Goal: Feedback & Contribution: Submit feedback/report problem

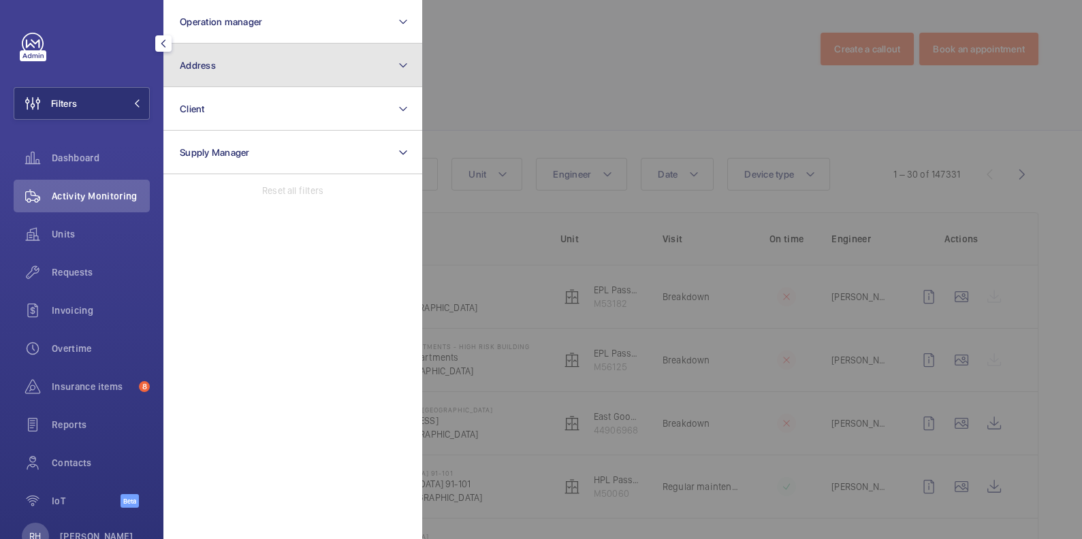
click at [221, 67] on button "Address" at bounding box center [292, 66] width 259 height 44
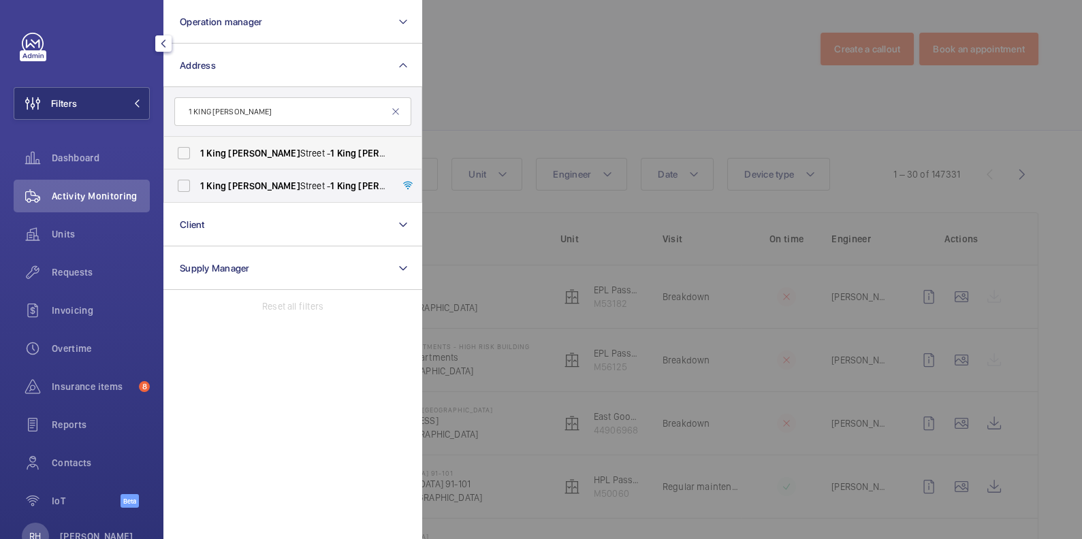
type input "1 KING WILLIAM"
click at [257, 156] on span "William" at bounding box center [263, 153] width 71 height 11
click at [197, 156] on input "1 King William Street - 1 King William Street, LONDON EC4N 7AR" at bounding box center [183, 153] width 27 height 27
checkbox input "true"
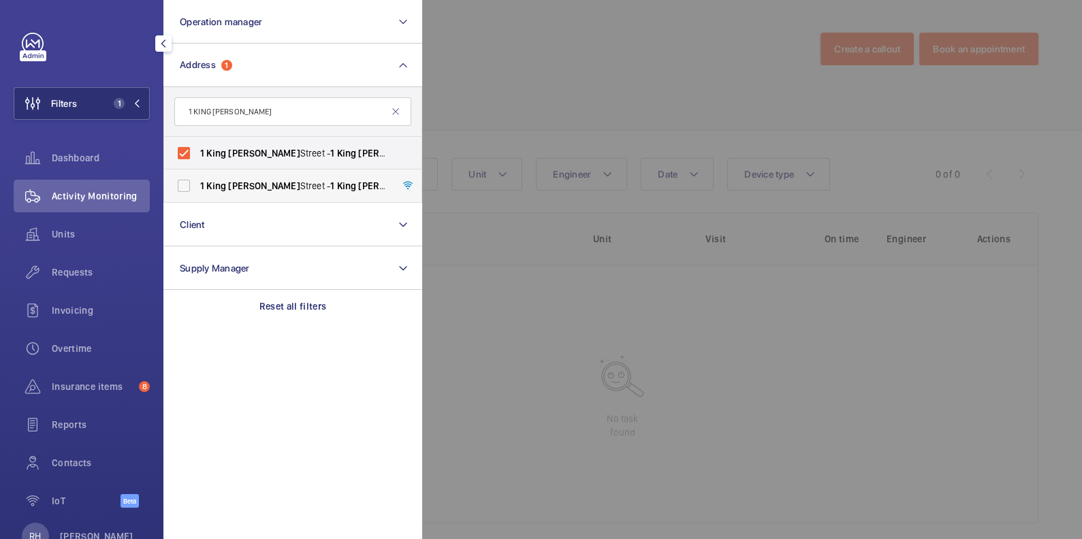
click at [261, 189] on span "1 King William Street - 1 King William Street, LONDON EC4N 7AR" at bounding box center [293, 186] width 187 height 14
click at [197, 189] on input "1 King William Street - 1 King William Street, LONDON EC4N 7AR" at bounding box center [183, 185] width 27 height 27
checkbox input "true"
click at [560, 106] on div at bounding box center [963, 269] width 1082 height 539
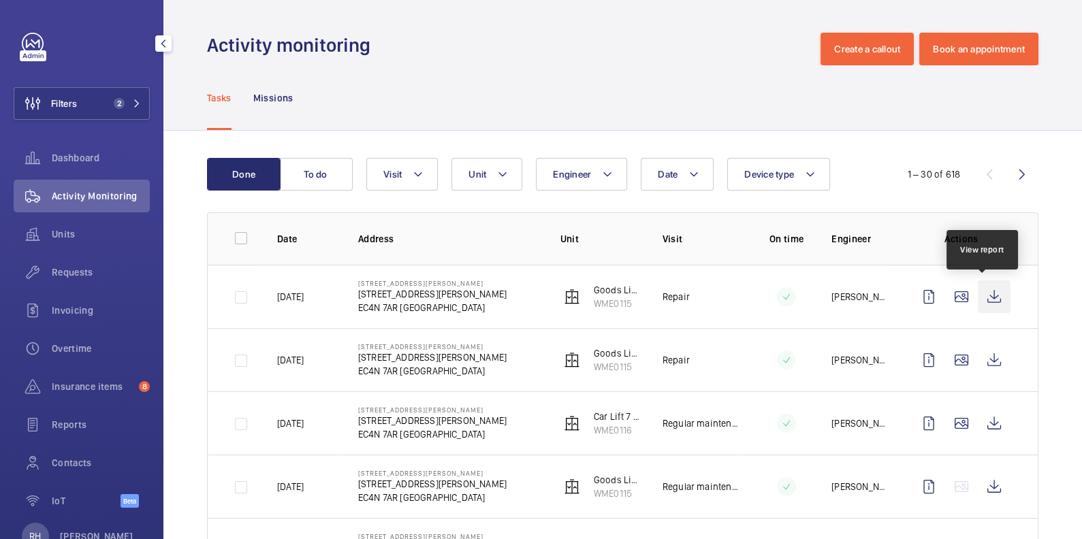
click at [990, 295] on wm-front-icon-button at bounding box center [994, 296] width 33 height 33
click at [66, 238] on span "Units" at bounding box center [101, 234] width 98 height 14
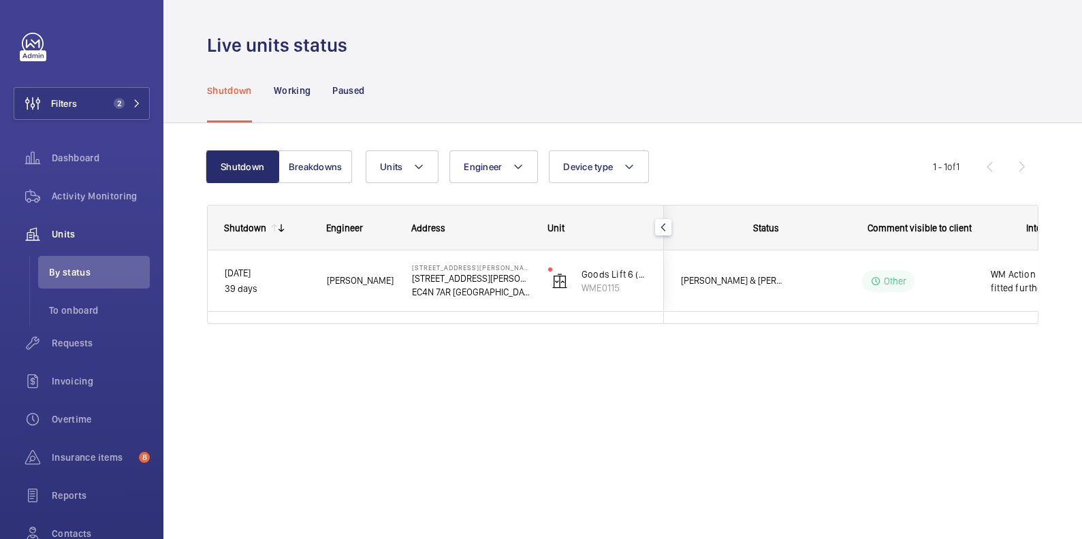
scroll to position [0, 253]
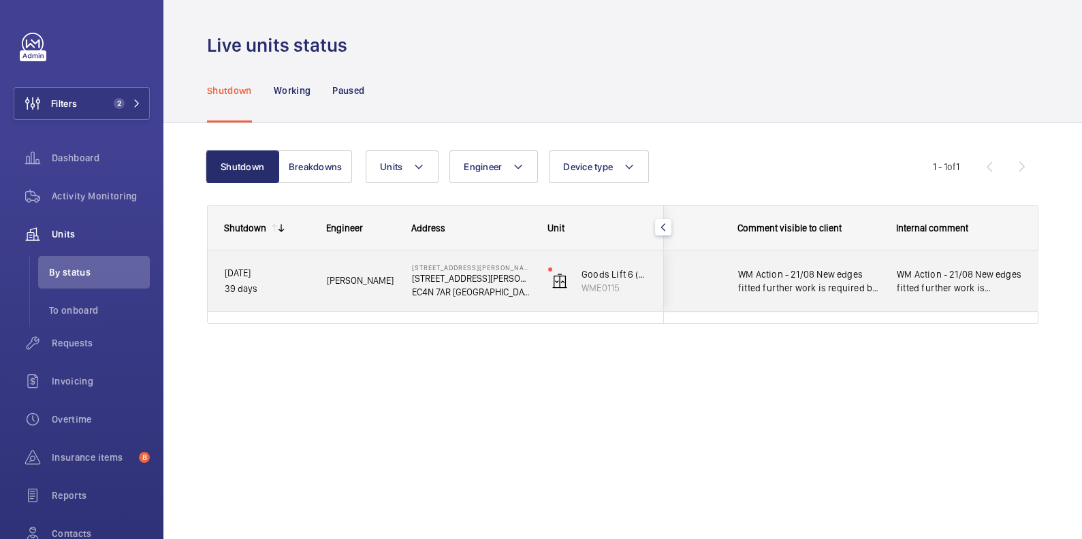
click at [1016, 287] on span "WM Action - 21/08 New edges fitted further work is required by repairs team. at…" at bounding box center [959, 281] width 125 height 27
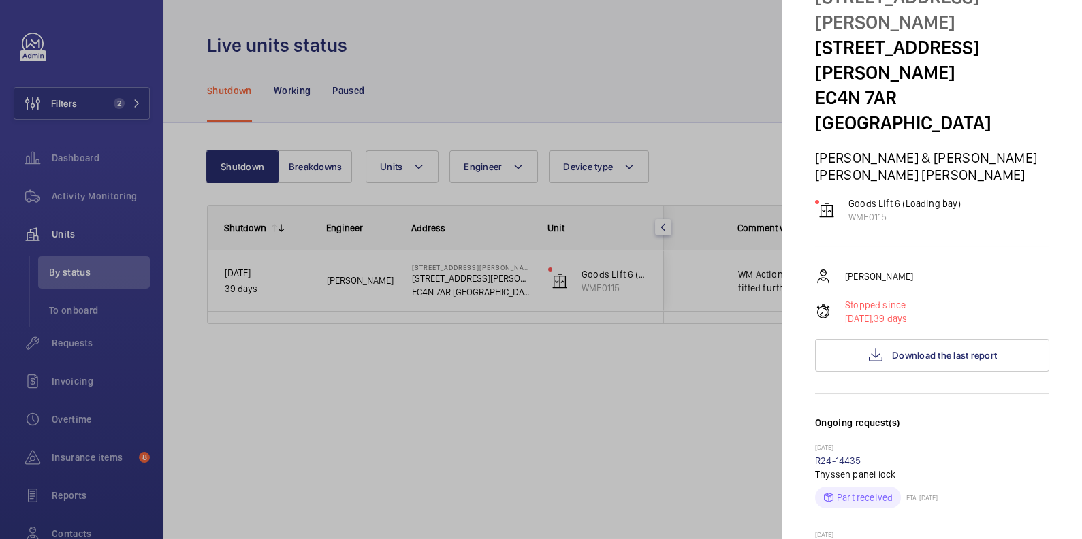
scroll to position [0, 0]
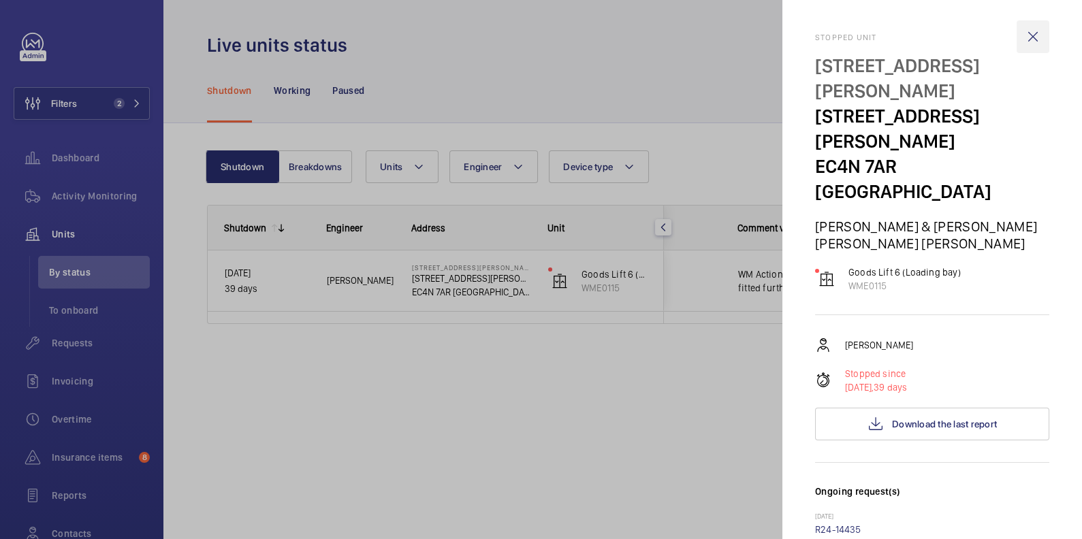
click at [1023, 36] on wm-front-icon-button at bounding box center [1032, 36] width 33 height 33
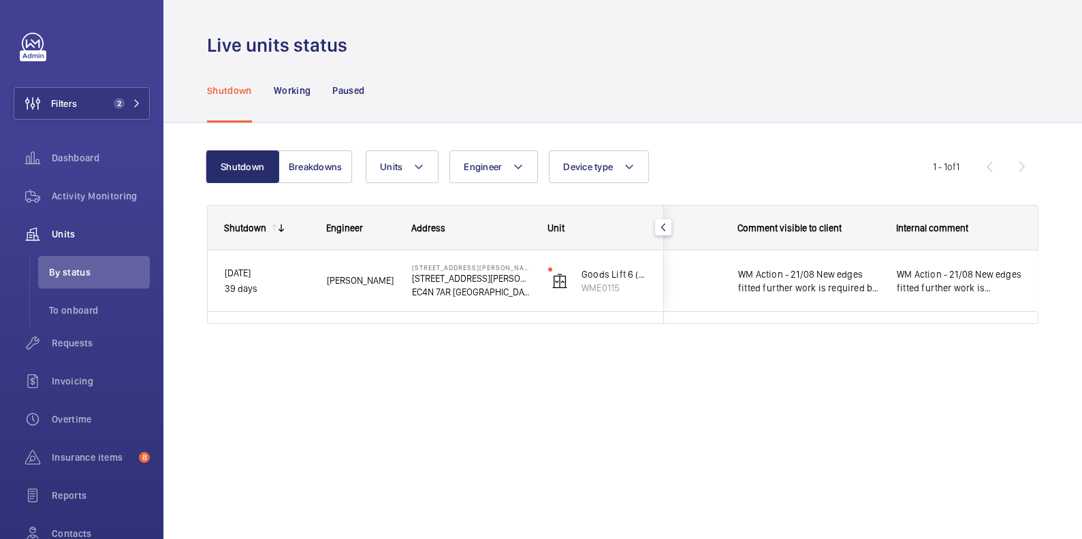
click at [78, 193] on span "Activity Monitoring" at bounding box center [101, 196] width 98 height 14
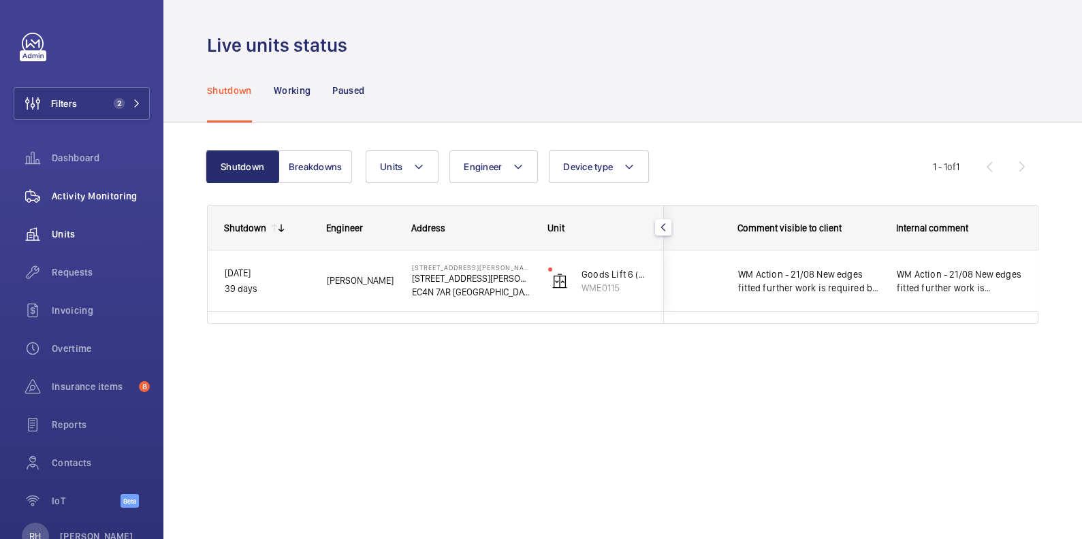
click at [78, 193] on span "Activity Monitoring" at bounding box center [101, 196] width 98 height 14
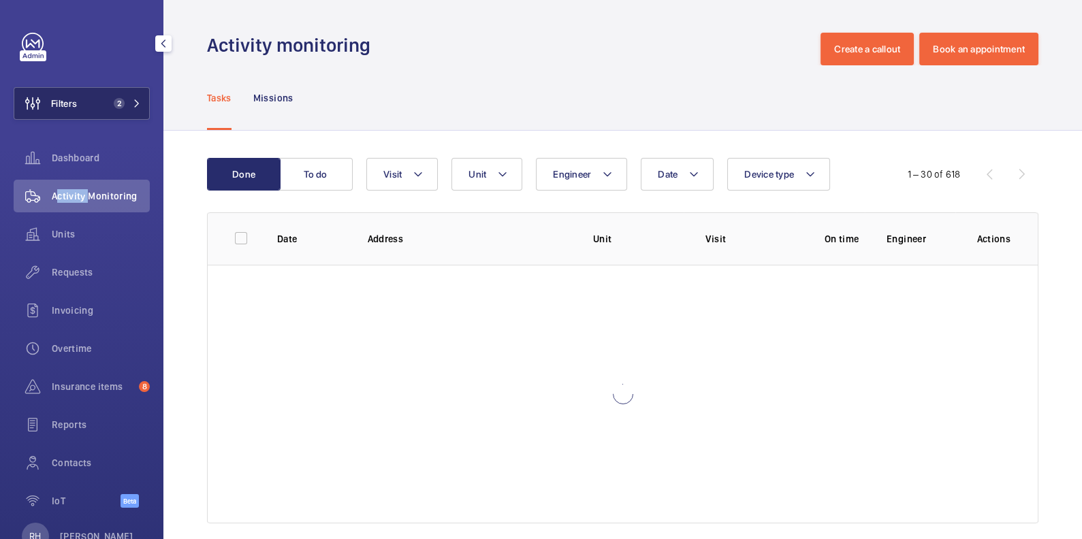
click at [99, 110] on button "Filters 2" at bounding box center [82, 103] width 136 height 33
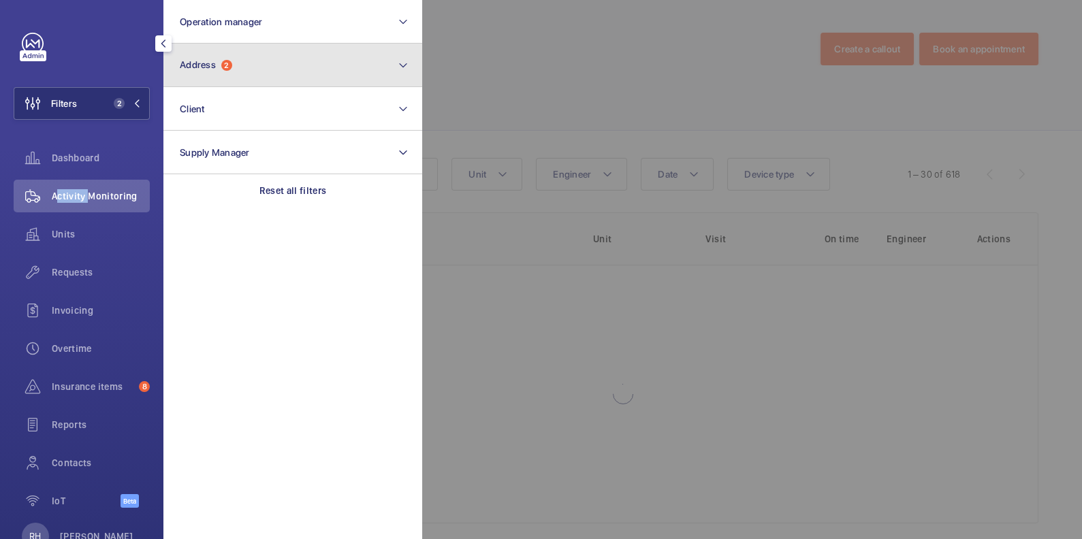
click at [217, 72] on button "Address 2" at bounding box center [292, 66] width 259 height 44
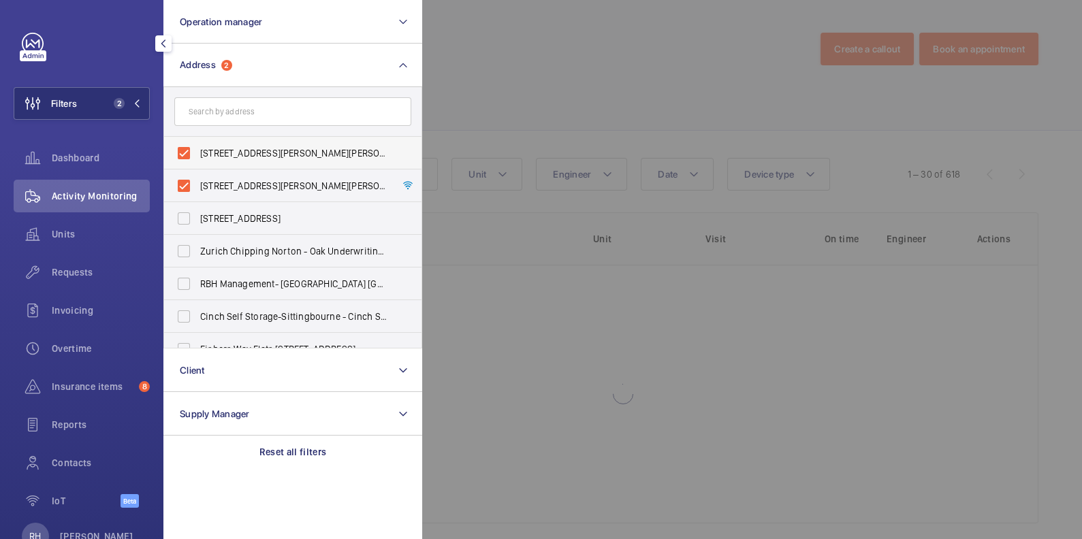
click at [218, 148] on span "1 King William Street - 1 King William Street, LONDON EC4N 7AR" at bounding box center [293, 153] width 187 height 14
click at [197, 148] on input "1 King William Street - 1 King William Street, LONDON EC4N 7AR" at bounding box center [183, 153] width 27 height 27
checkbox input "false"
click at [216, 178] on label "1 King William Street - 1 King William Street, LONDON EC4N 7AR" at bounding box center [282, 186] width 237 height 33
click at [197, 178] on input "1 King William Street - 1 King William Street, LONDON EC4N 7AR" at bounding box center [183, 185] width 27 height 27
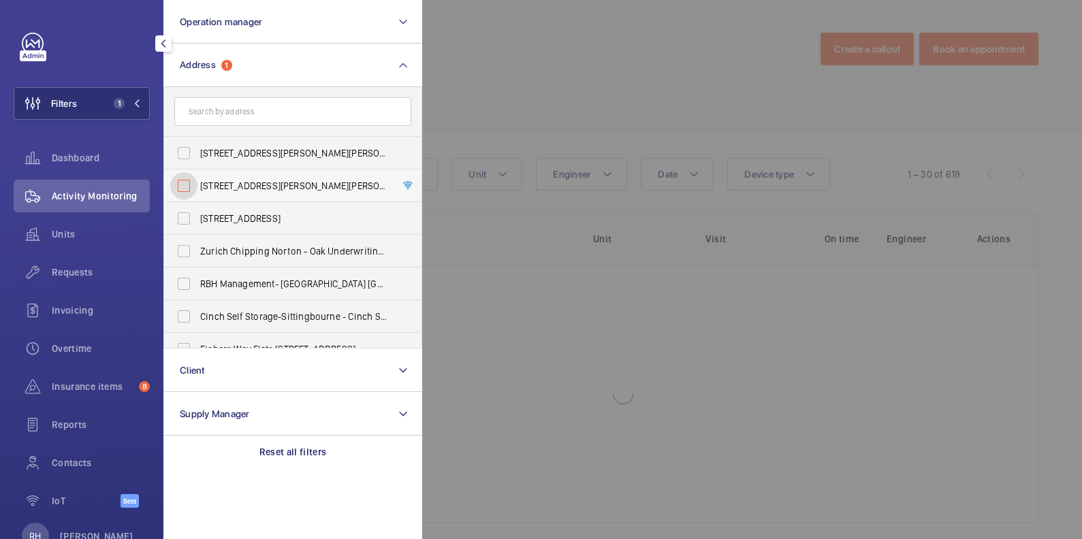
checkbox input "false"
click at [597, 45] on div at bounding box center [963, 269] width 1082 height 539
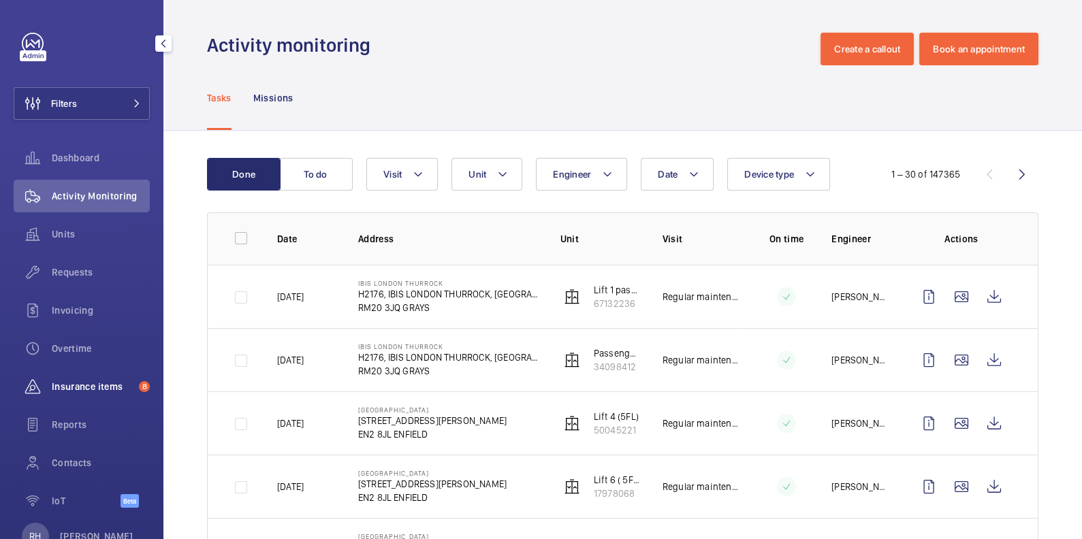
click at [92, 386] on span "Insurance items" at bounding box center [93, 387] width 82 height 14
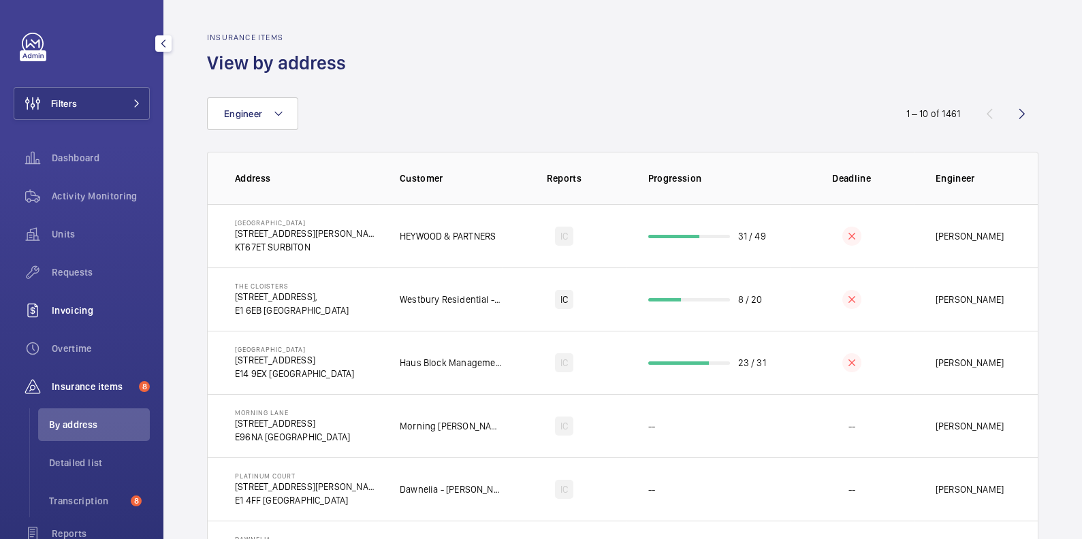
click at [75, 312] on span "Invoicing" at bounding box center [101, 311] width 98 height 14
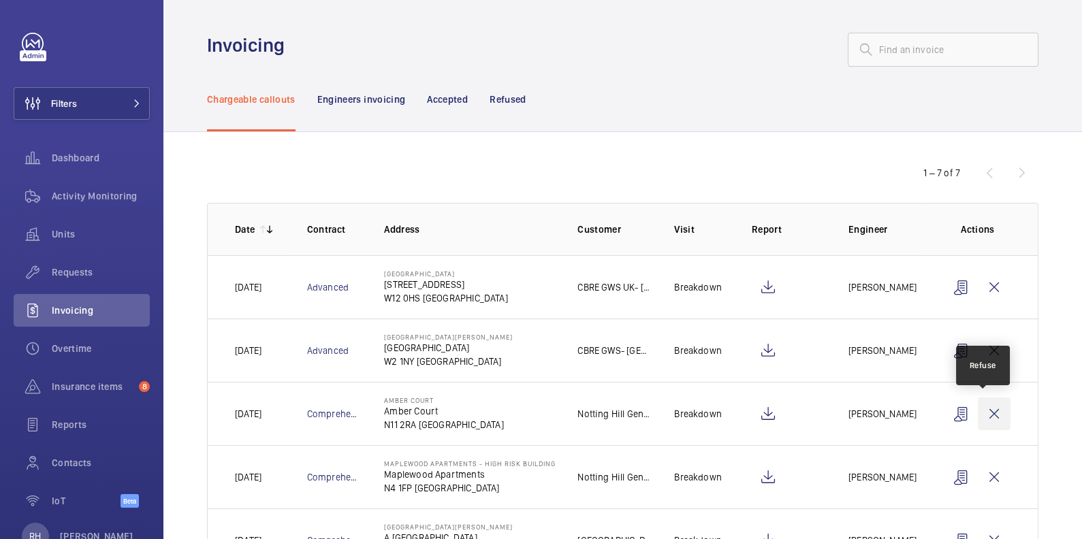
click at [985, 411] on wm-front-icon-button at bounding box center [994, 414] width 33 height 33
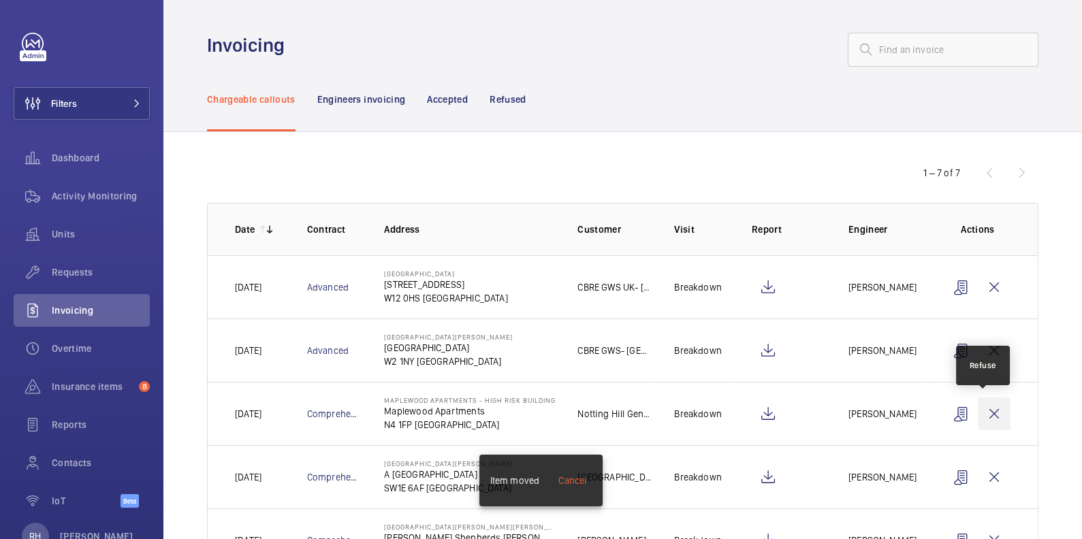
click at [986, 411] on wm-front-icon-button at bounding box center [994, 414] width 33 height 33
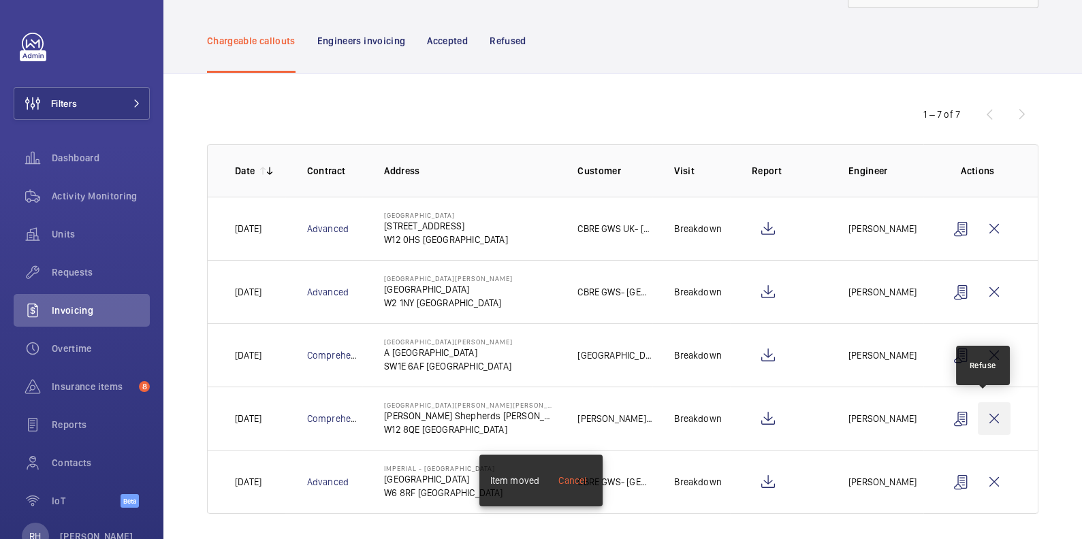
scroll to position [63, 0]
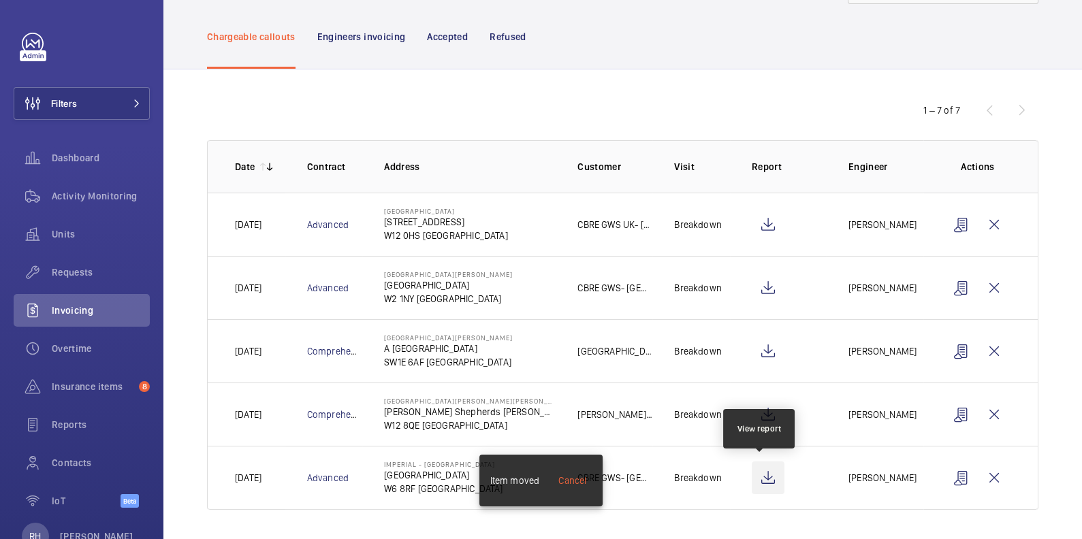
click at [767, 477] on wm-front-icon-button at bounding box center [768, 478] width 33 height 33
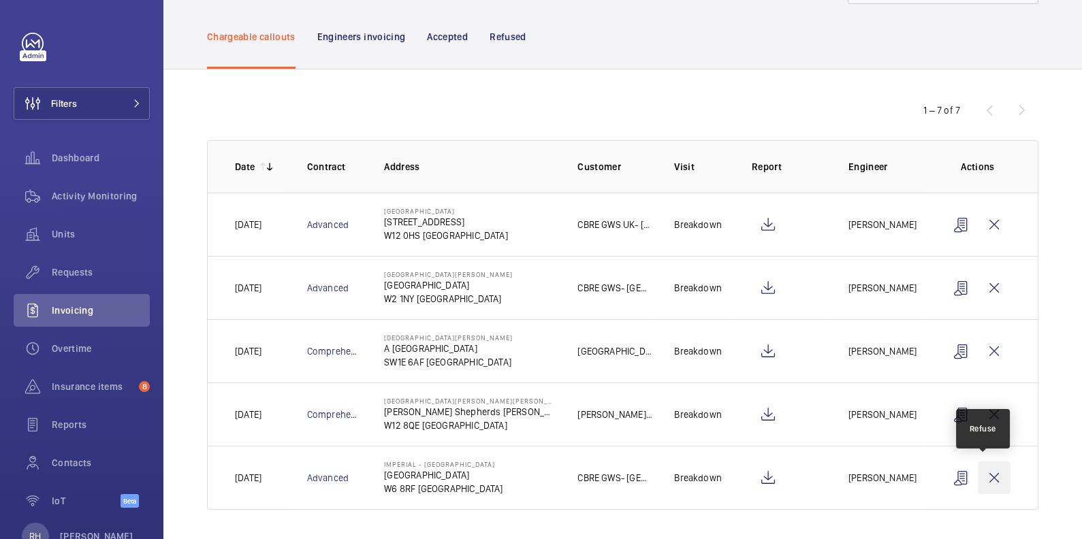
click at [978, 479] on wm-front-icon-button at bounding box center [994, 478] width 33 height 33
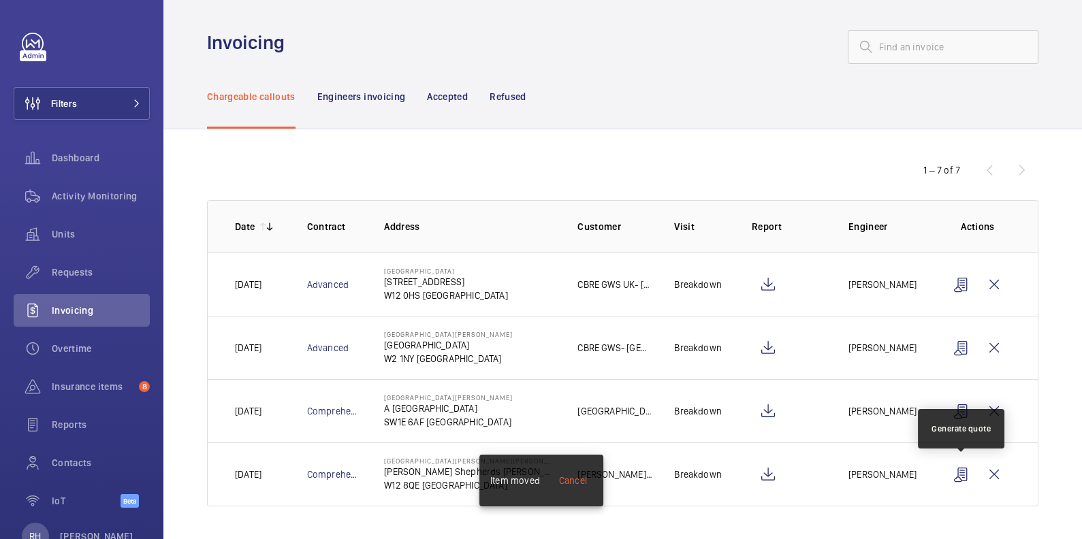
scroll to position [0, 0]
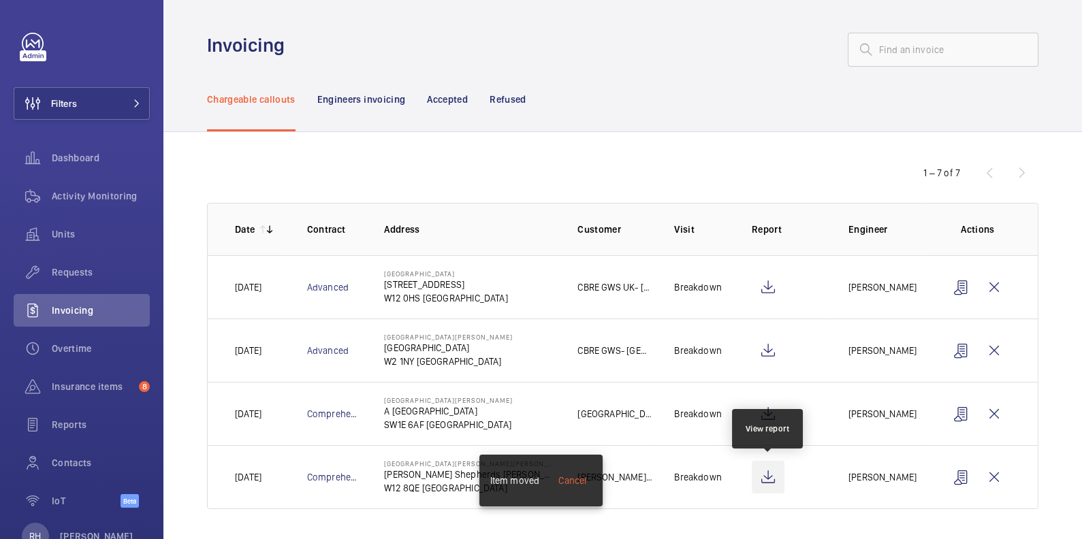
click at [762, 478] on wm-front-icon-button at bounding box center [768, 477] width 33 height 33
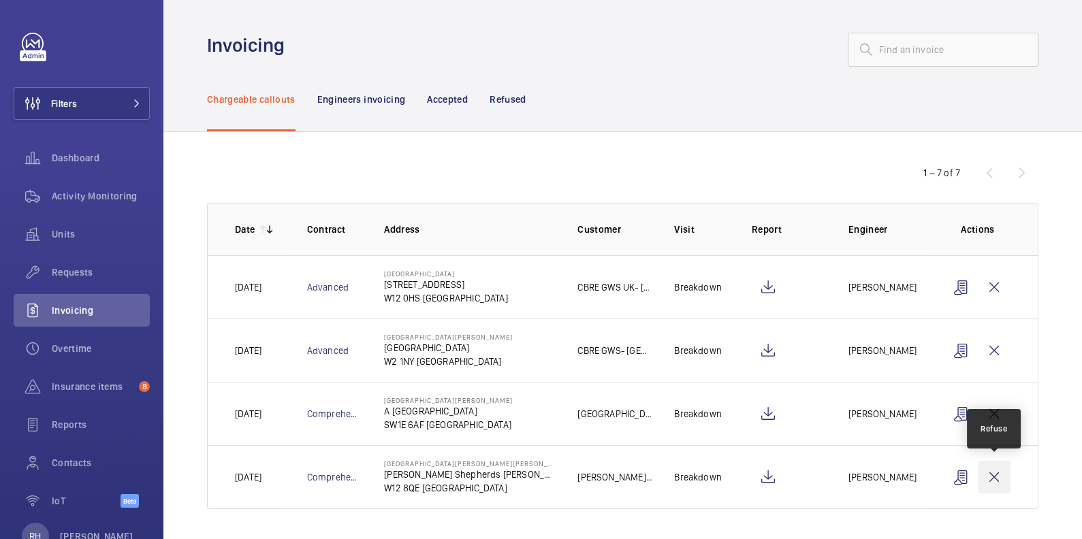
click at [991, 473] on wm-front-icon-button at bounding box center [994, 477] width 33 height 33
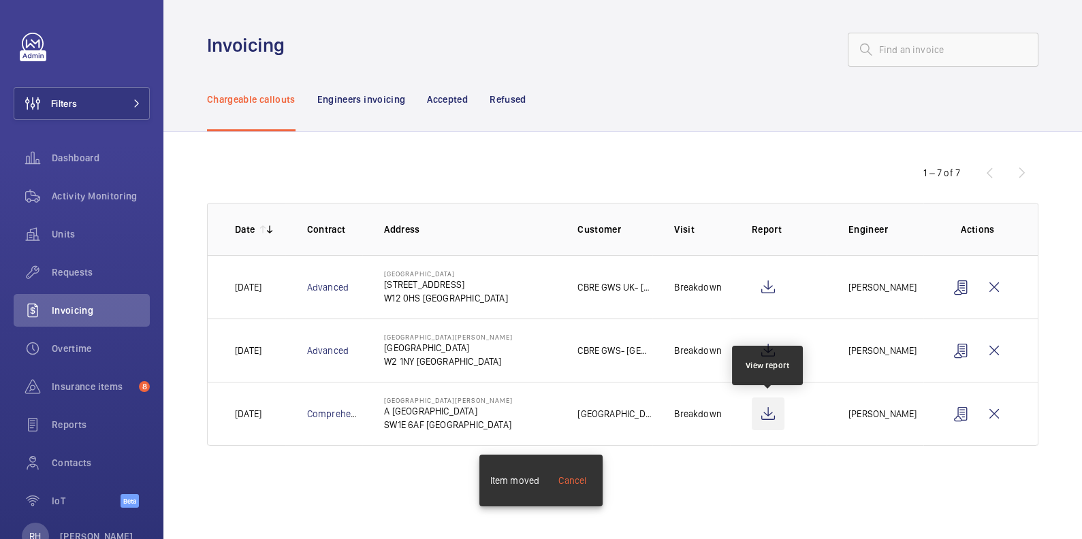
click at [762, 421] on wm-front-icon-button at bounding box center [768, 414] width 33 height 33
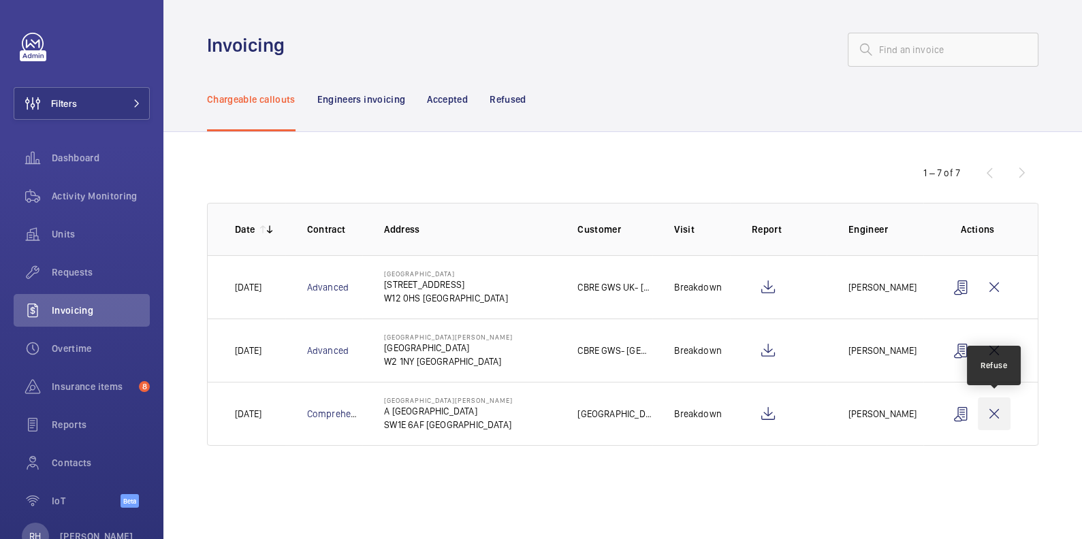
click at [989, 411] on wm-front-icon-button at bounding box center [994, 414] width 33 height 33
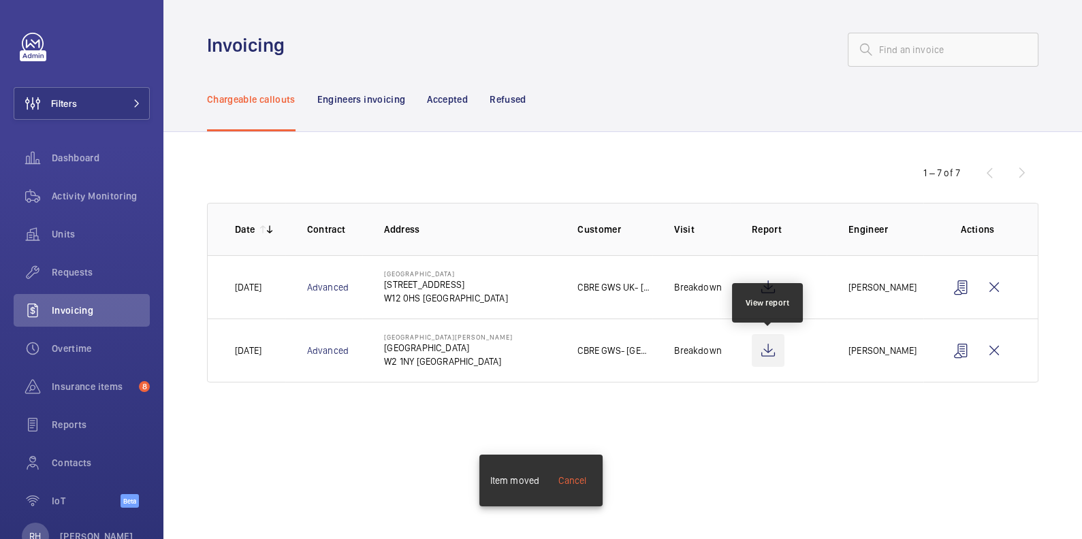
click at [769, 354] on wm-front-icon-button at bounding box center [768, 350] width 33 height 33
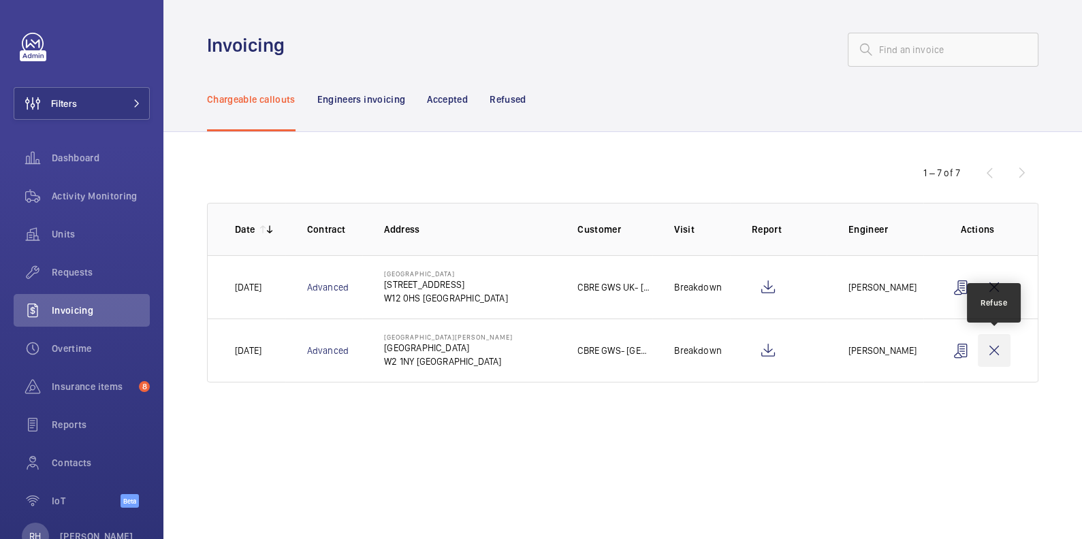
click at [995, 352] on wm-front-icon-button at bounding box center [994, 350] width 33 height 33
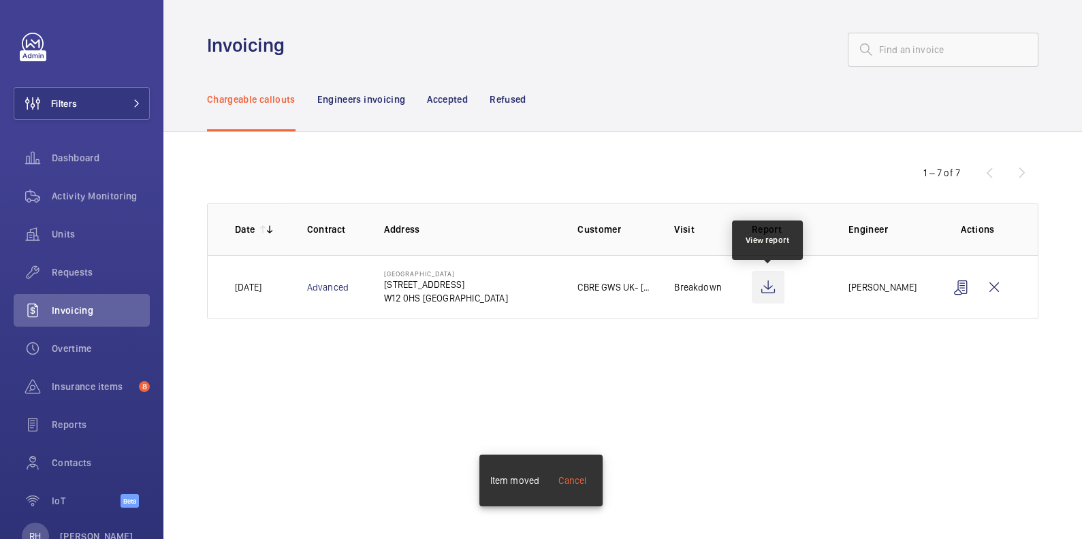
click at [767, 289] on wm-front-icon-button at bounding box center [768, 287] width 33 height 33
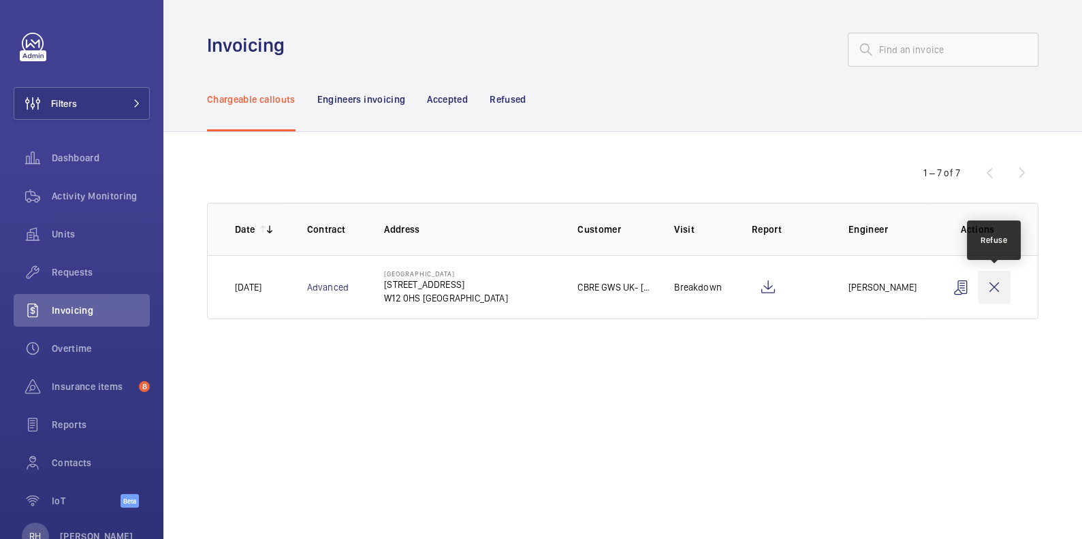
click at [995, 286] on wm-front-icon-button at bounding box center [994, 287] width 33 height 33
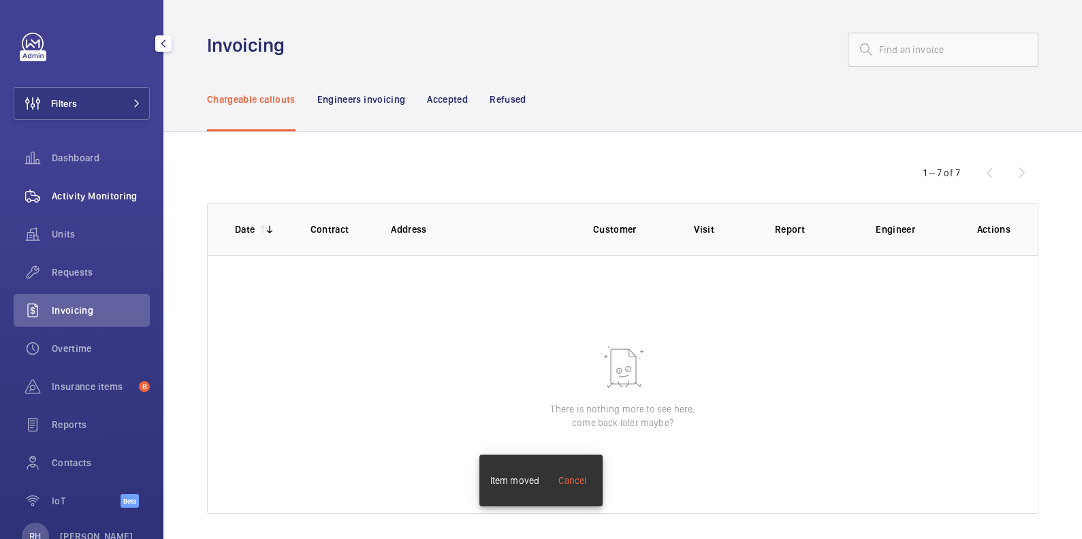
click at [125, 195] on span "Activity Monitoring" at bounding box center [101, 196] width 98 height 14
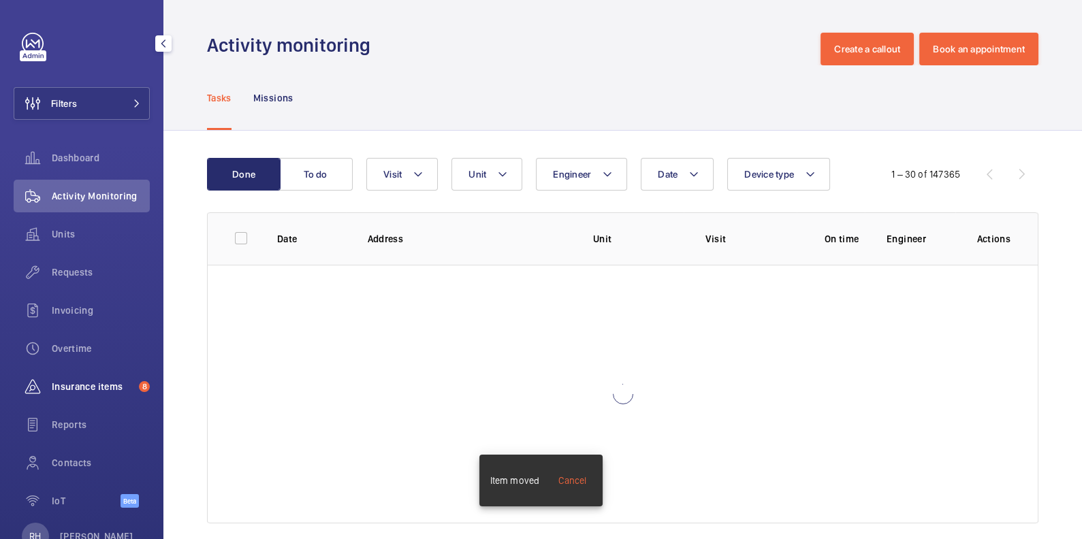
click at [100, 379] on div "Insurance items 8" at bounding box center [82, 386] width 136 height 33
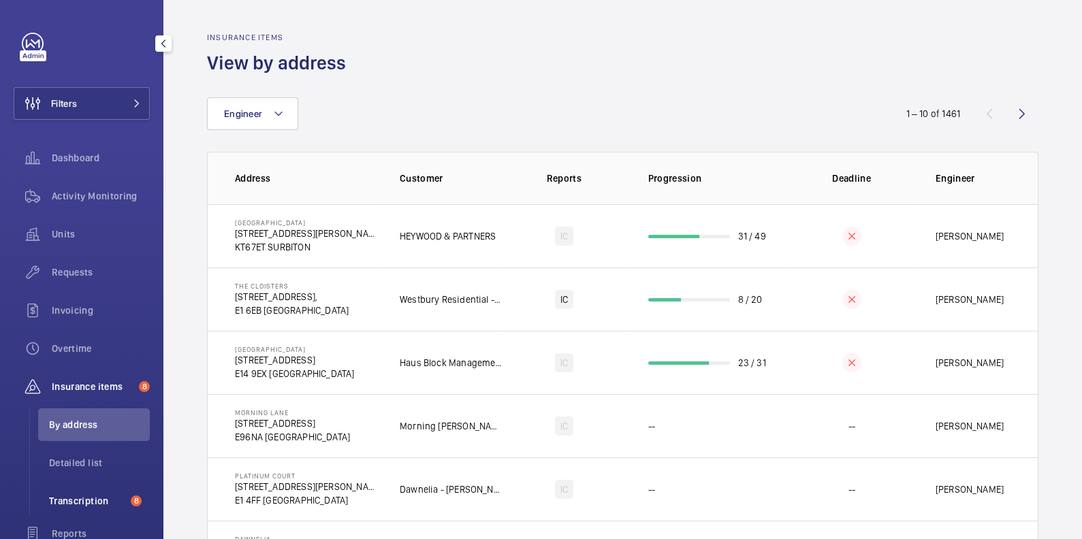
click at [84, 504] on span "Transcription" at bounding box center [87, 501] width 76 height 14
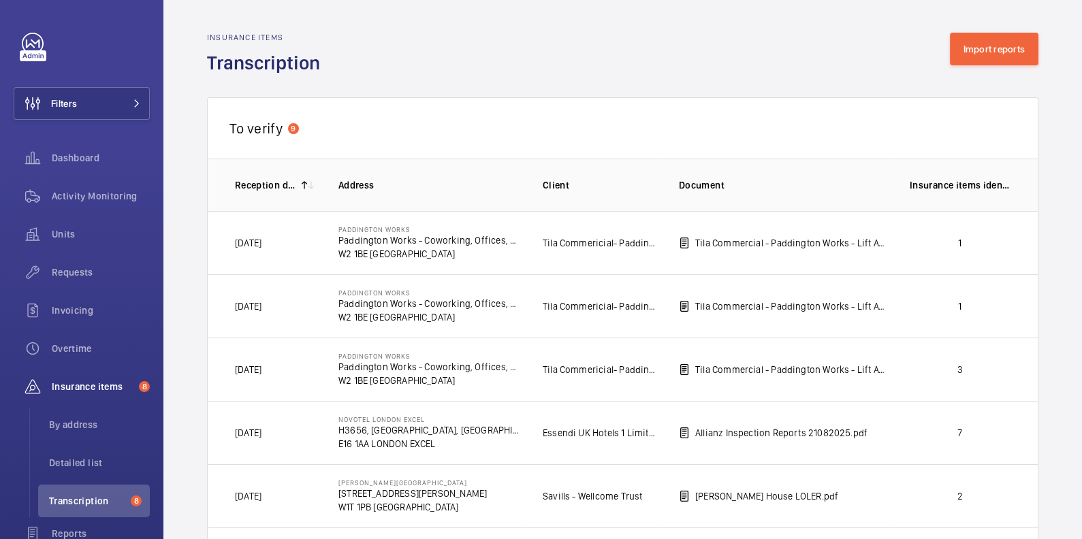
click at [980, 242] on p "1" at bounding box center [960, 243] width 101 height 14
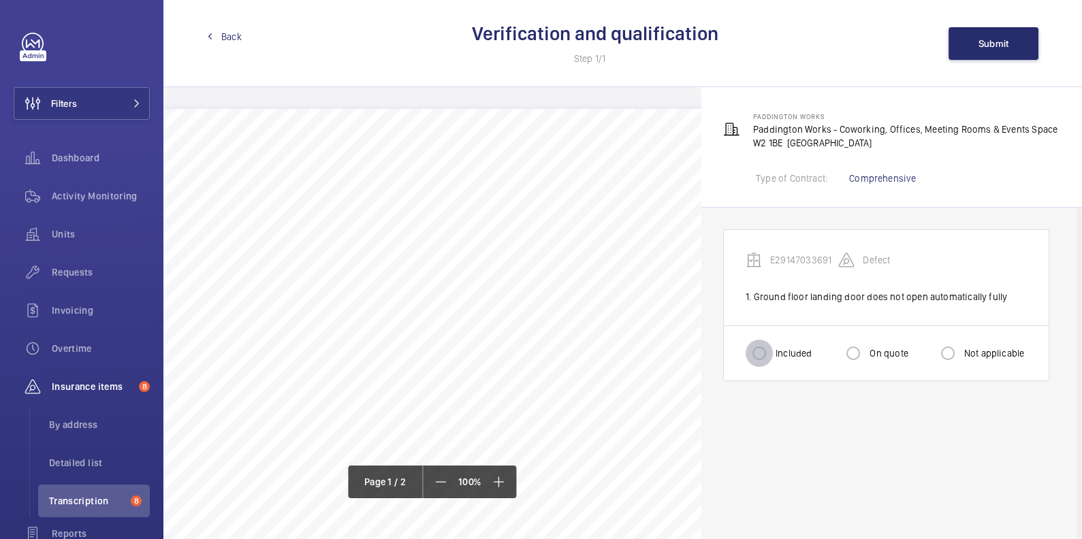
click at [749, 349] on input "Included" at bounding box center [758, 353] width 27 height 27
radio input "true"
click at [994, 49] on button "Submit" at bounding box center [993, 43] width 90 height 33
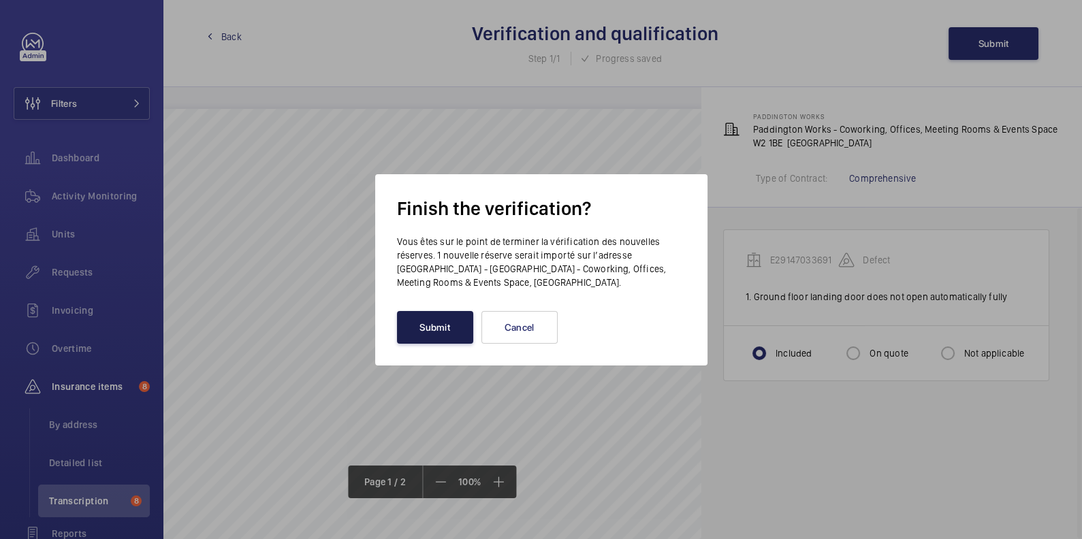
click at [443, 332] on button "Submit" at bounding box center [435, 327] width 76 height 33
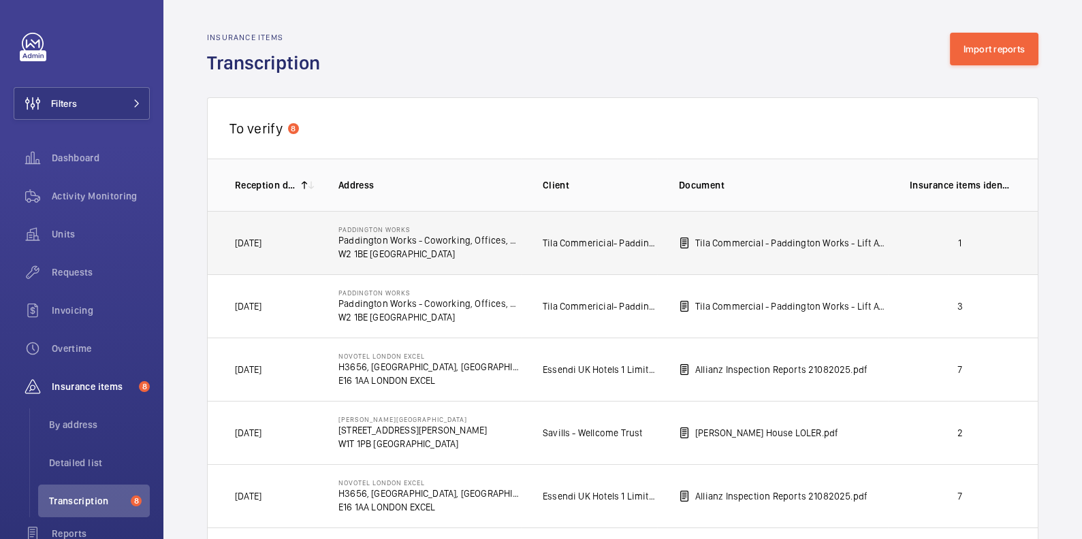
click at [955, 244] on p "1" at bounding box center [960, 243] width 101 height 14
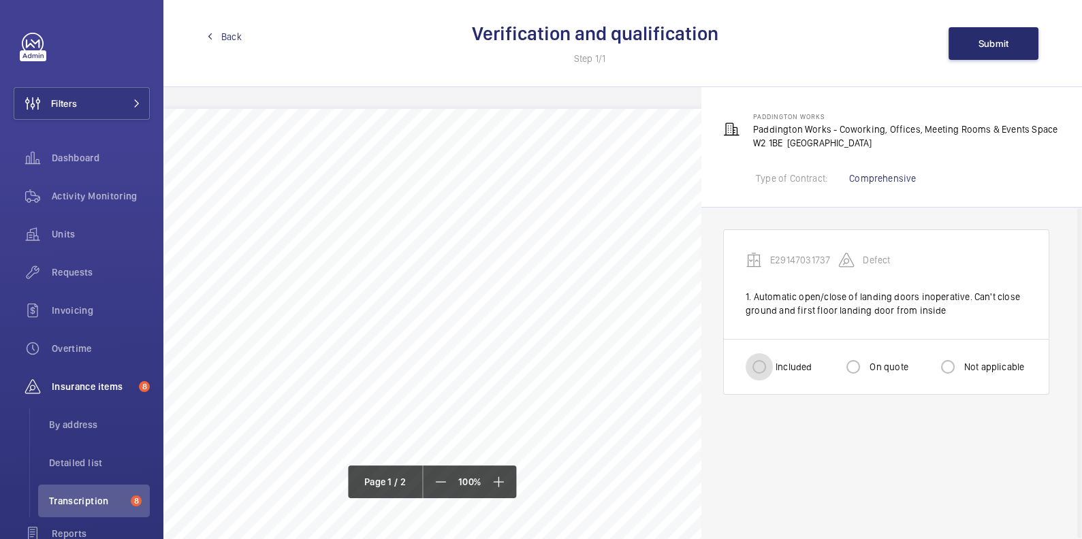
click at [757, 364] on input "Included" at bounding box center [758, 366] width 27 height 27
radio input "true"
click at [993, 48] on span "Submit" at bounding box center [993, 43] width 31 height 11
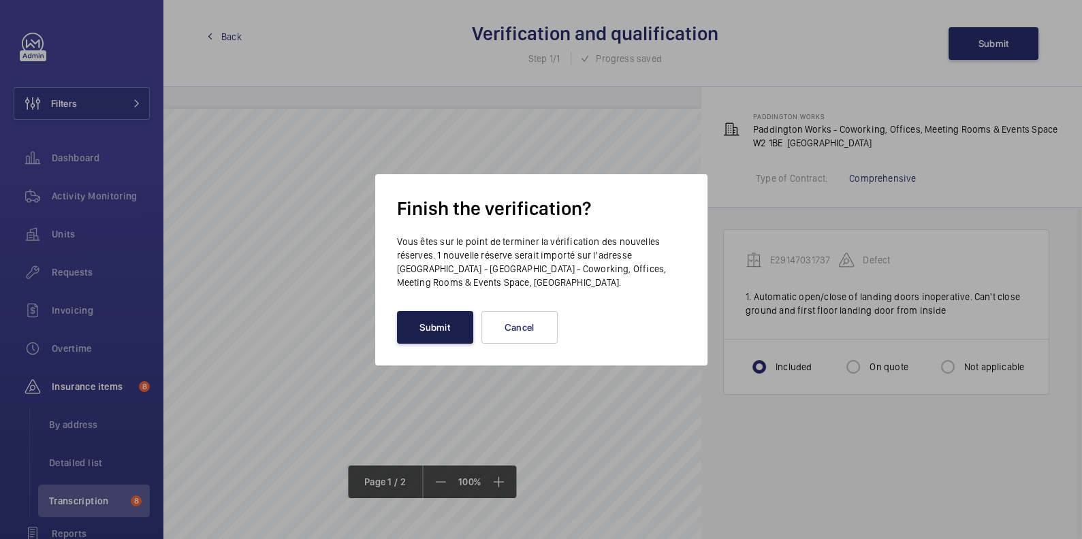
click at [449, 320] on button "Submit" at bounding box center [435, 327] width 76 height 33
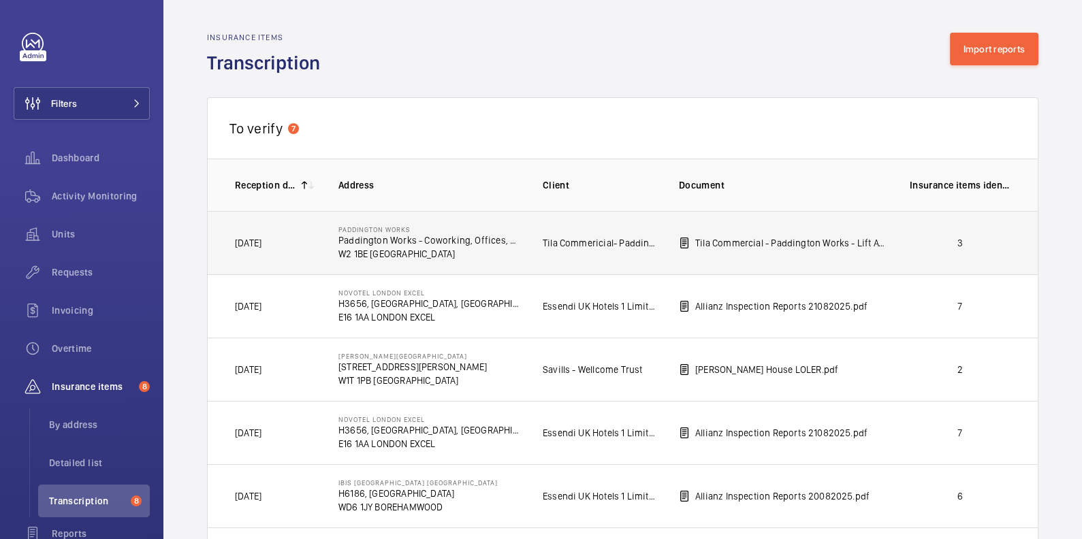
click at [920, 242] on p "3" at bounding box center [960, 243] width 101 height 14
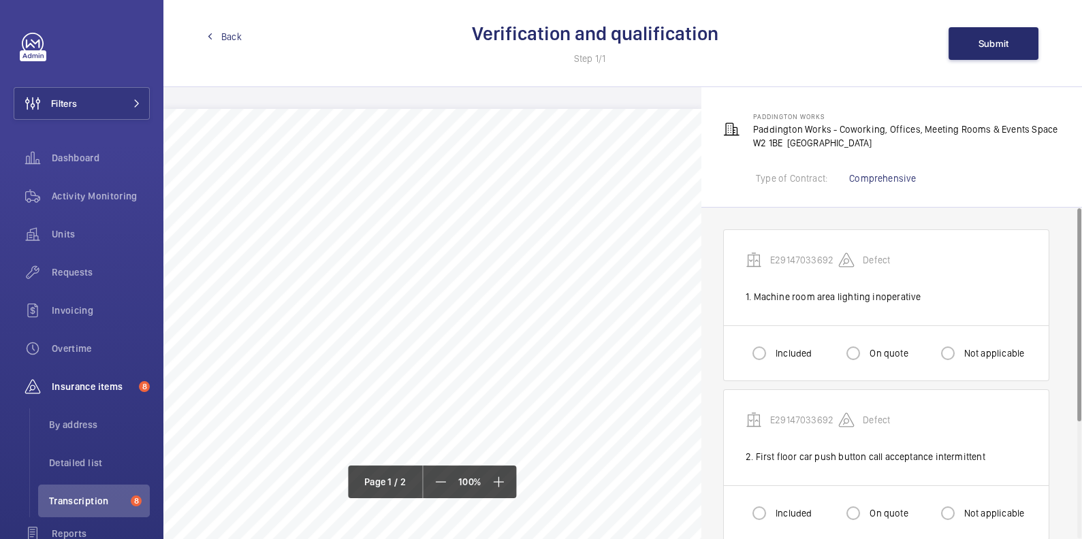
click at [775, 349] on label "Included" at bounding box center [792, 354] width 39 height 14
click at [773, 349] on input "Included" at bounding box center [758, 353] width 27 height 27
radio input "true"
click at [793, 507] on label "Included" at bounding box center [792, 514] width 39 height 14
click at [773, 506] on input "Included" at bounding box center [758, 513] width 27 height 27
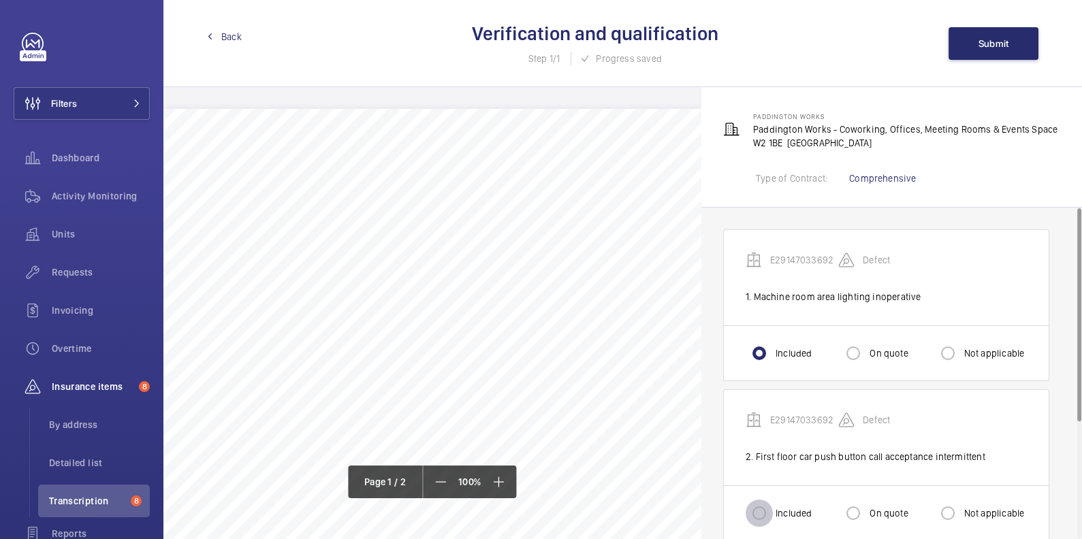
radio input "true"
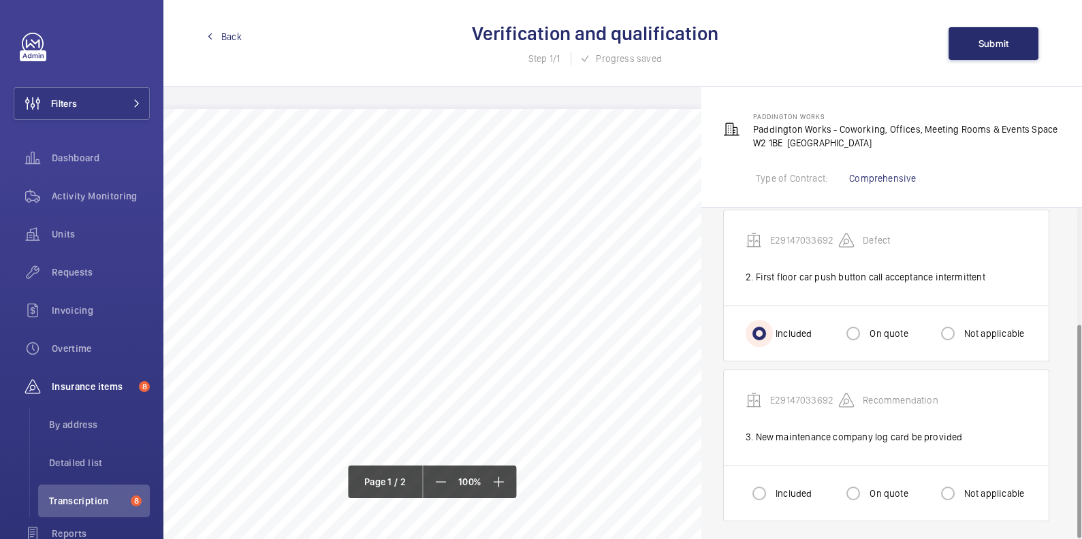
scroll to position [180, 0]
click at [791, 489] on label "Included" at bounding box center [792, 493] width 39 height 14
click at [773, 489] on input "Included" at bounding box center [758, 492] width 27 height 27
radio input "true"
click at [997, 50] on button "Submit" at bounding box center [993, 43] width 90 height 33
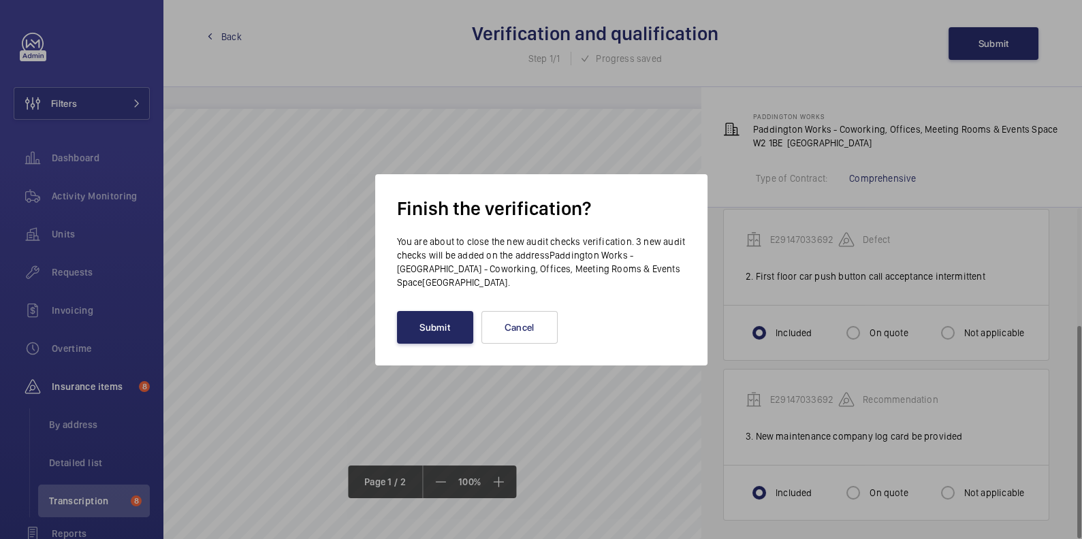
click at [434, 328] on button "Submit" at bounding box center [435, 327] width 76 height 33
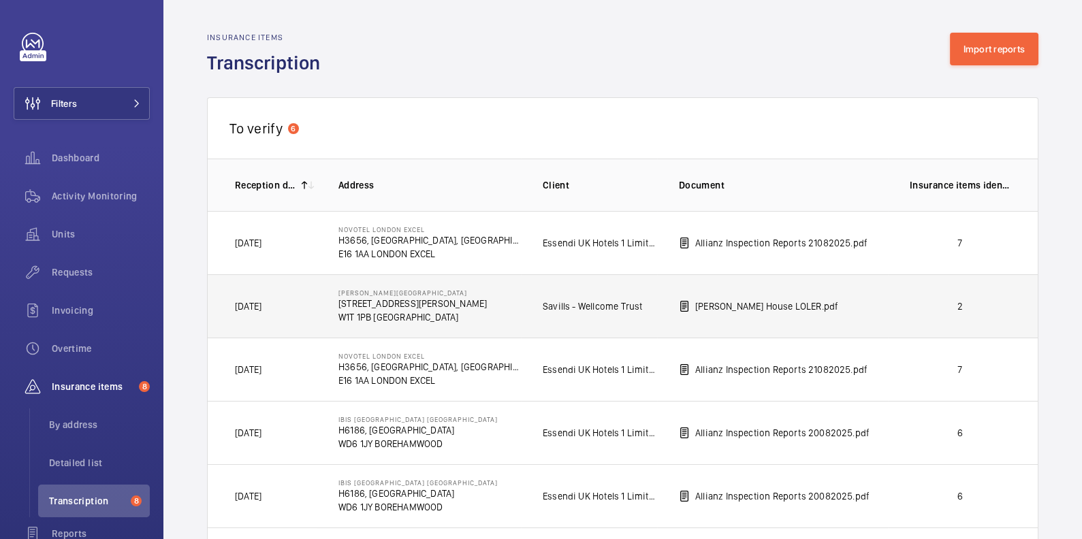
click at [929, 293] on td "2" at bounding box center [963, 305] width 150 height 63
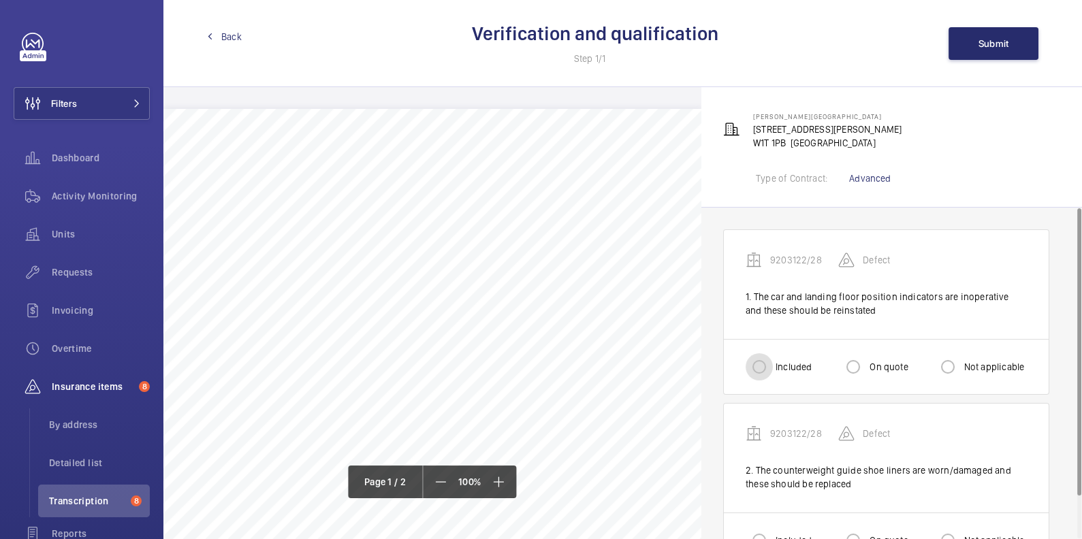
click at [761, 363] on input "Included" at bounding box center [758, 366] width 27 height 27
radio input "true"
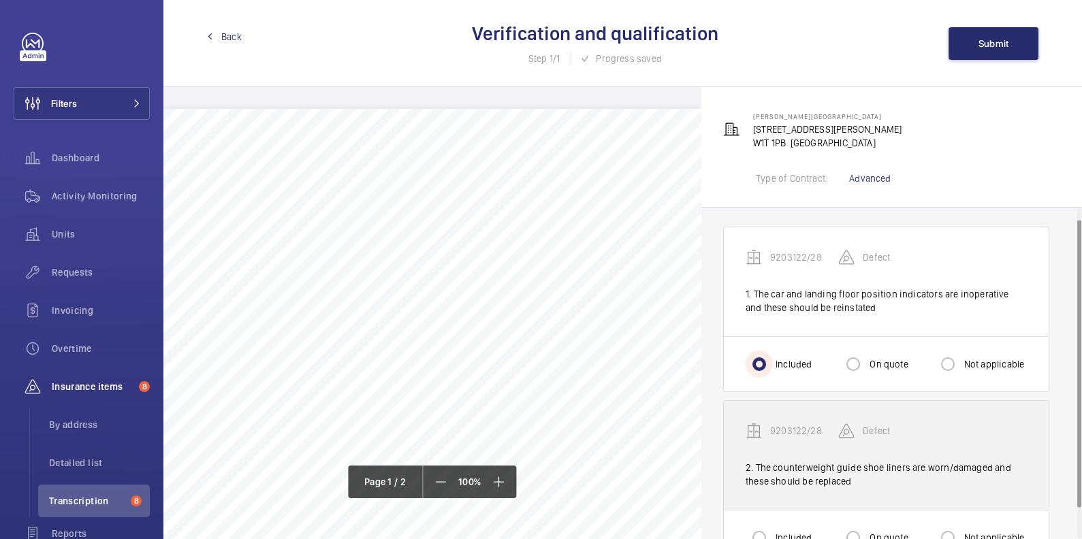
scroll to position [28, 0]
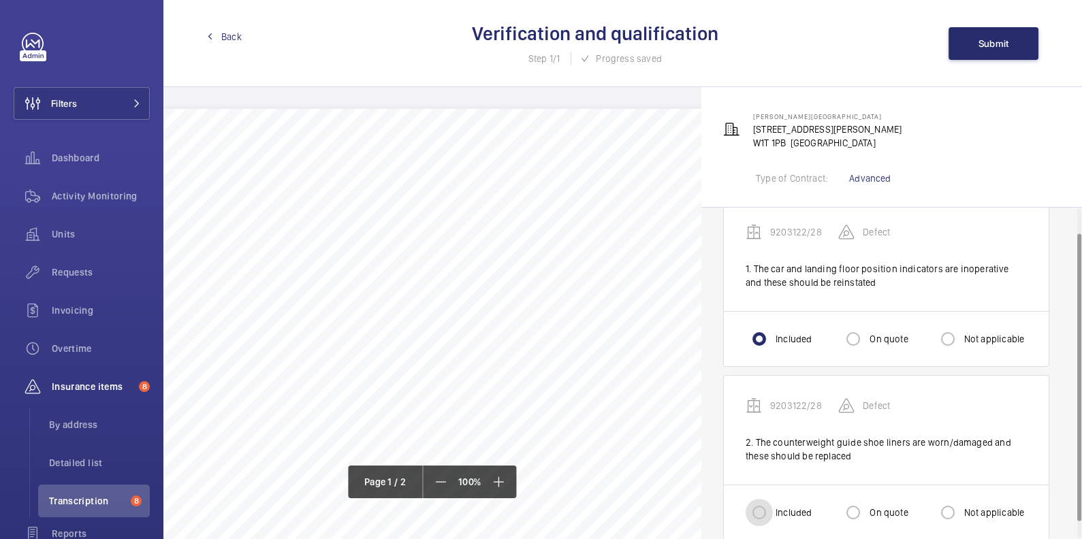
click at [760, 503] on input "Included" at bounding box center [758, 512] width 27 height 27
radio input "true"
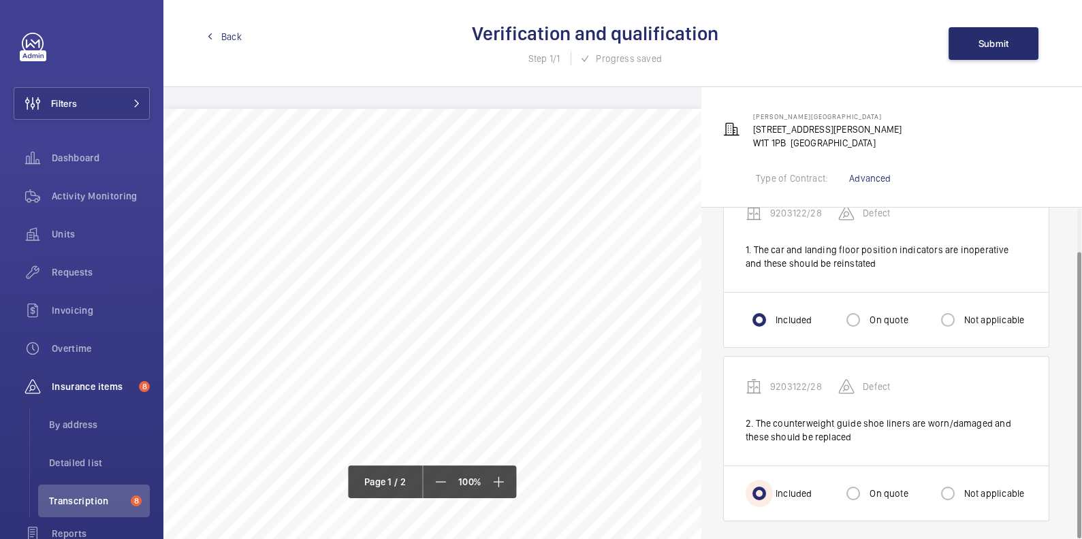
scroll to position [48, 0]
click at [1003, 44] on span "Submit" at bounding box center [993, 43] width 31 height 11
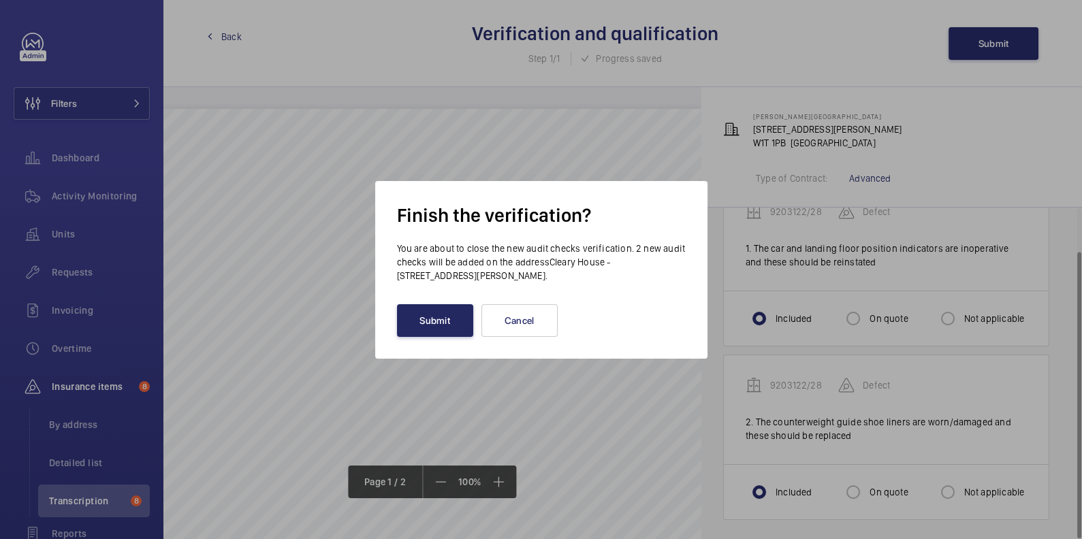
click at [442, 325] on button "Submit" at bounding box center [435, 320] width 76 height 33
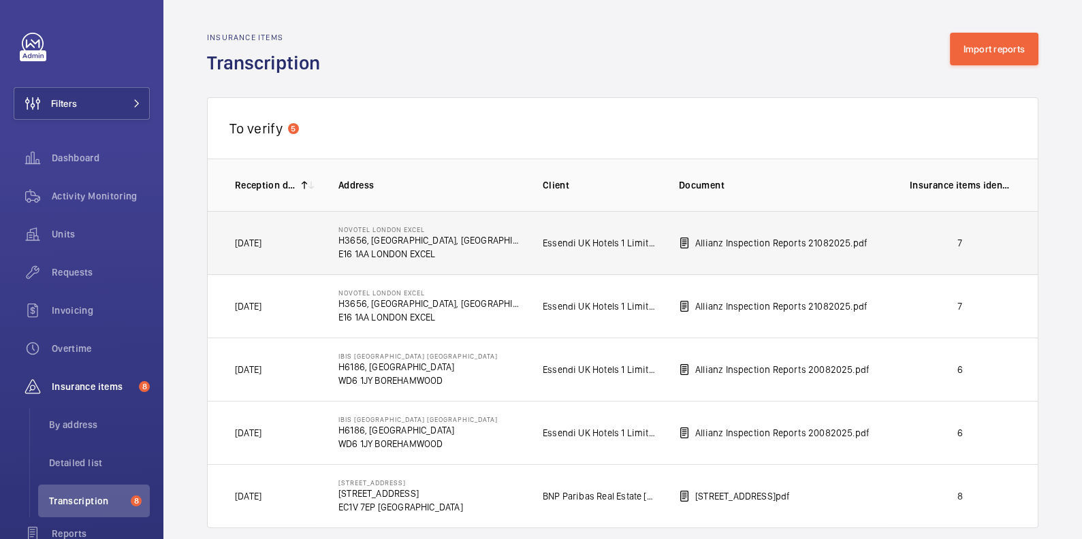
click at [922, 248] on p "7" at bounding box center [960, 243] width 101 height 14
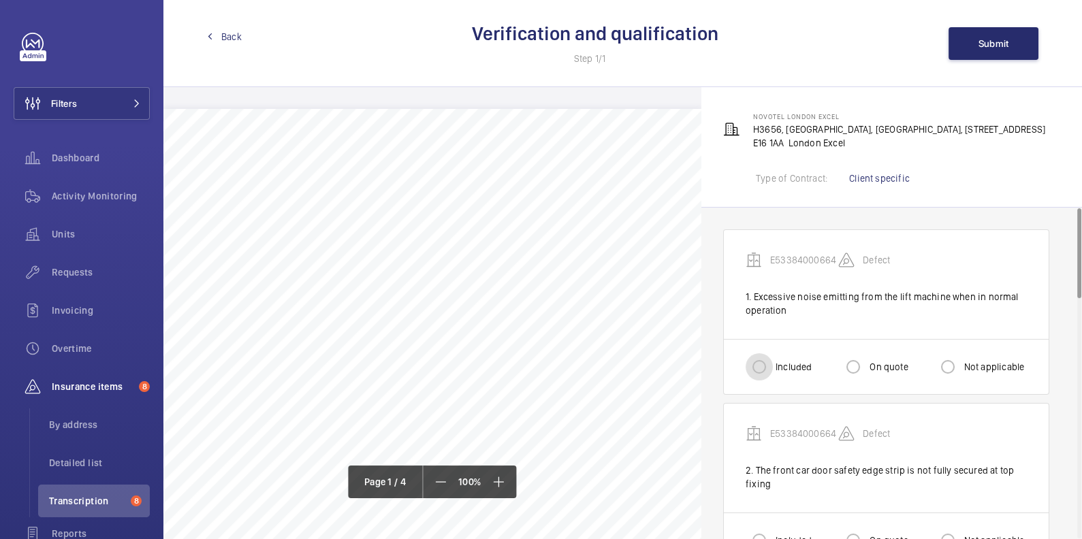
click at [769, 365] on input "Included" at bounding box center [758, 366] width 27 height 27
radio input "true"
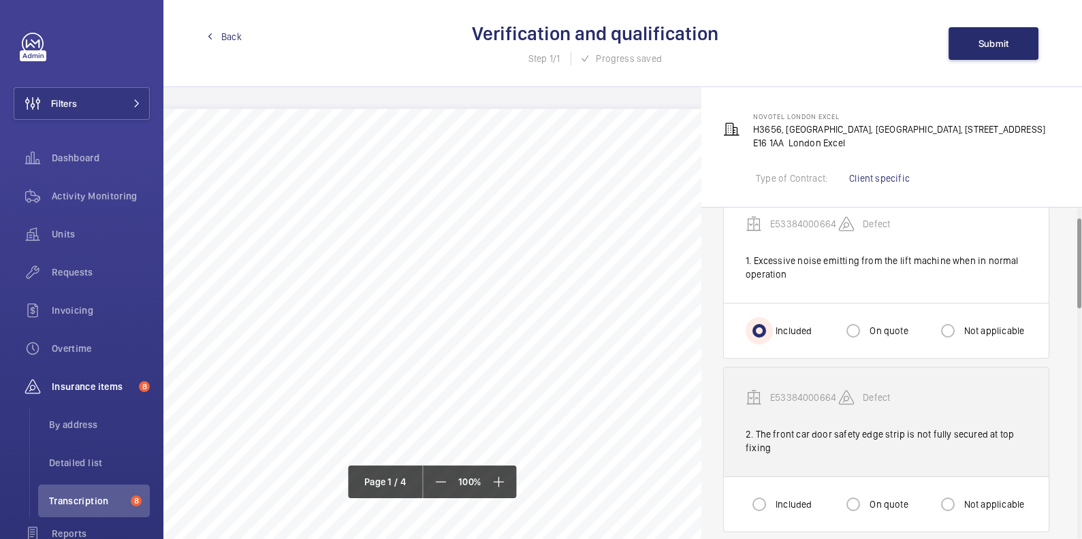
scroll to position [37, 0]
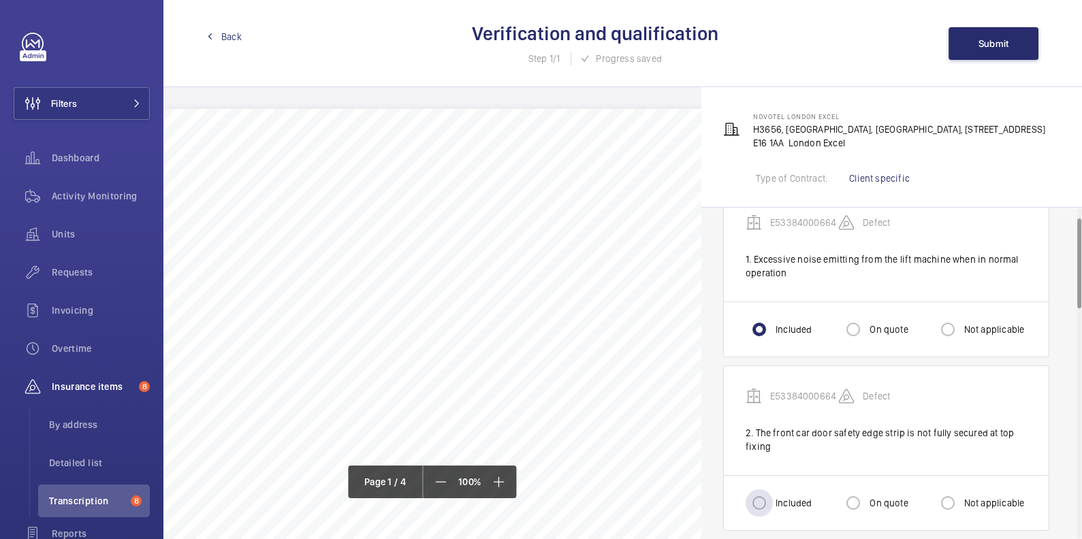
click at [776, 492] on div "Included" at bounding box center [778, 502] width 66 height 27
click at [769, 507] on input "Included" at bounding box center [758, 502] width 27 height 27
radio input "true"
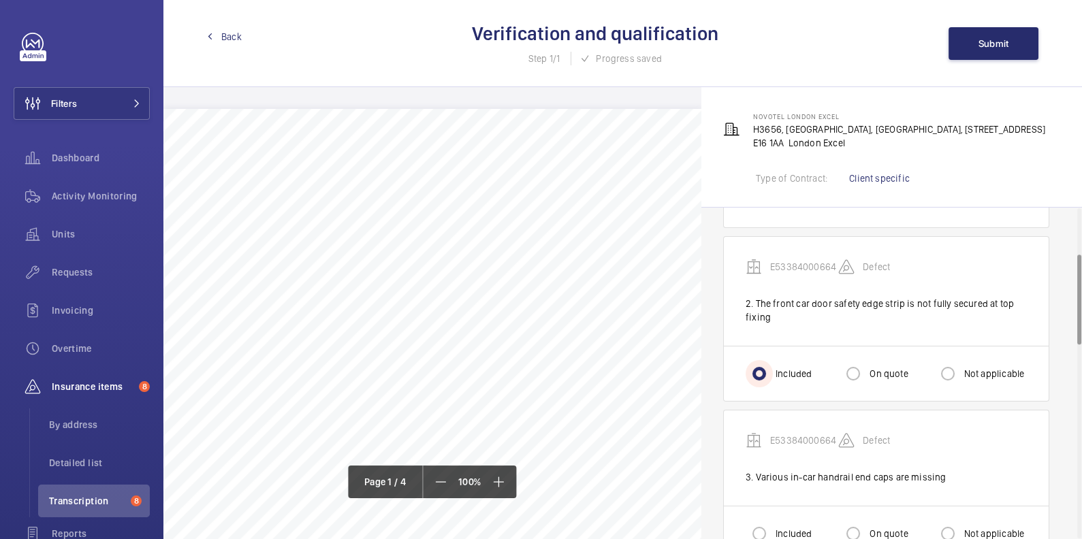
scroll to position [170, 0]
click at [778, 529] on label "Included" at bounding box center [792, 531] width 39 height 14
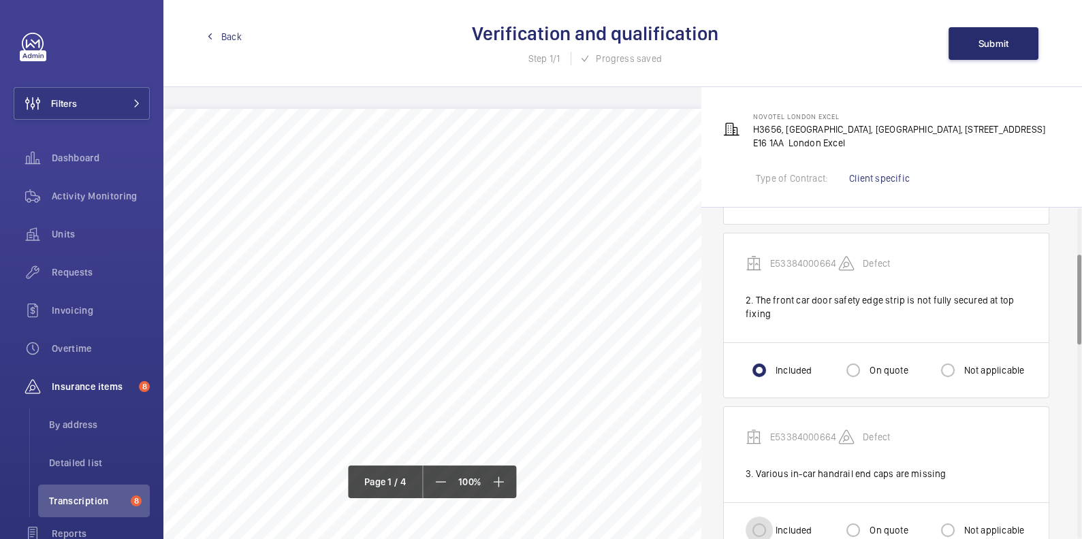
click at [773, 529] on input "Included" at bounding box center [758, 530] width 27 height 27
radio input "true"
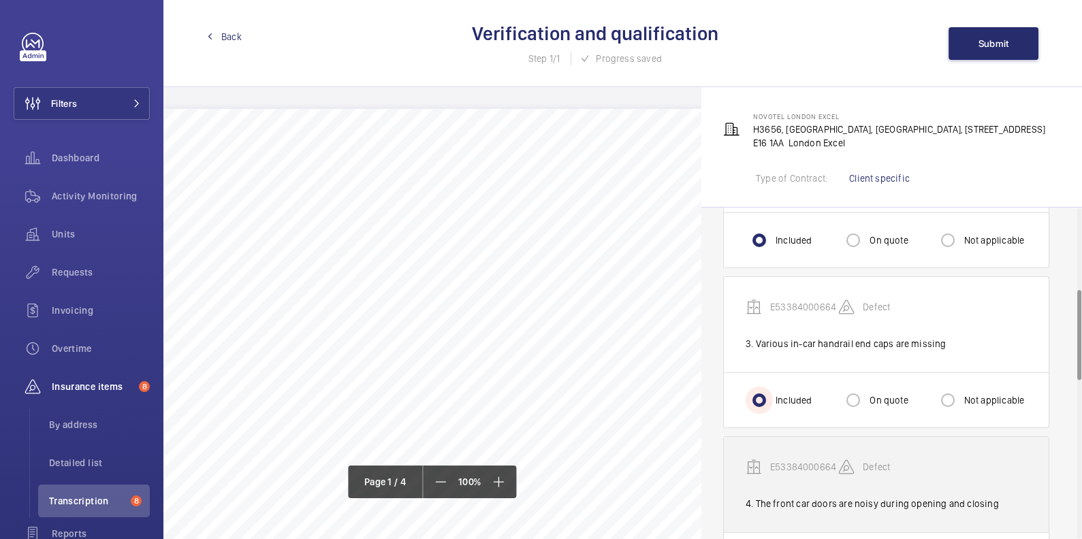
scroll to position [423, 0]
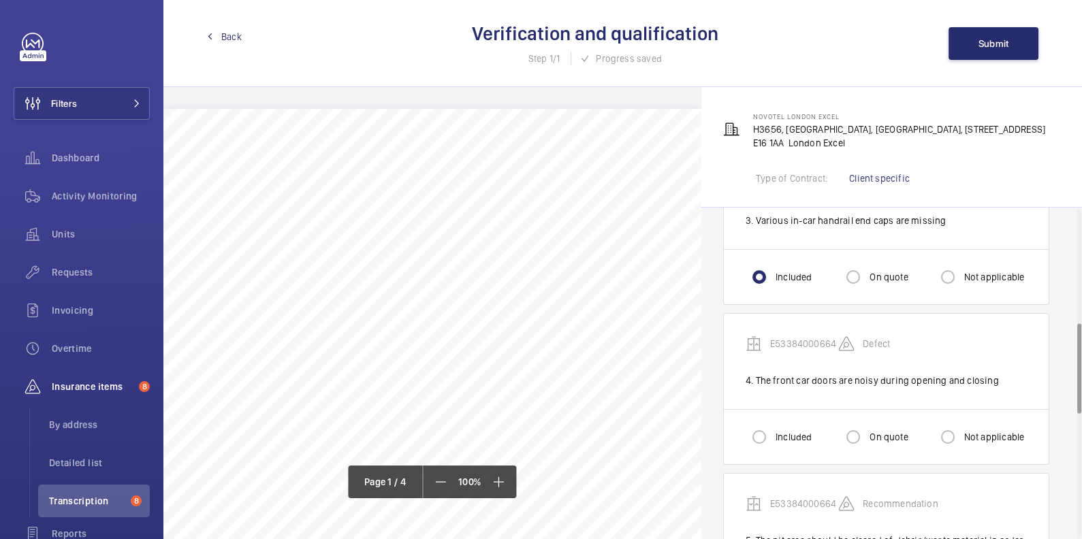
click at [777, 430] on label "Included" at bounding box center [792, 437] width 39 height 14
click at [773, 430] on input "Included" at bounding box center [758, 436] width 27 height 27
radio input "true"
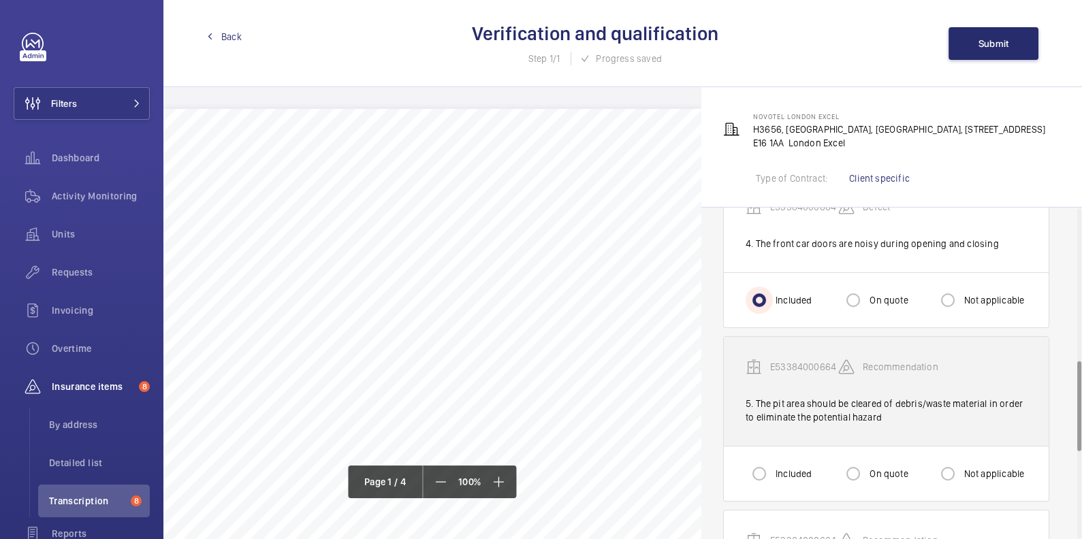
scroll to position [562, 0]
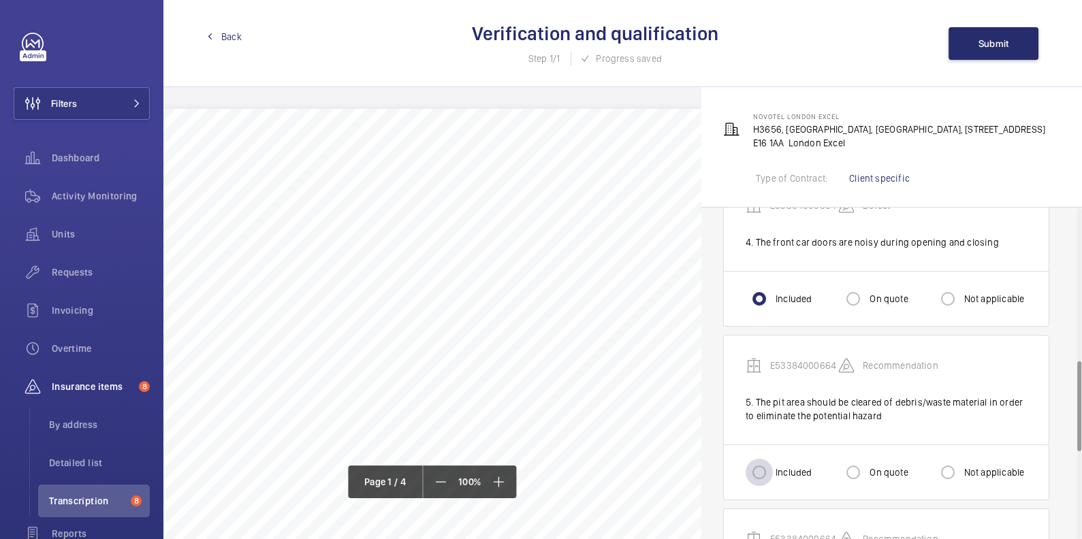
click at [773, 456] on div at bounding box center [759, 472] width 33 height 33
radio input "true"
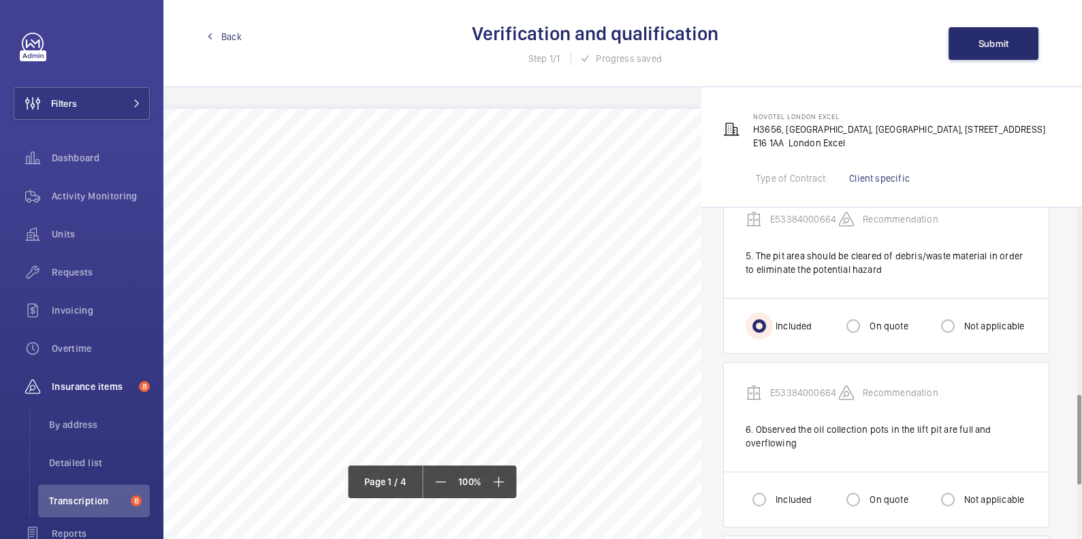
scroll to position [771, 0]
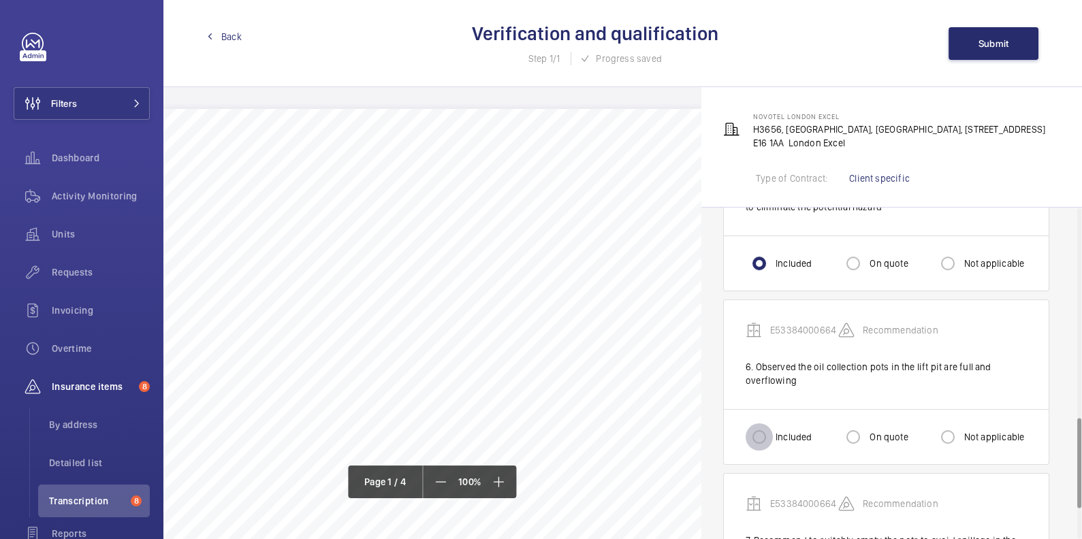
click at [760, 439] on input "Included" at bounding box center [758, 436] width 27 height 27
radio input "true"
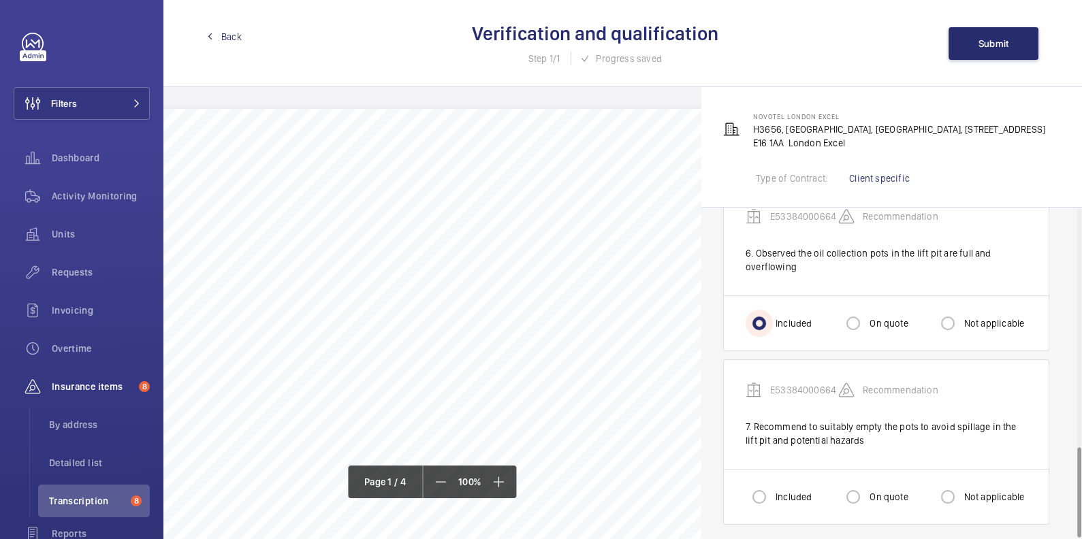
scroll to position [885, 0]
click at [764, 483] on input "Included" at bounding box center [758, 496] width 27 height 27
radio input "true"
click at [1007, 39] on span "Submit" at bounding box center [993, 43] width 31 height 11
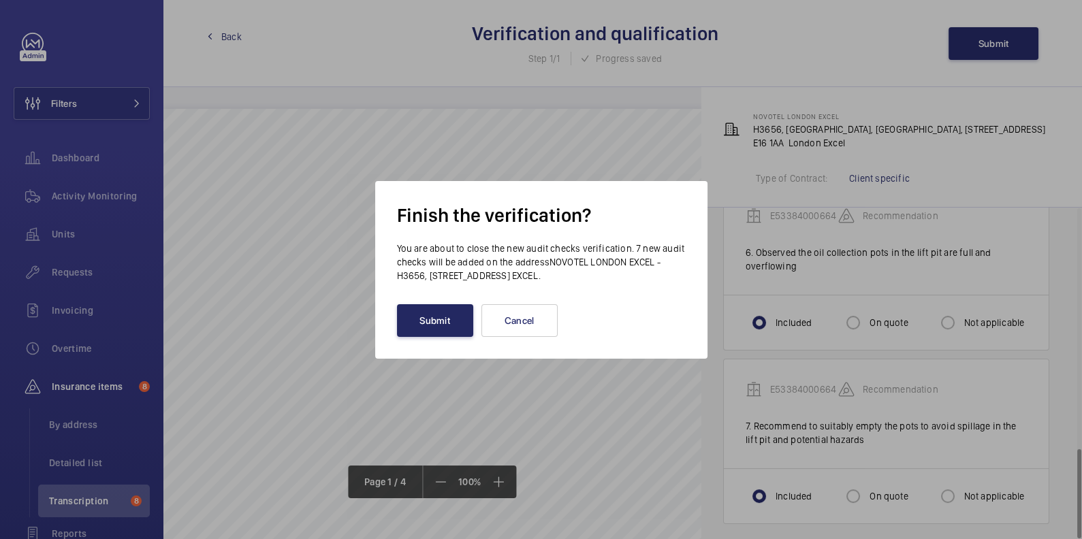
click at [452, 322] on button "Submit" at bounding box center [435, 320] width 76 height 33
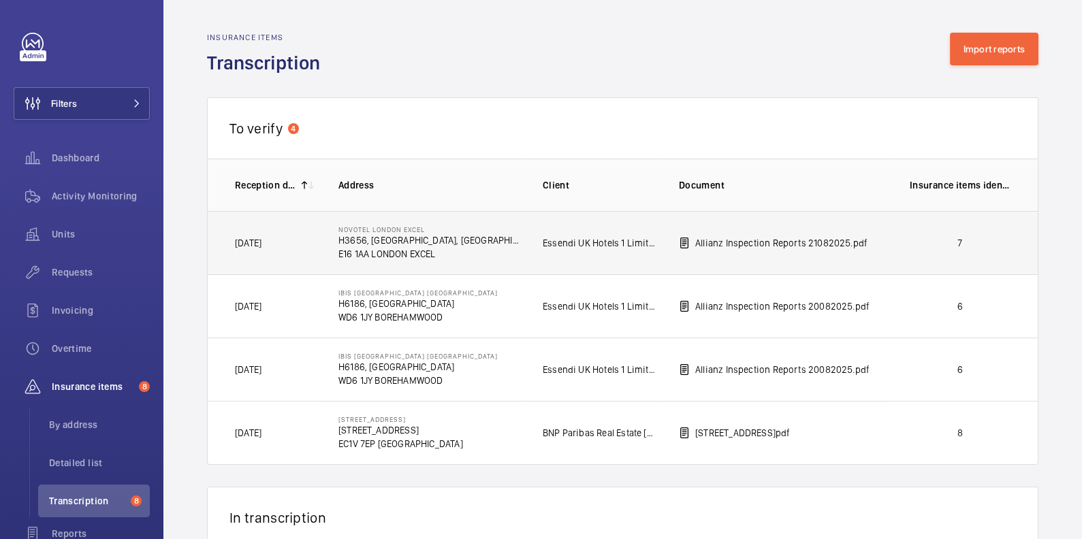
click at [905, 252] on td "7" at bounding box center [963, 242] width 150 height 63
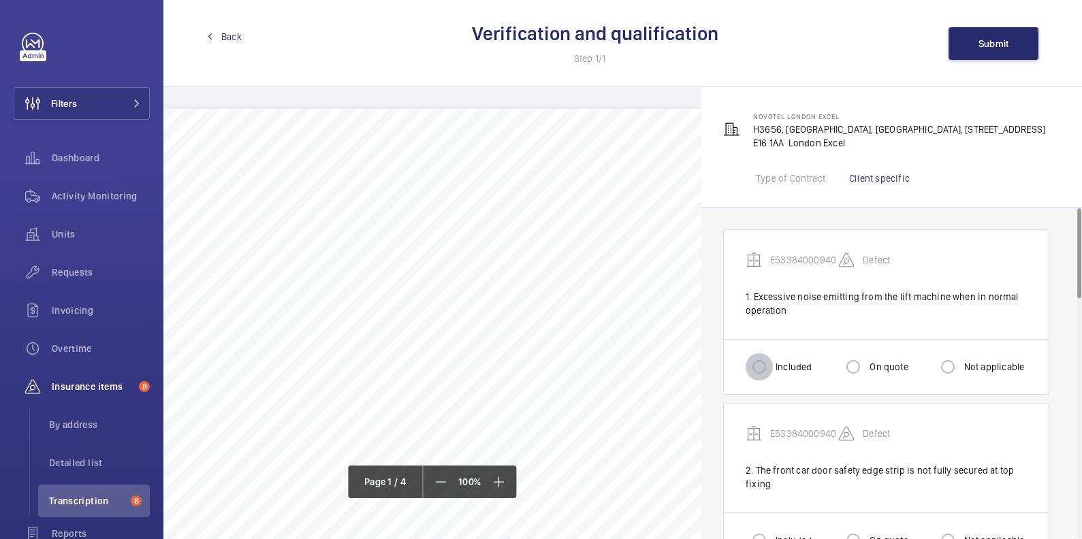
click at [766, 366] on input "Included" at bounding box center [758, 366] width 27 height 27
radio input "true"
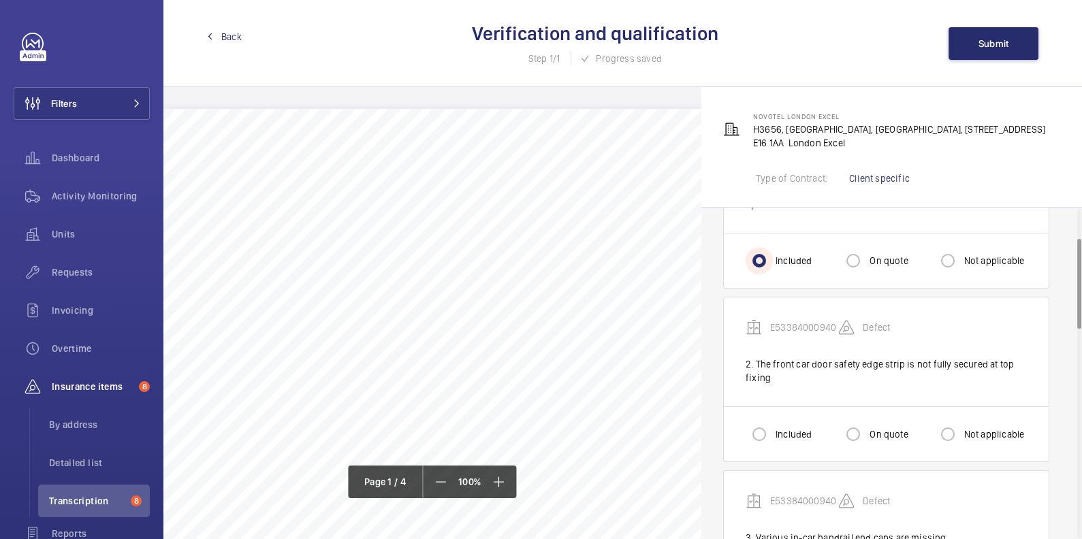
scroll to position [112, 0]
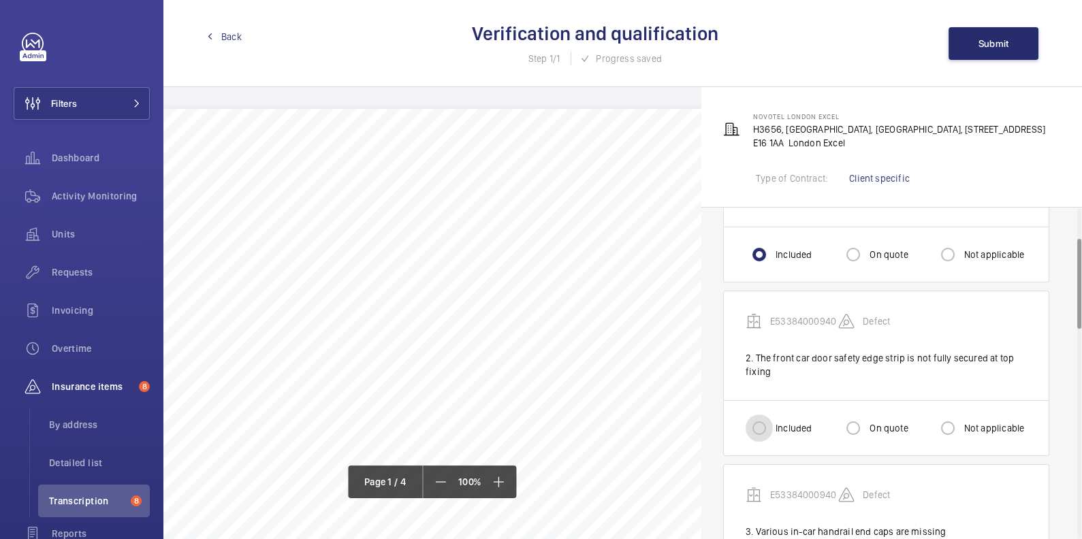
click at [745, 417] on input "Included" at bounding box center [758, 428] width 27 height 27
radio input "true"
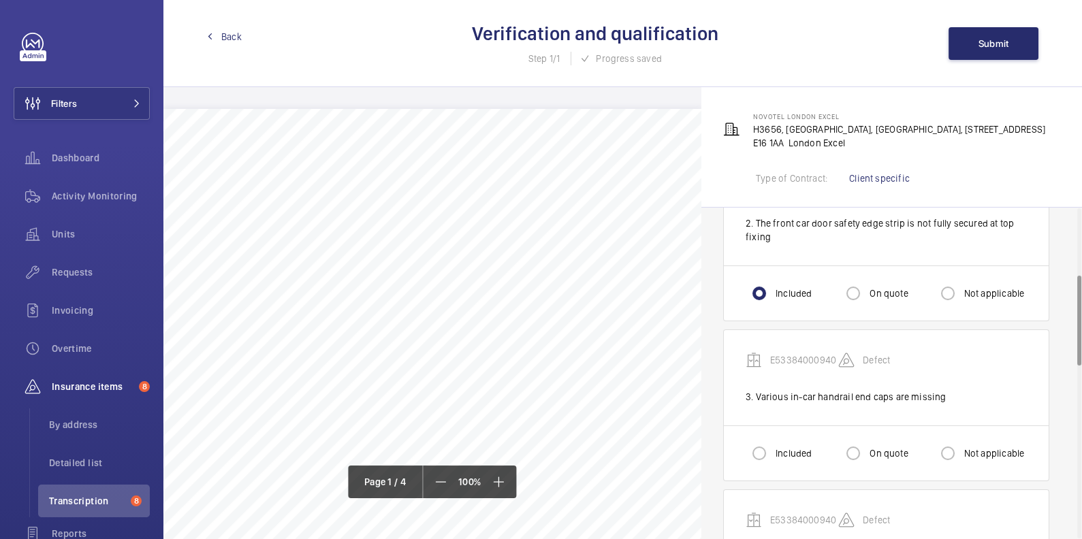
click at [785, 447] on label "Included" at bounding box center [792, 454] width 39 height 14
click at [773, 447] on input "Included" at bounding box center [758, 453] width 27 height 27
radio input "true"
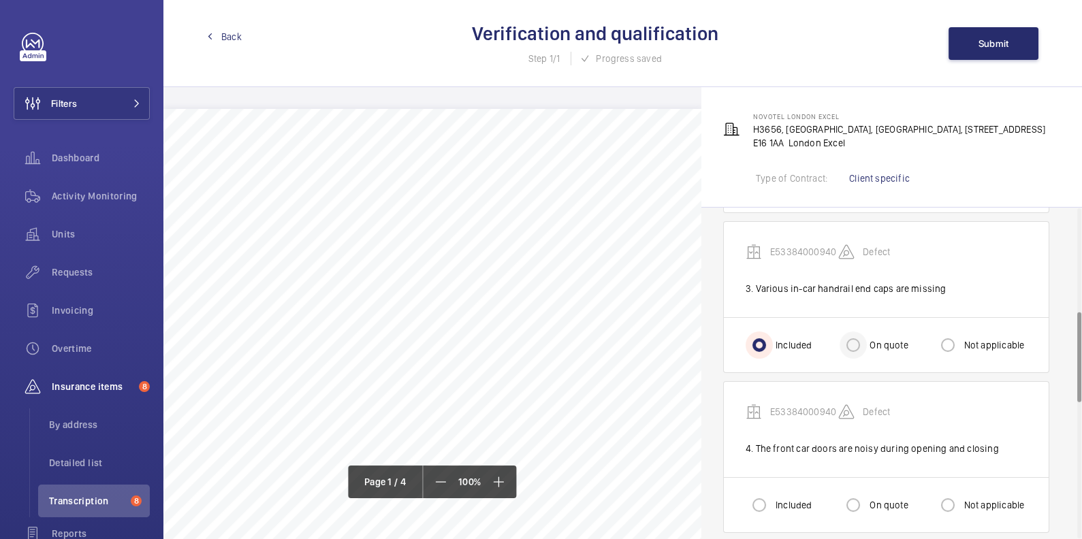
scroll to position [382, 0]
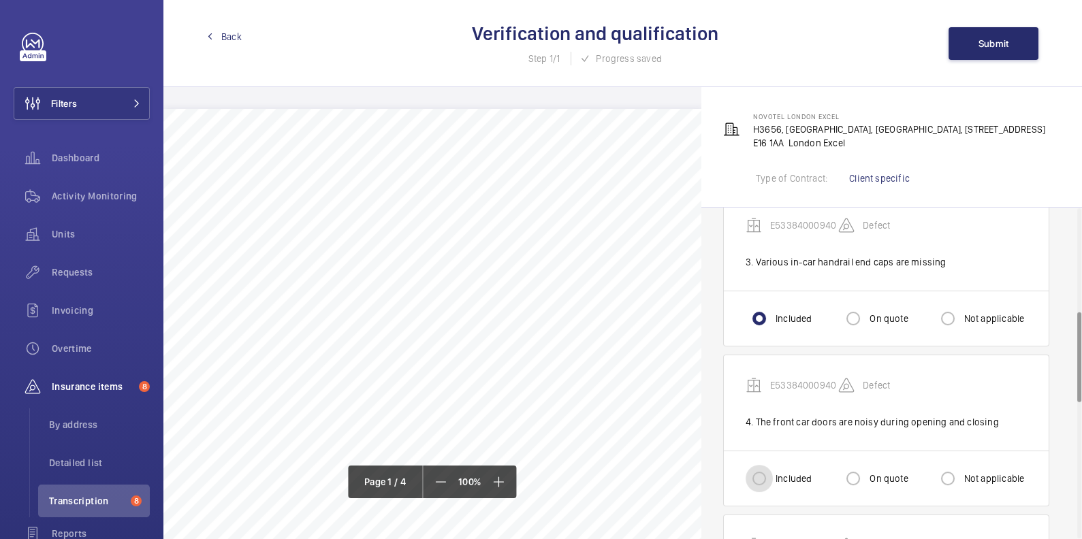
click at [766, 475] on input "Included" at bounding box center [758, 478] width 27 height 27
radio input "true"
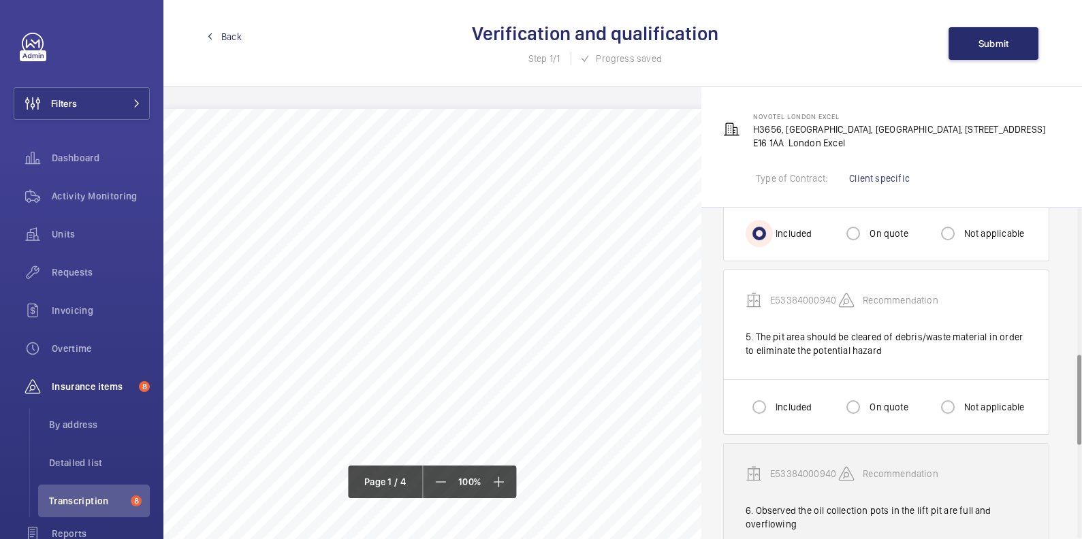
scroll to position [634, 0]
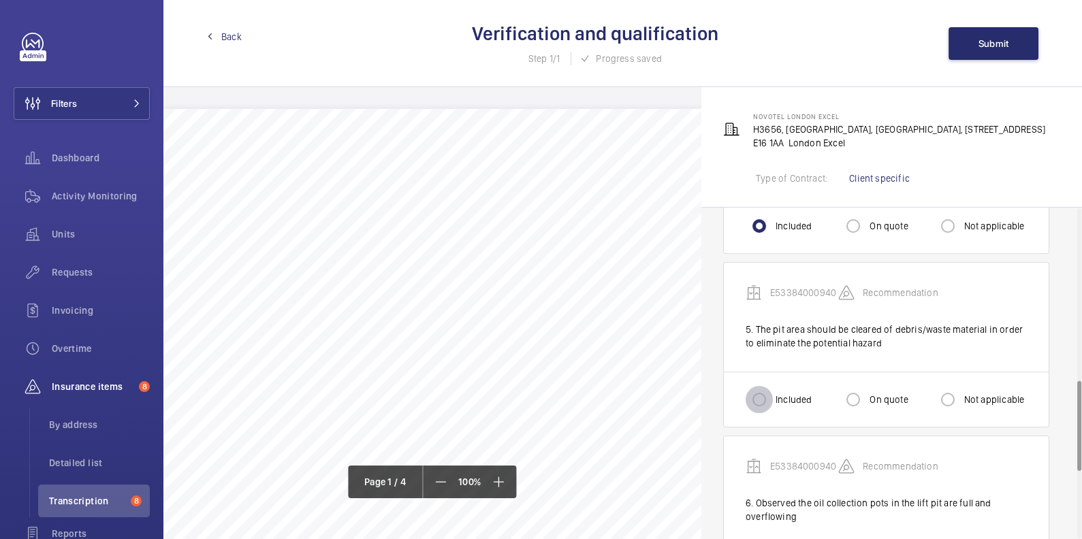
click at [756, 388] on input "Included" at bounding box center [758, 399] width 27 height 27
radio input "true"
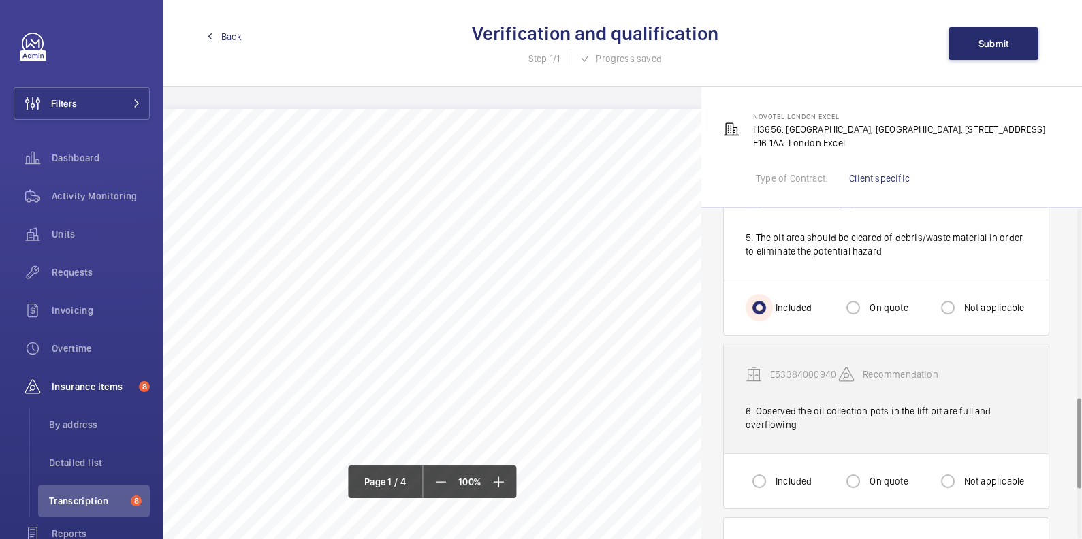
scroll to position [728, 0]
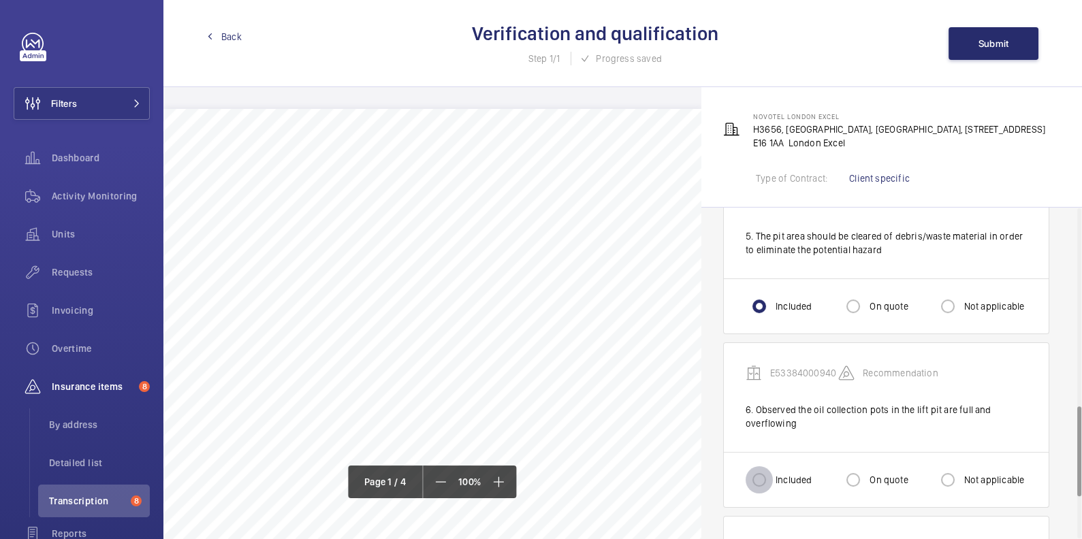
click at [763, 472] on input "Included" at bounding box center [758, 479] width 27 height 27
radio input "true"
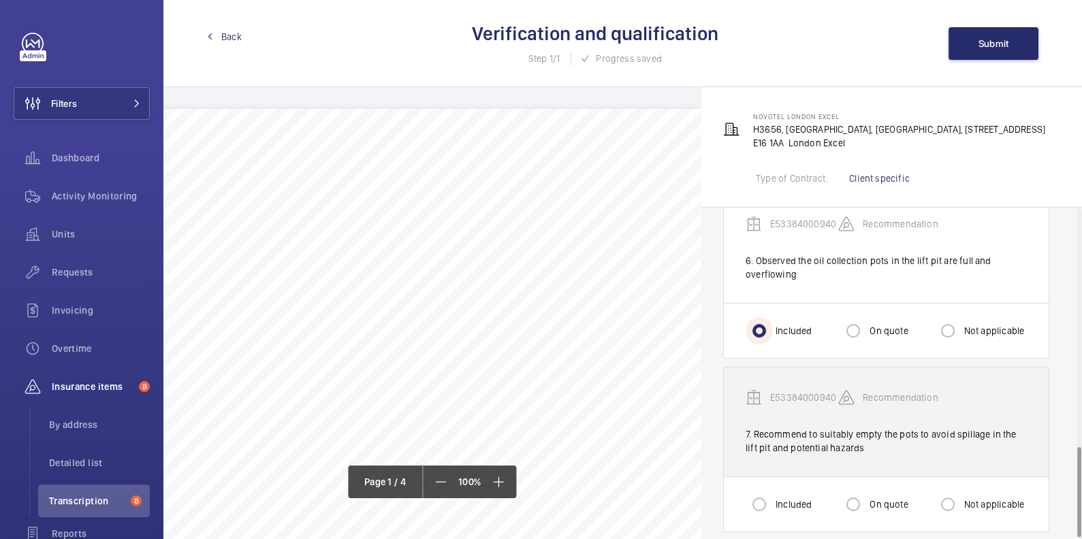
scroll to position [885, 0]
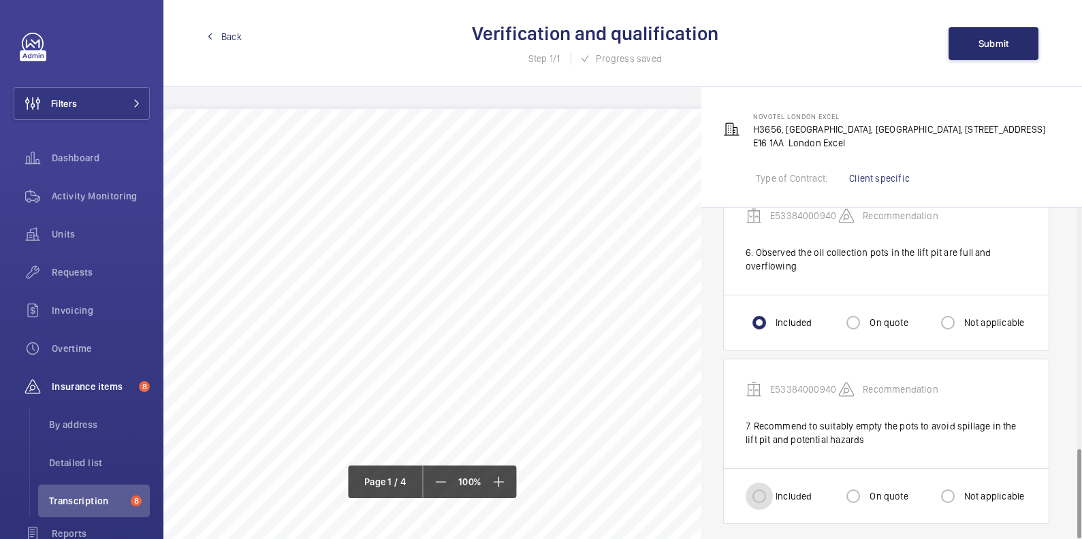
click at [758, 496] on input "Included" at bounding box center [758, 496] width 27 height 27
radio input "true"
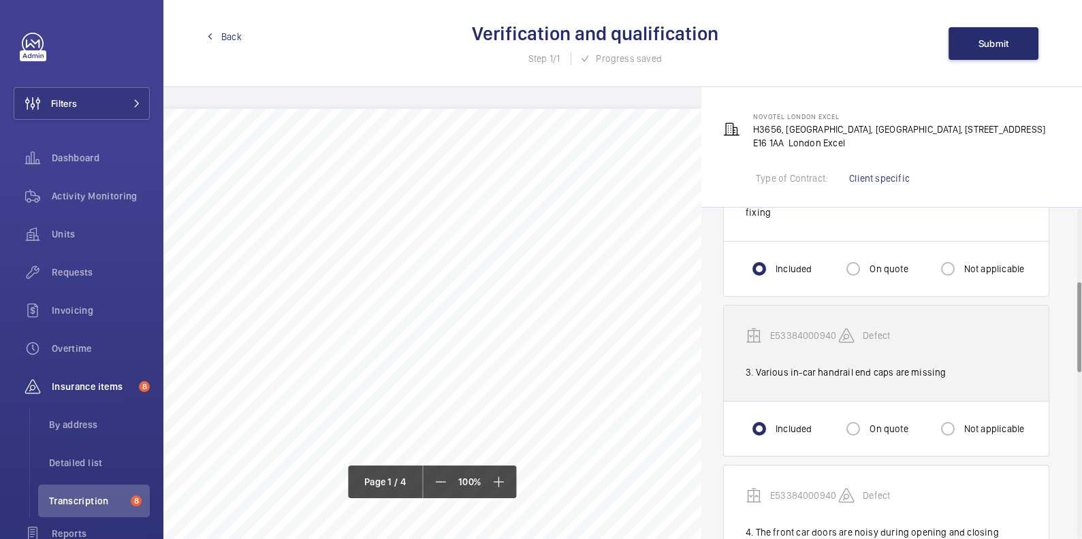
scroll to position [0, 0]
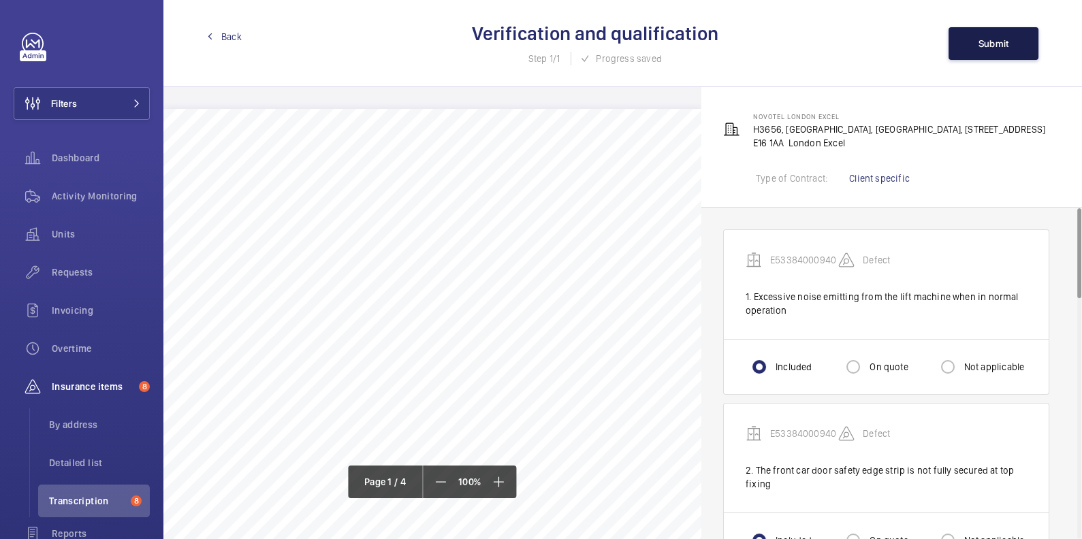
click at [989, 43] on span "Submit" at bounding box center [993, 43] width 31 height 11
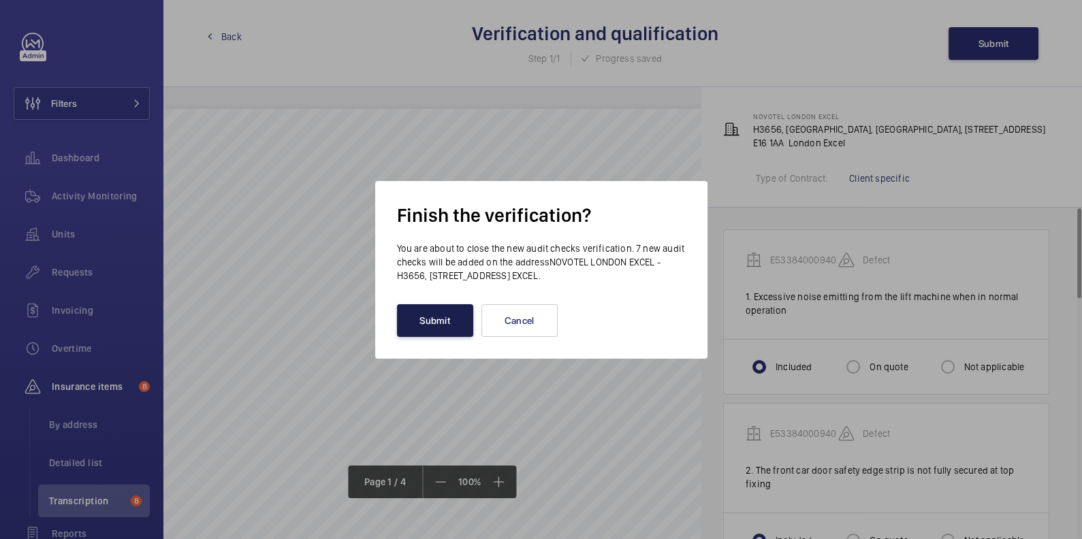
click at [425, 333] on button "Submit" at bounding box center [435, 320] width 76 height 33
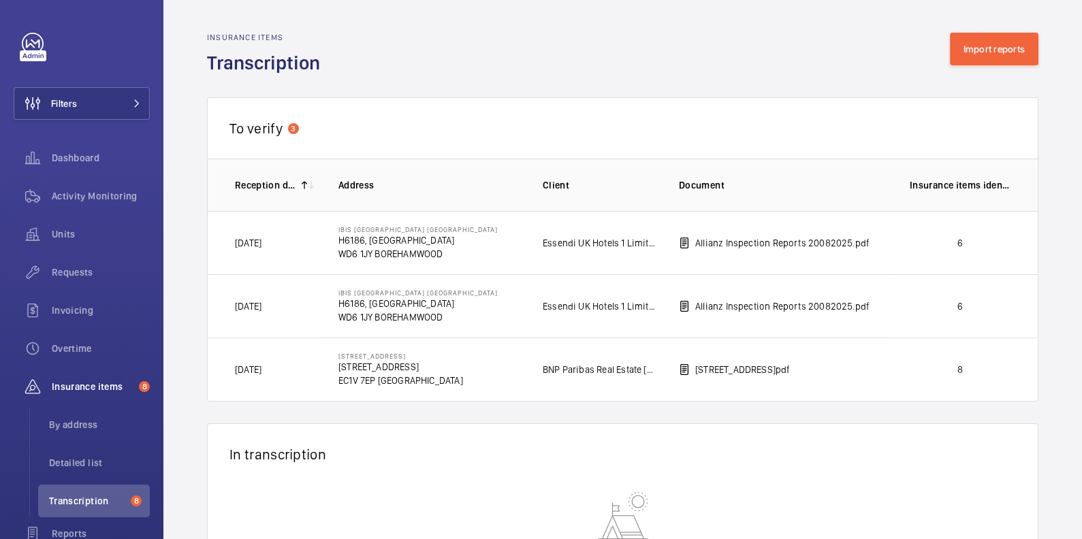
click at [919, 246] on p "6" at bounding box center [960, 243] width 101 height 14
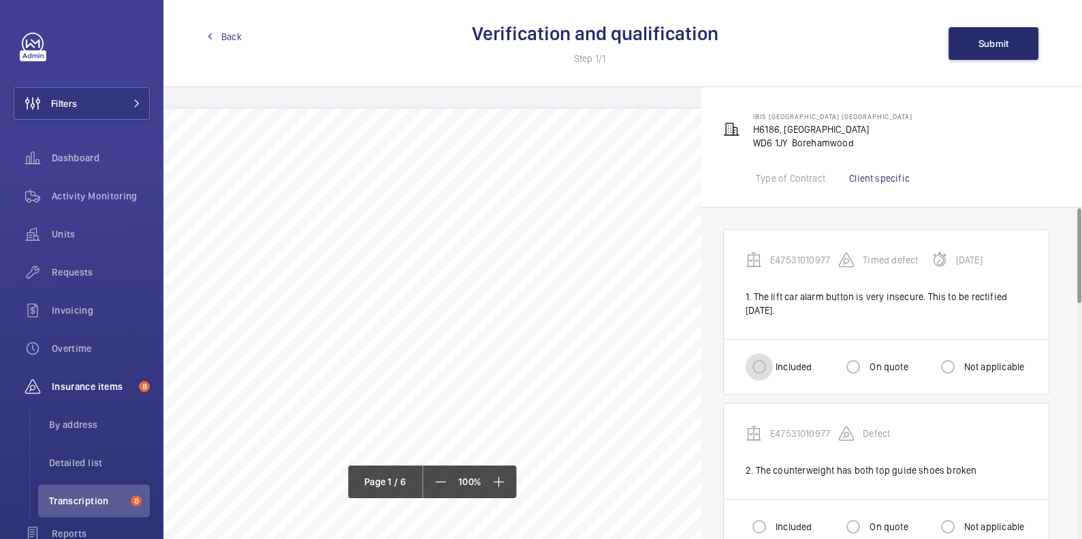
click at [754, 368] on input "Included" at bounding box center [758, 366] width 27 height 27
radio input "true"
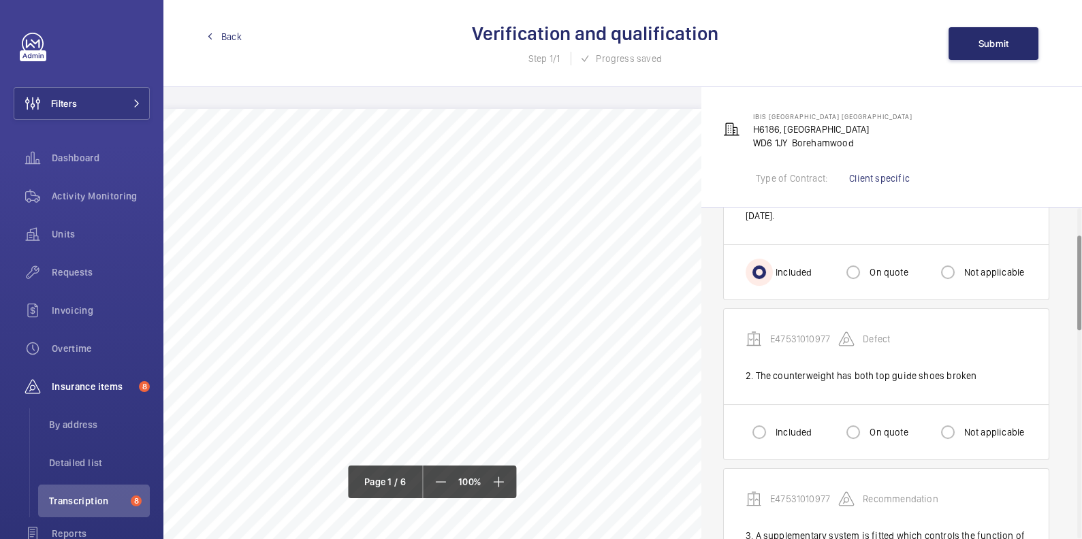
scroll to position [95, 0]
click at [775, 425] on label "Included" at bounding box center [792, 432] width 39 height 14
click at [773, 425] on input "Included" at bounding box center [758, 431] width 27 height 27
radio input "true"
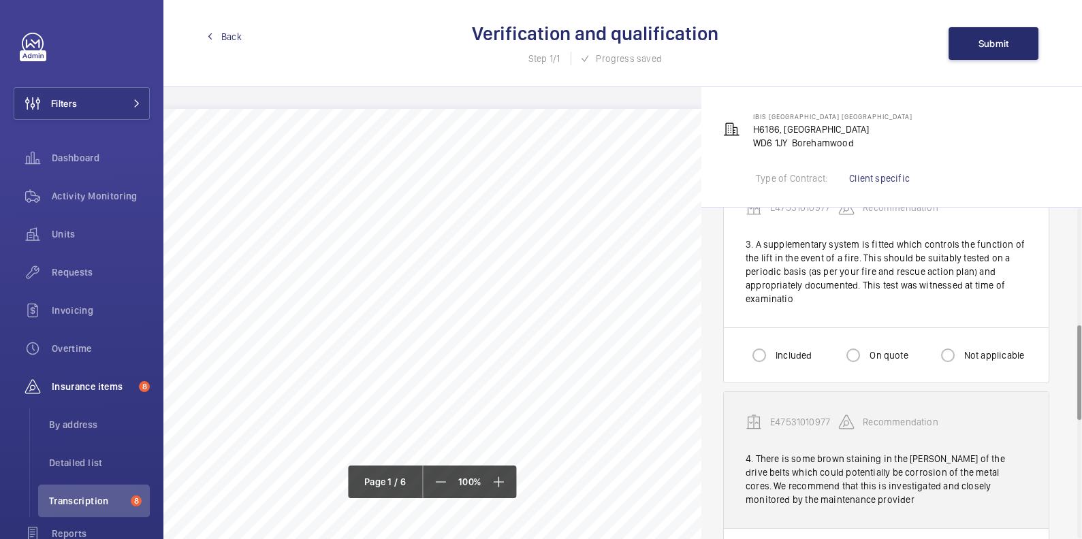
scroll to position [406, 0]
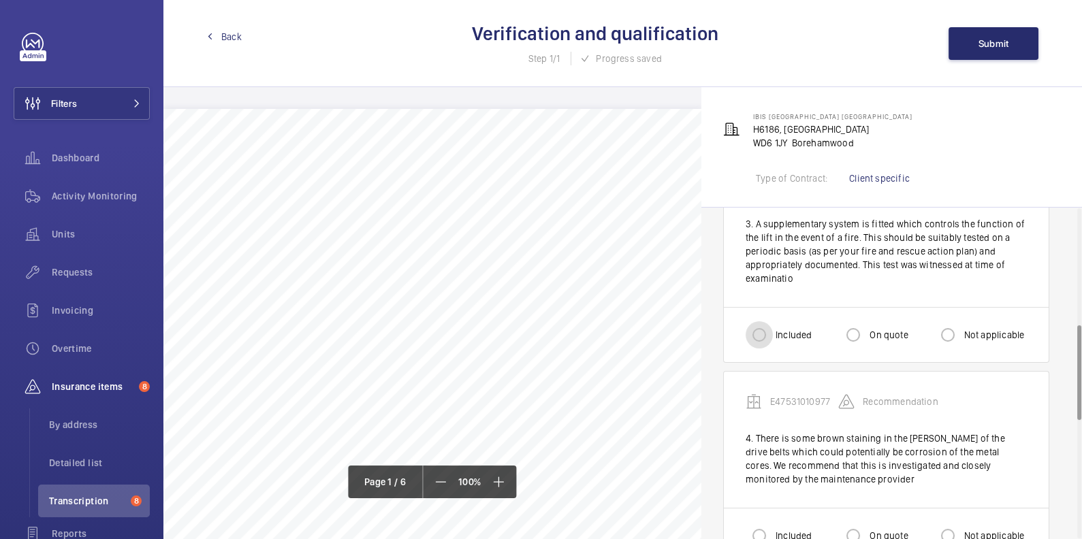
click at [767, 331] on input "Included" at bounding box center [758, 334] width 27 height 27
radio input "true"
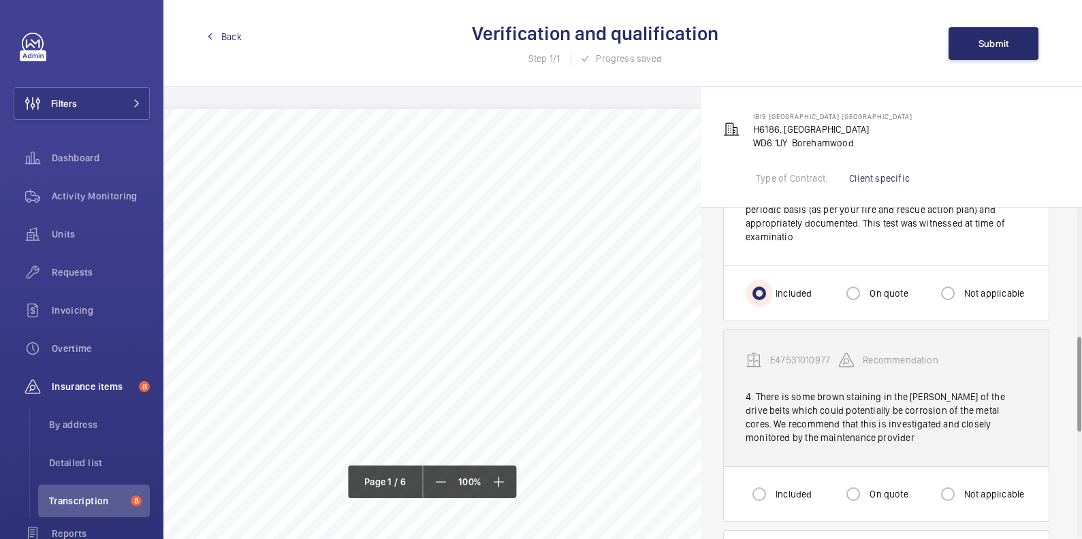
scroll to position [450, 0]
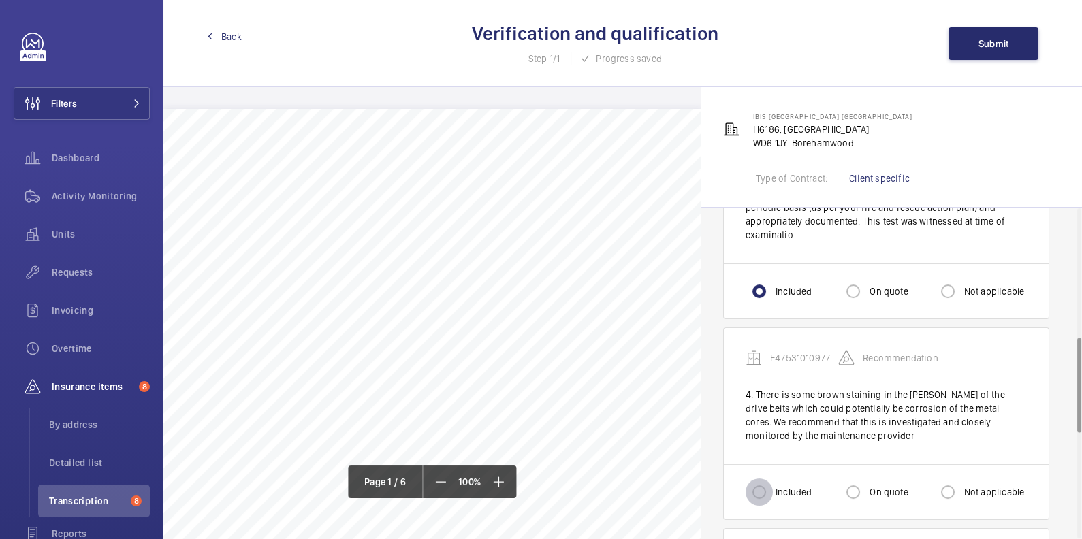
click at [765, 481] on input "Included" at bounding box center [758, 492] width 27 height 27
radio input "true"
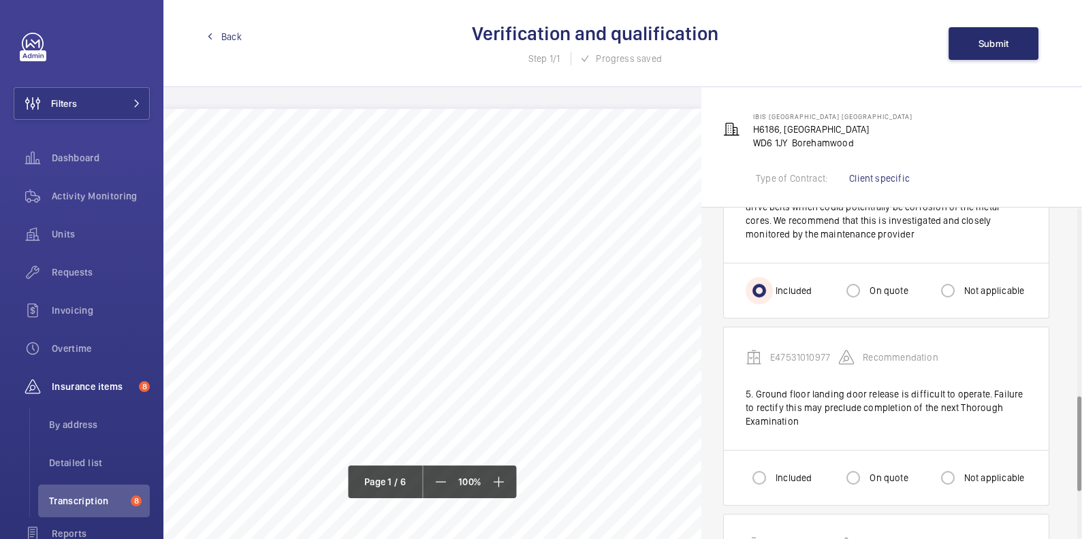
scroll to position [655, 0]
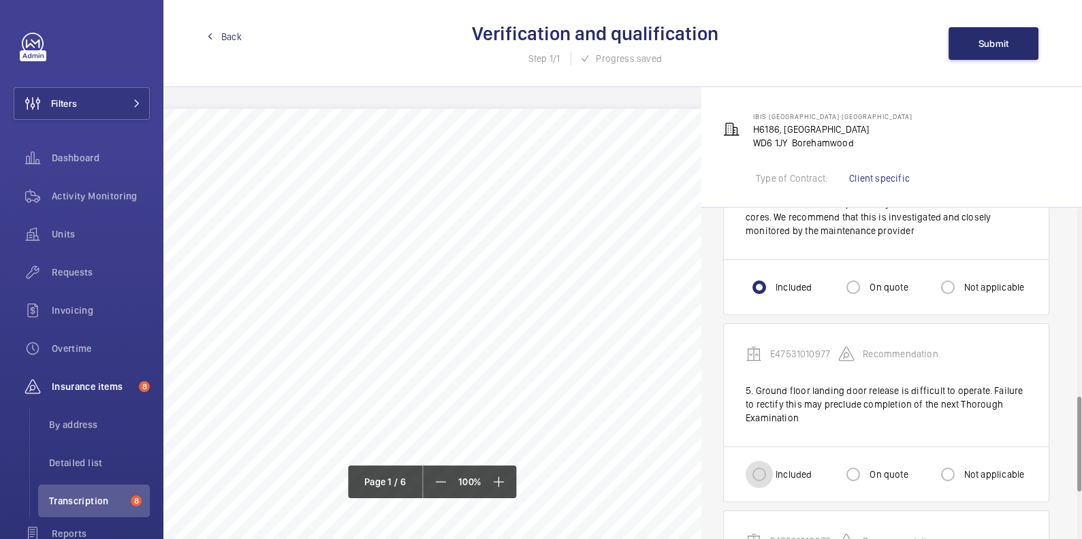
click at [758, 461] on input "Included" at bounding box center [758, 474] width 27 height 27
radio input "true"
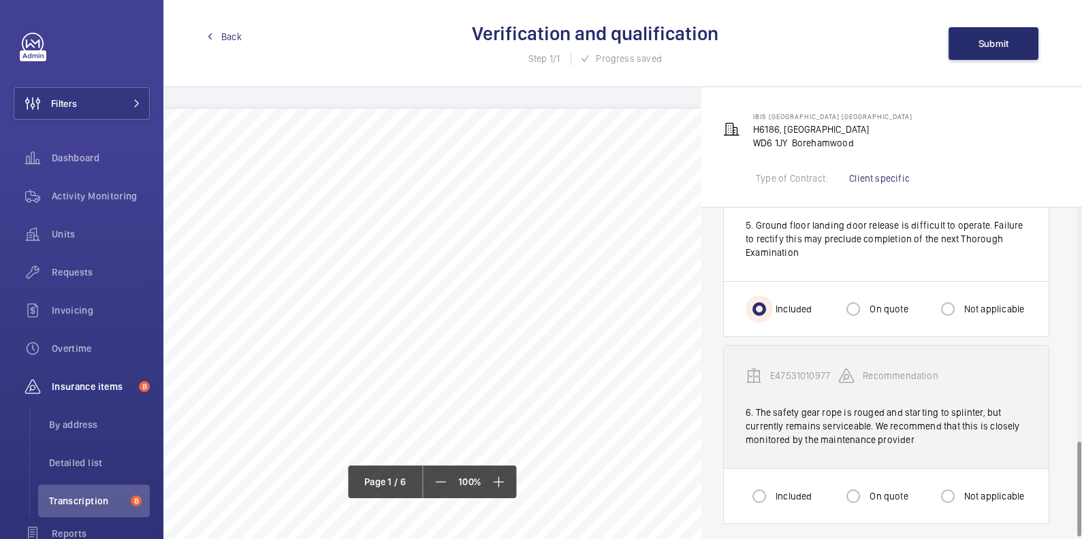
scroll to position [821, 0]
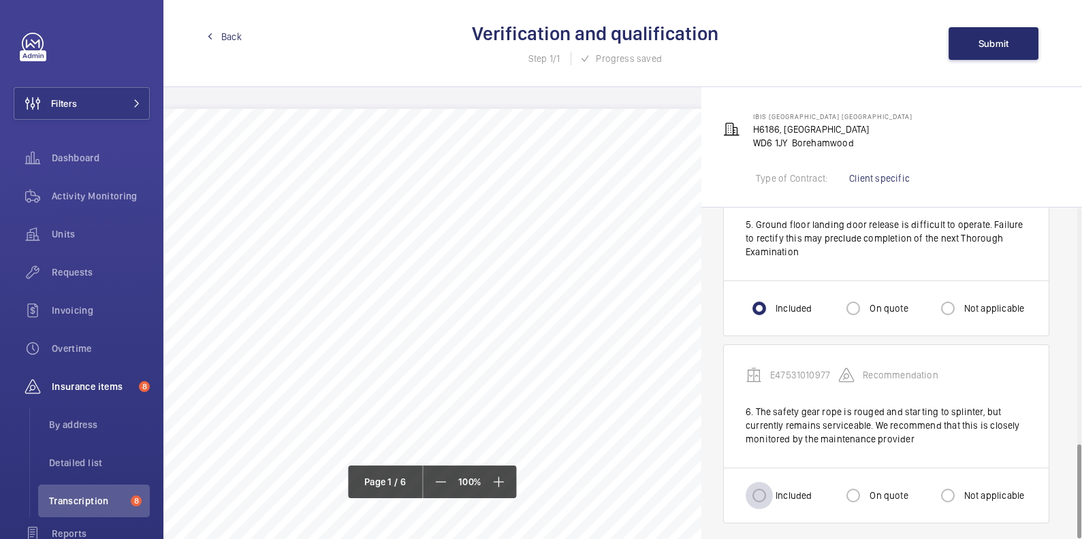
click at [773, 484] on div at bounding box center [759, 495] width 33 height 33
radio input "true"
click at [999, 36] on button "Submit" at bounding box center [993, 43] width 90 height 33
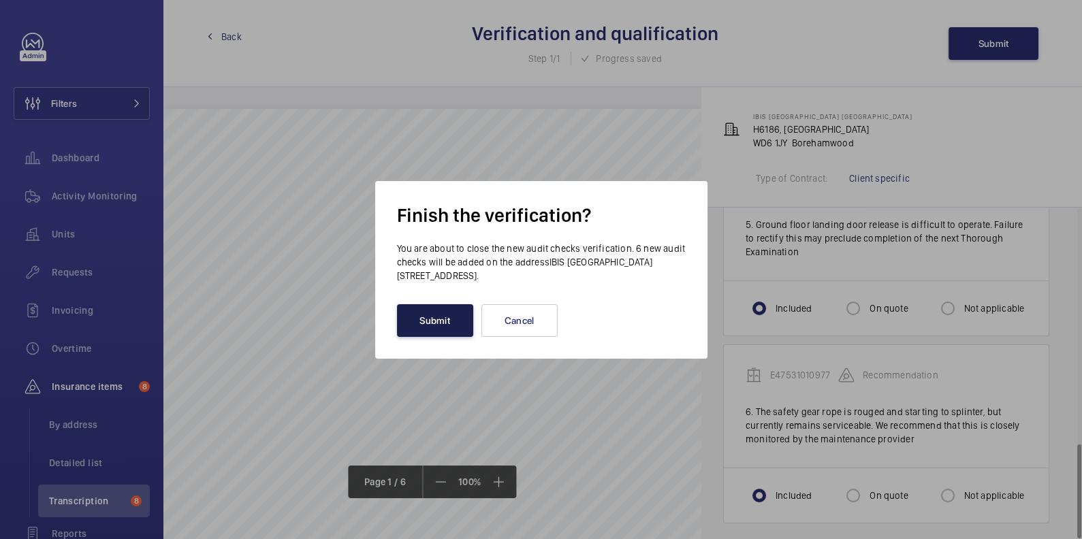
click at [438, 323] on button "Submit" at bounding box center [435, 320] width 76 height 33
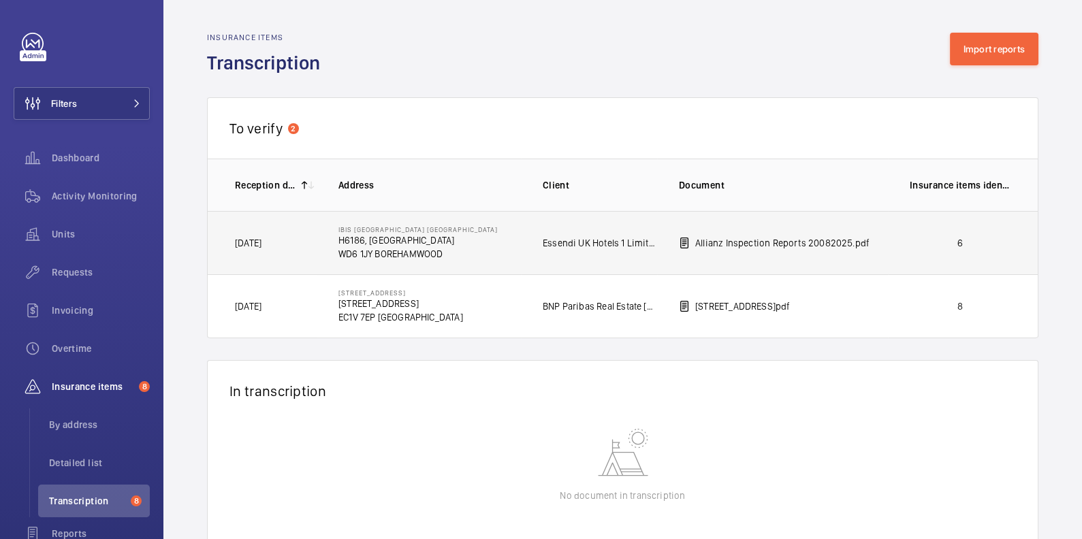
click at [935, 246] on p "6" at bounding box center [960, 243] width 101 height 14
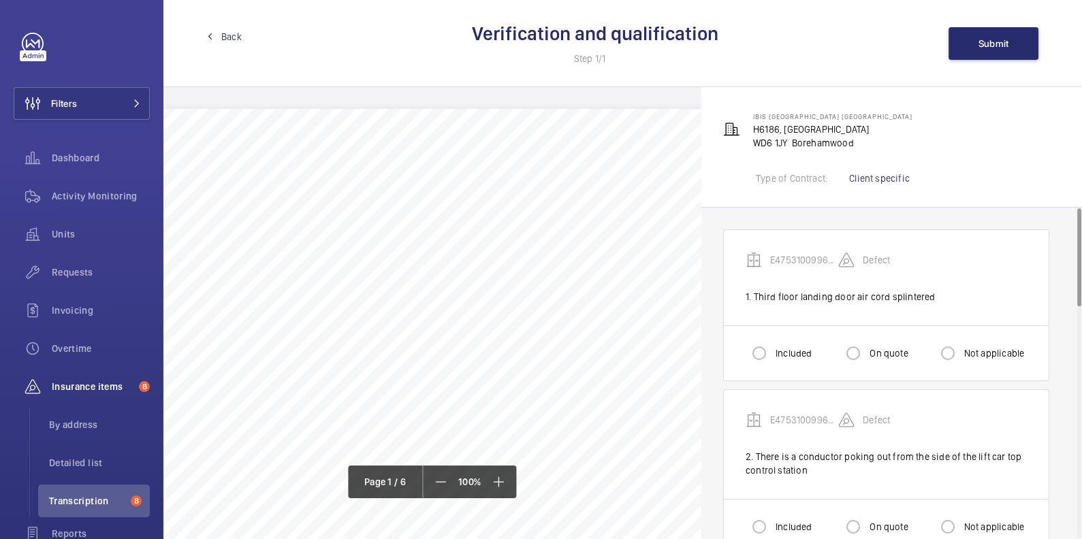
click at [775, 347] on label "Included" at bounding box center [792, 354] width 39 height 14
click at [773, 347] on input "Included" at bounding box center [758, 353] width 27 height 27
radio input "true"
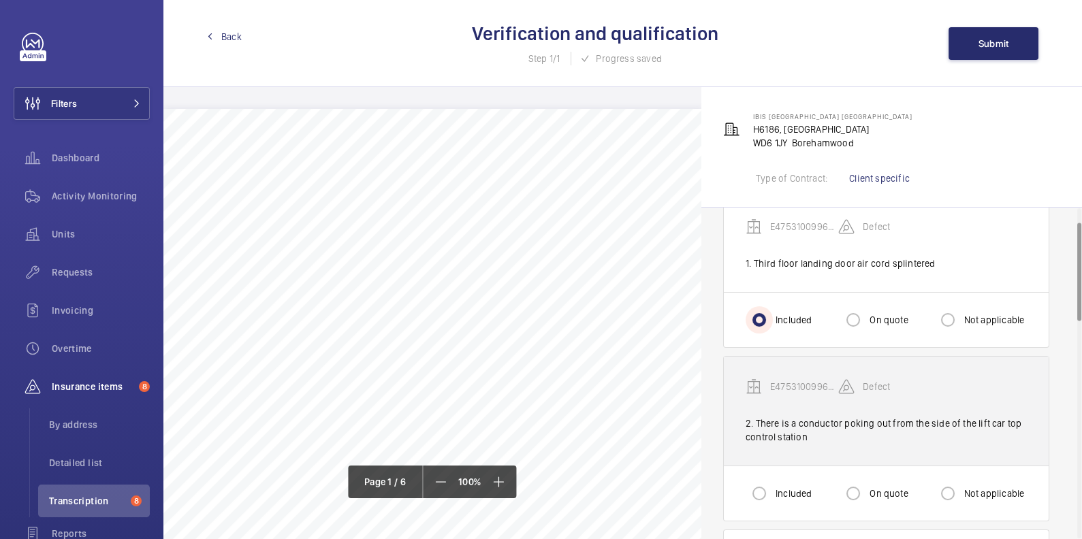
scroll to position [48, 0]
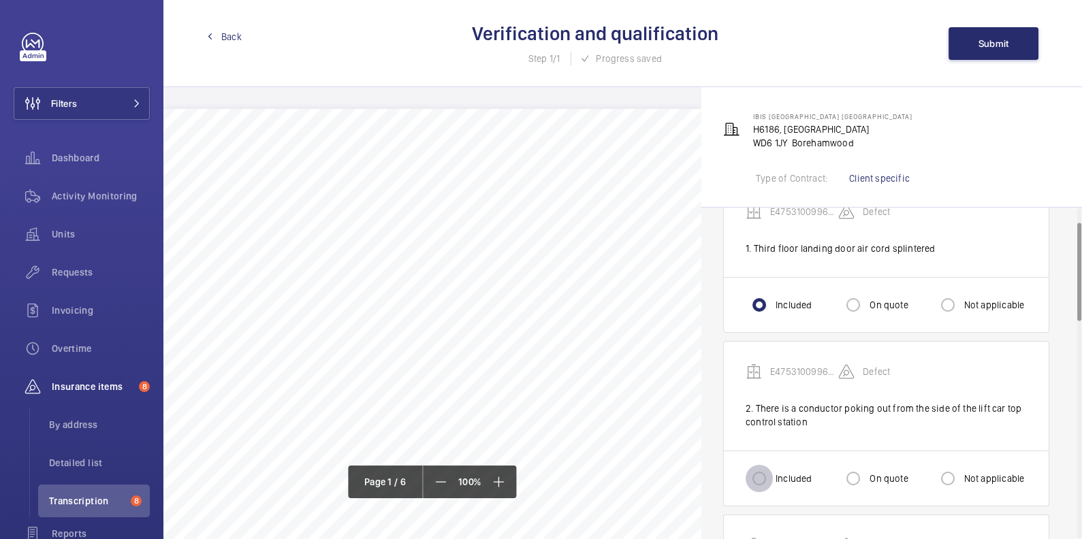
click at [769, 466] on input "Included" at bounding box center [758, 478] width 27 height 27
radio input "true"
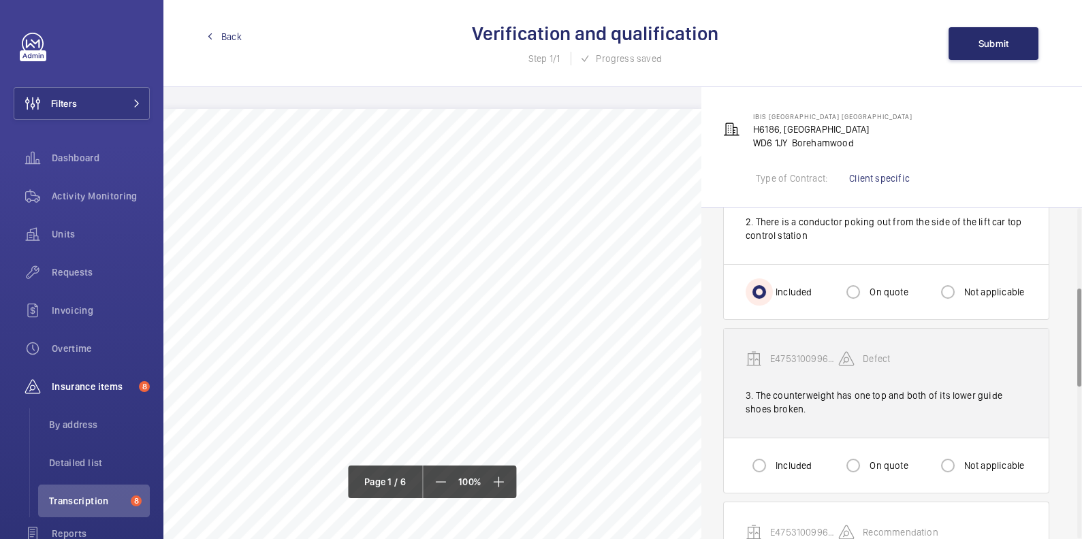
scroll to position [269, 0]
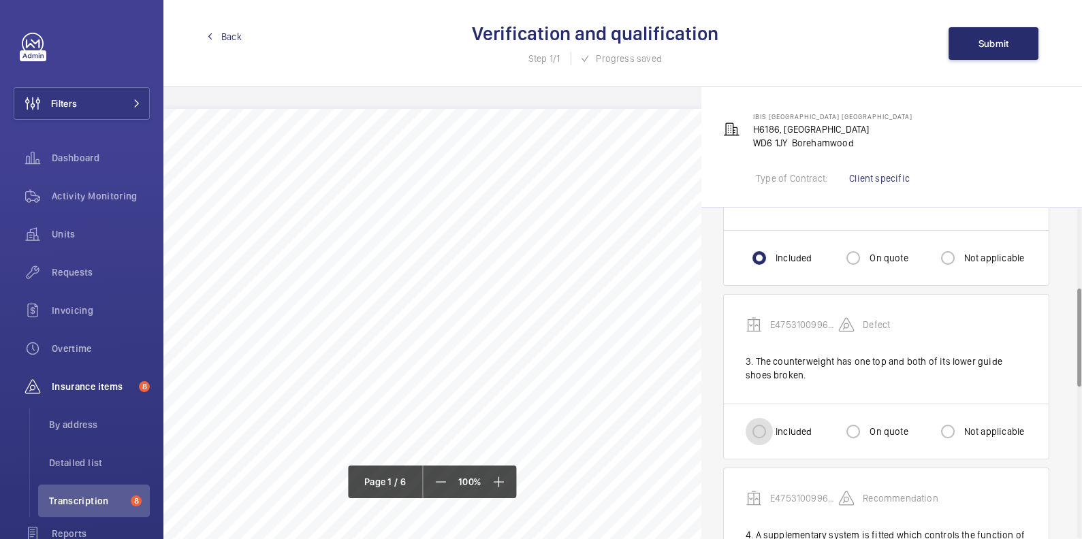
click at [756, 434] on input "Included" at bounding box center [758, 431] width 27 height 27
radio input "true"
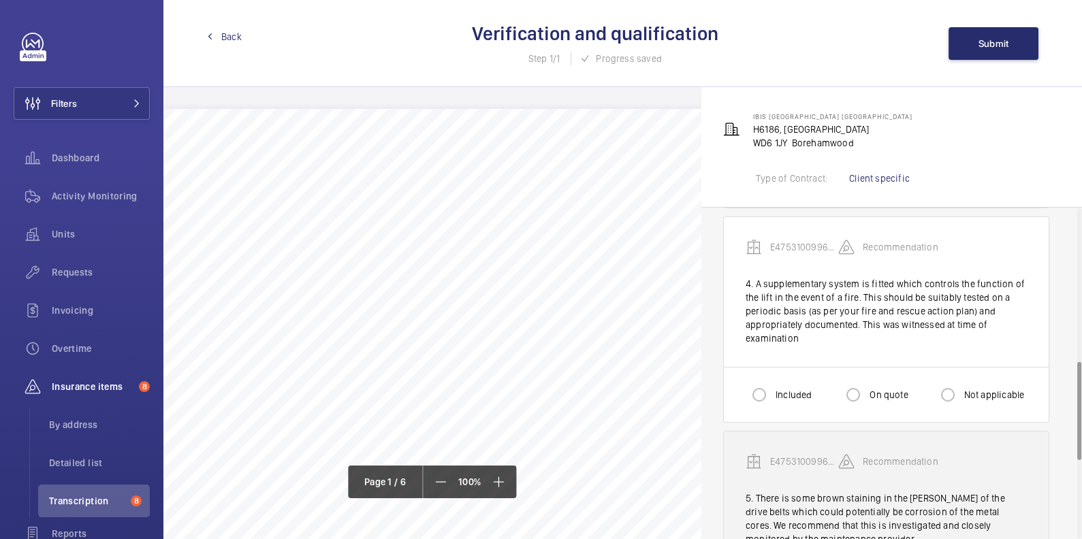
scroll to position [515, 0]
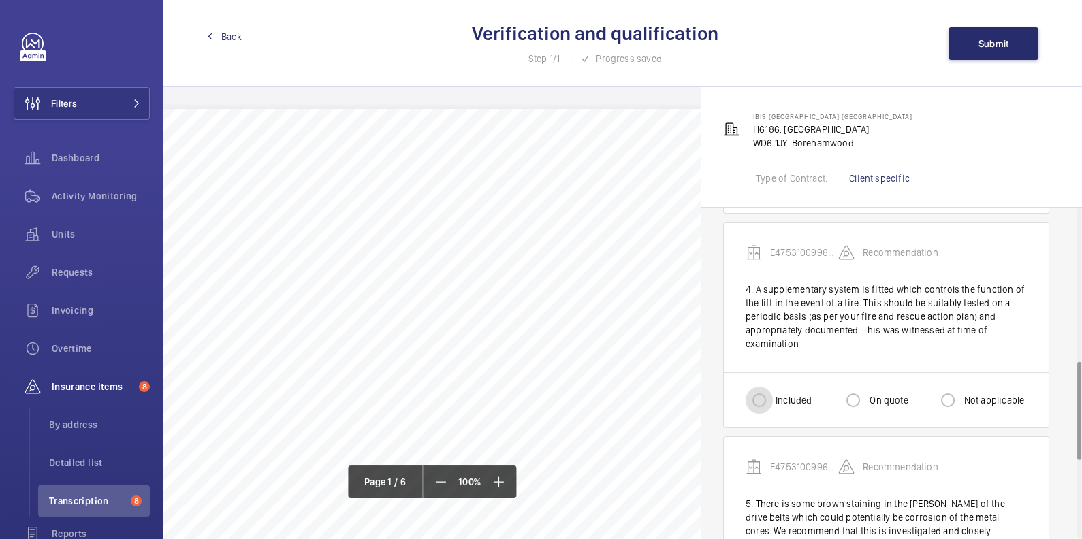
click at [767, 400] on input "Included" at bounding box center [758, 400] width 27 height 27
radio input "true"
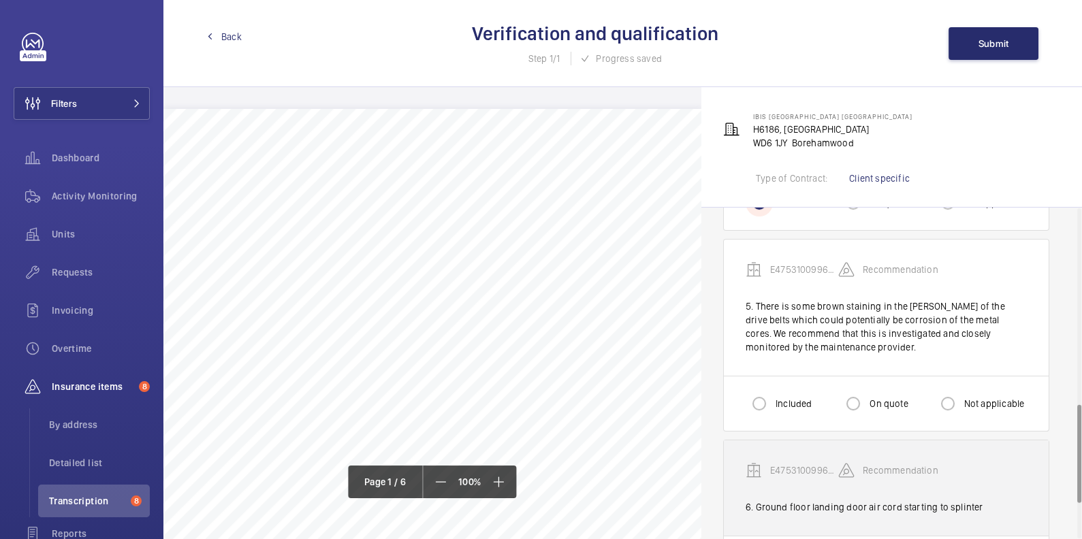
scroll to position [741, 0]
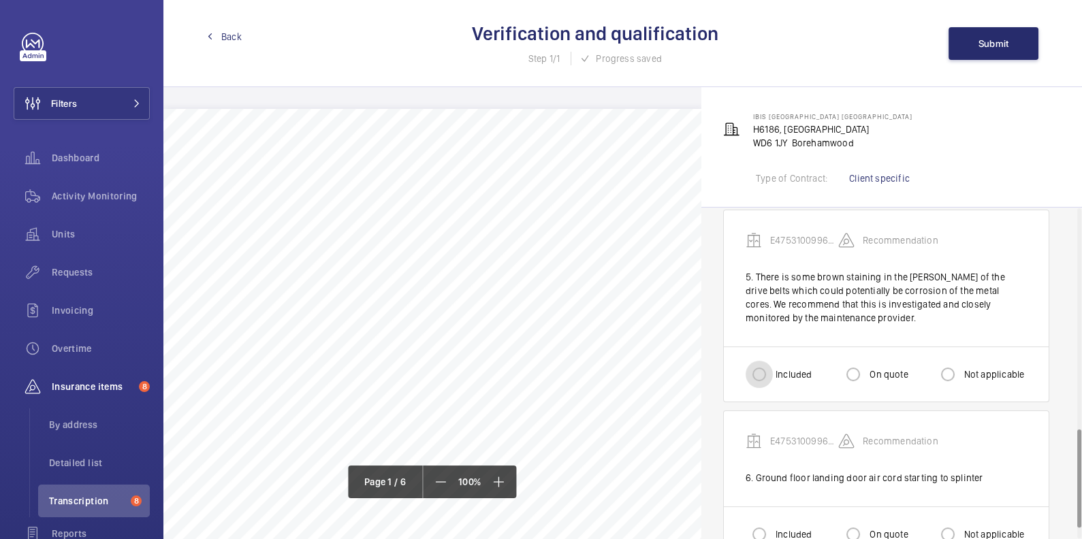
click at [762, 371] on input "Included" at bounding box center [758, 374] width 27 height 27
radio input "true"
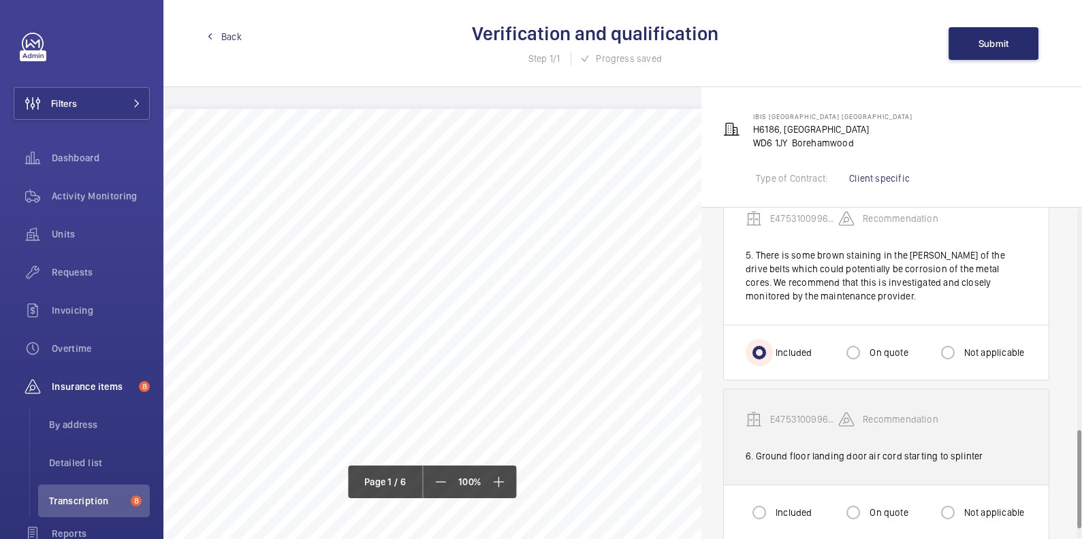
scroll to position [780, 0]
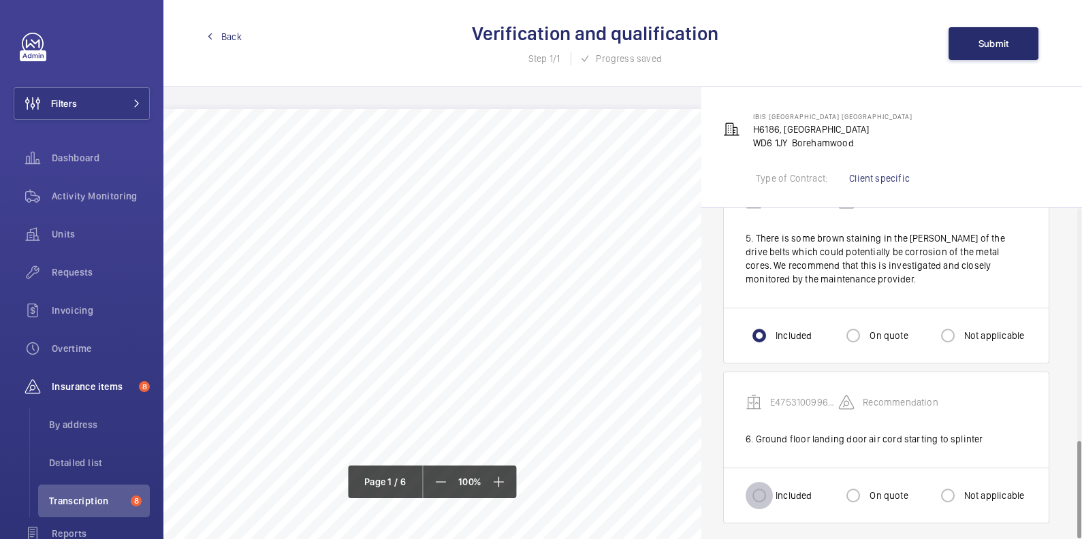
click at [771, 485] on input "Included" at bounding box center [758, 495] width 27 height 27
radio input "true"
click at [989, 49] on button "Submit" at bounding box center [993, 43] width 90 height 33
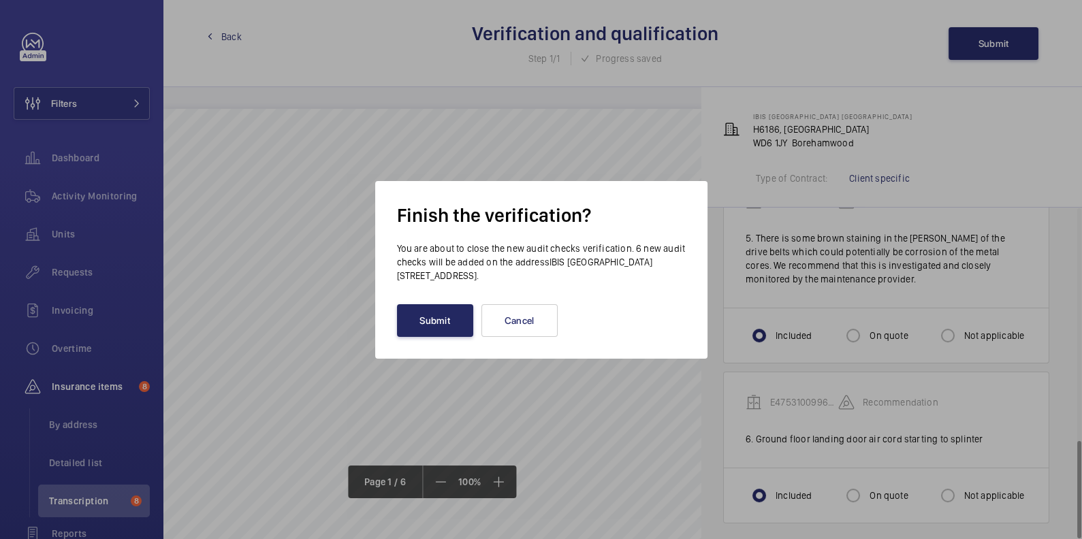
click at [449, 321] on button "Submit" at bounding box center [435, 320] width 76 height 33
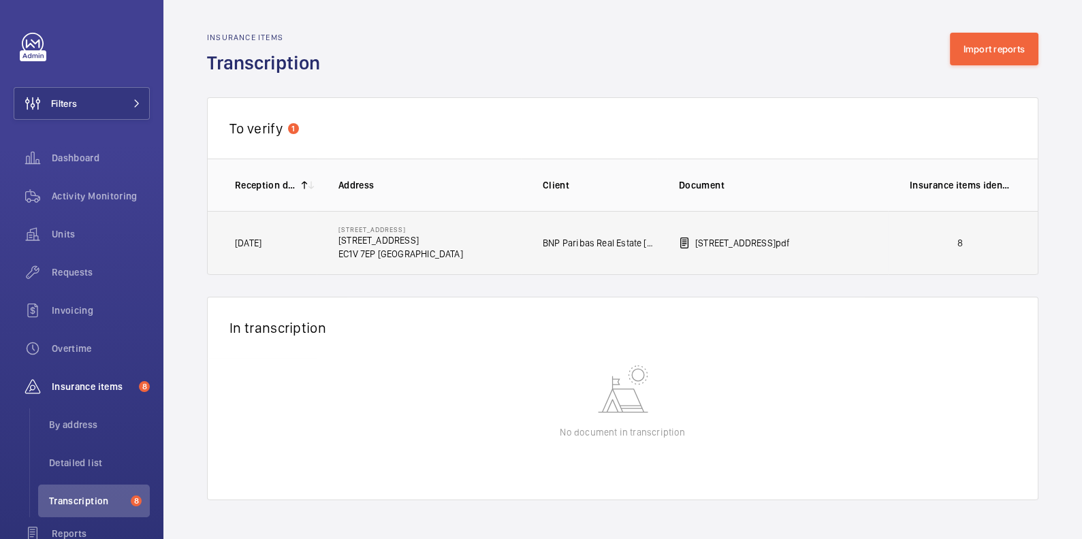
click at [902, 243] on td "8" at bounding box center [963, 243] width 150 height 64
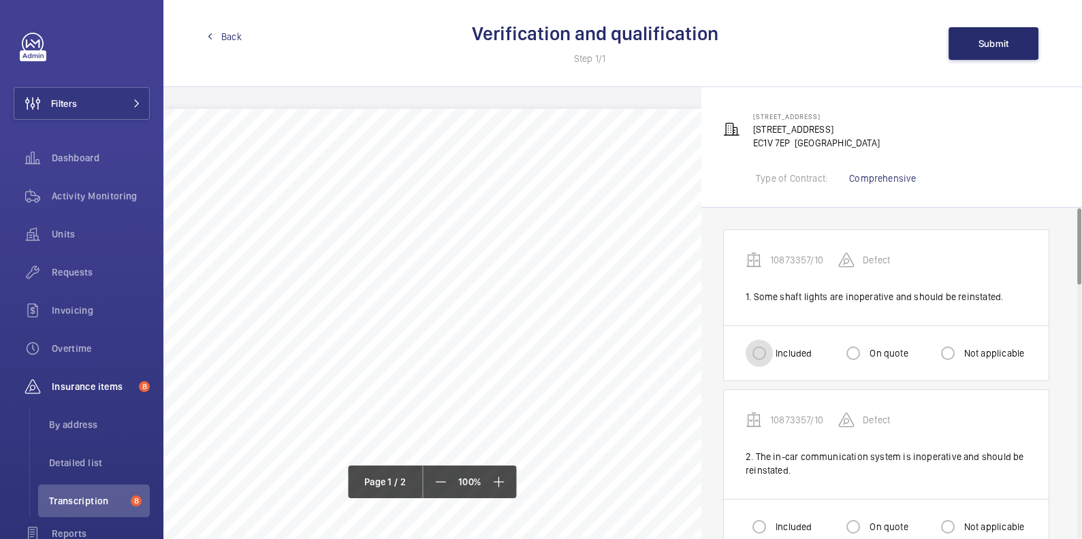
click at [756, 344] on input "Included" at bounding box center [758, 353] width 27 height 27
radio input "true"
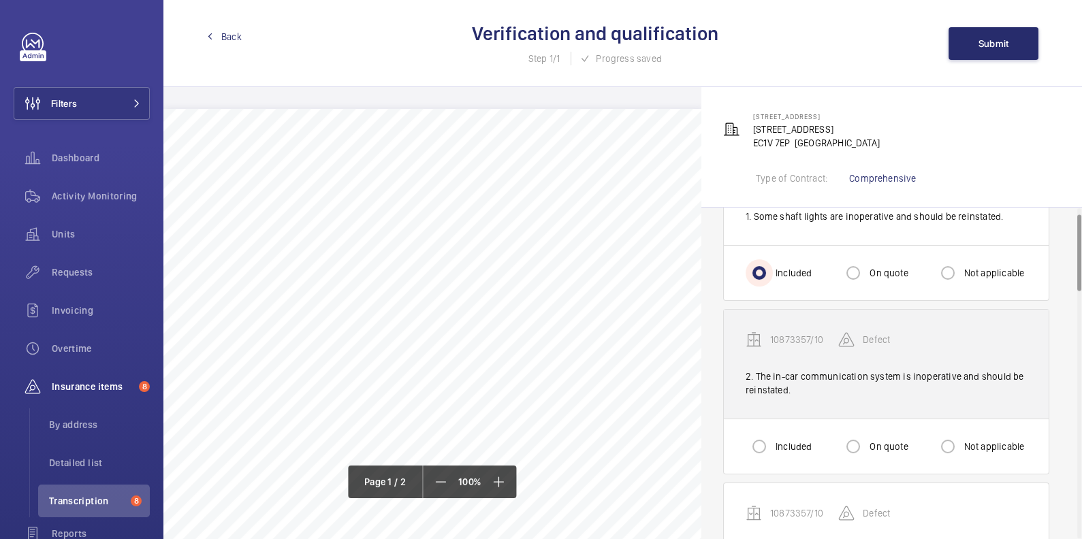
scroll to position [87, 0]
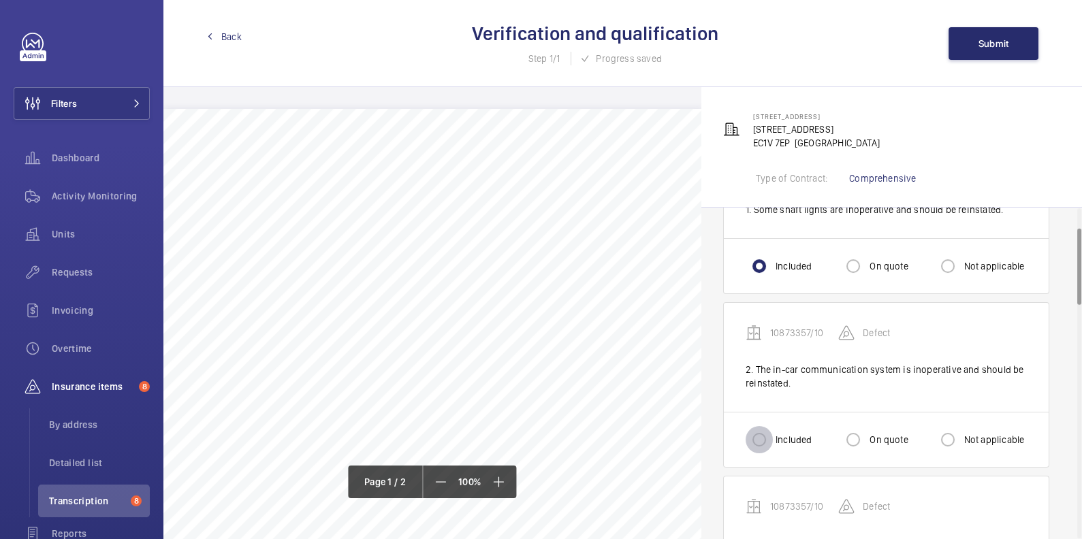
click at [766, 426] on input "Included" at bounding box center [758, 439] width 27 height 27
radio input "true"
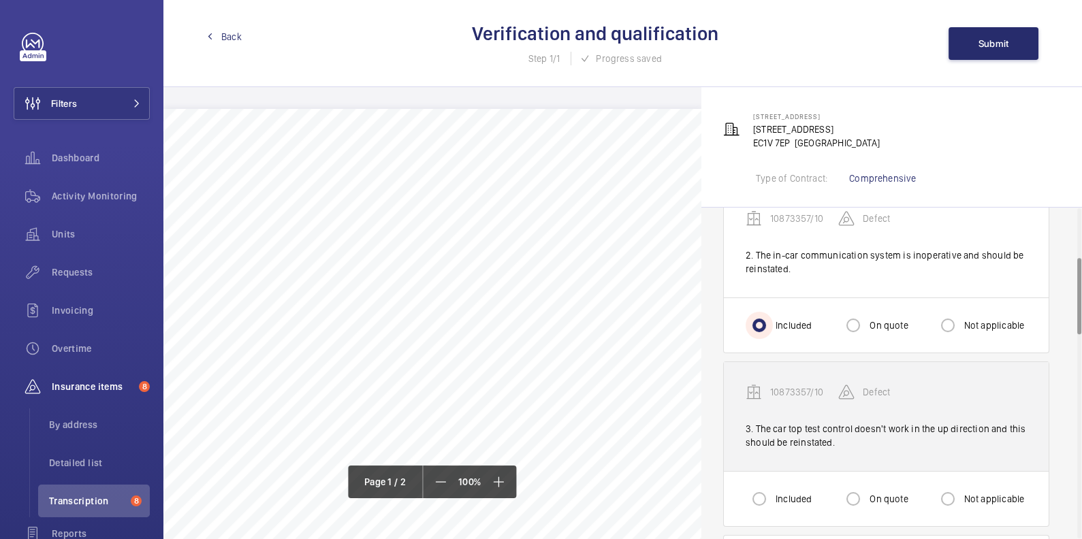
scroll to position [227, 0]
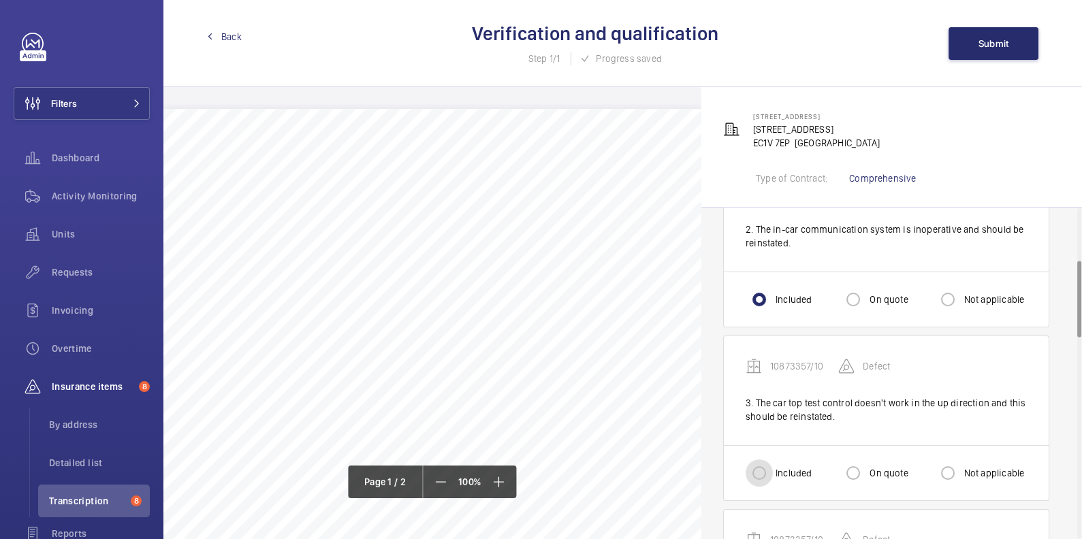
click at [755, 468] on input "Included" at bounding box center [758, 473] width 27 height 27
radio input "true"
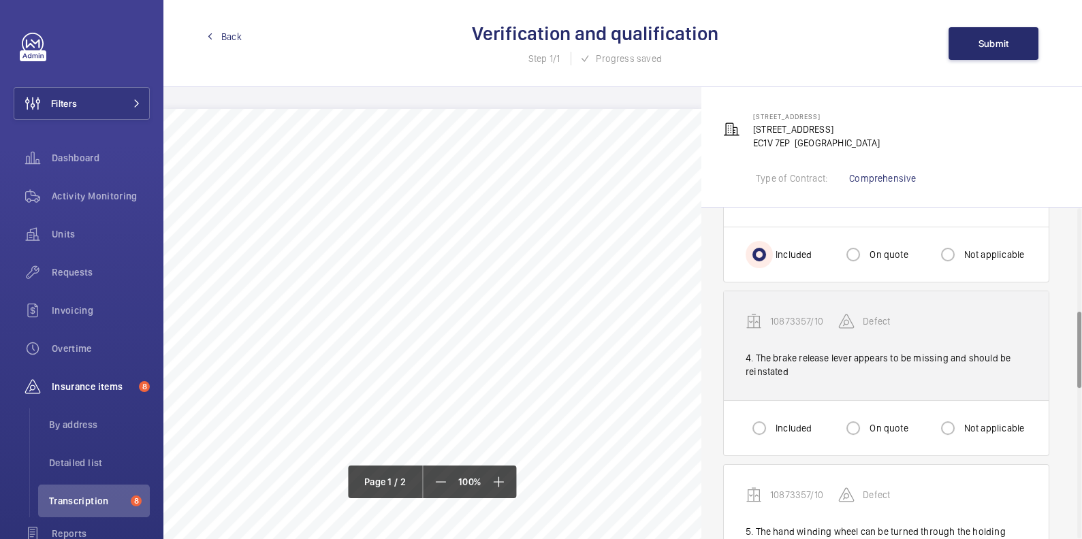
scroll to position [474, 0]
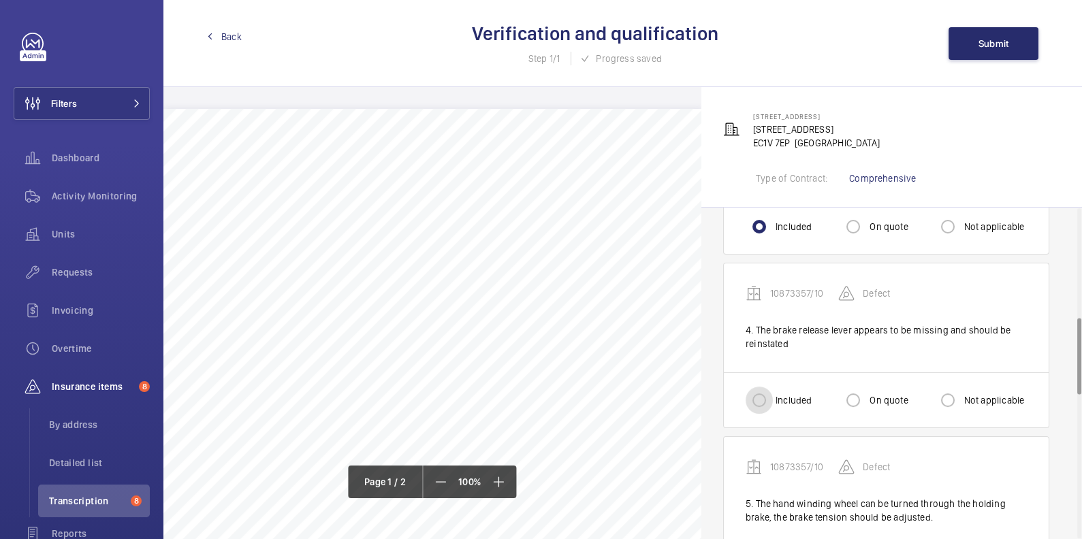
click at [756, 408] on input "Included" at bounding box center [758, 400] width 27 height 27
radio input "true"
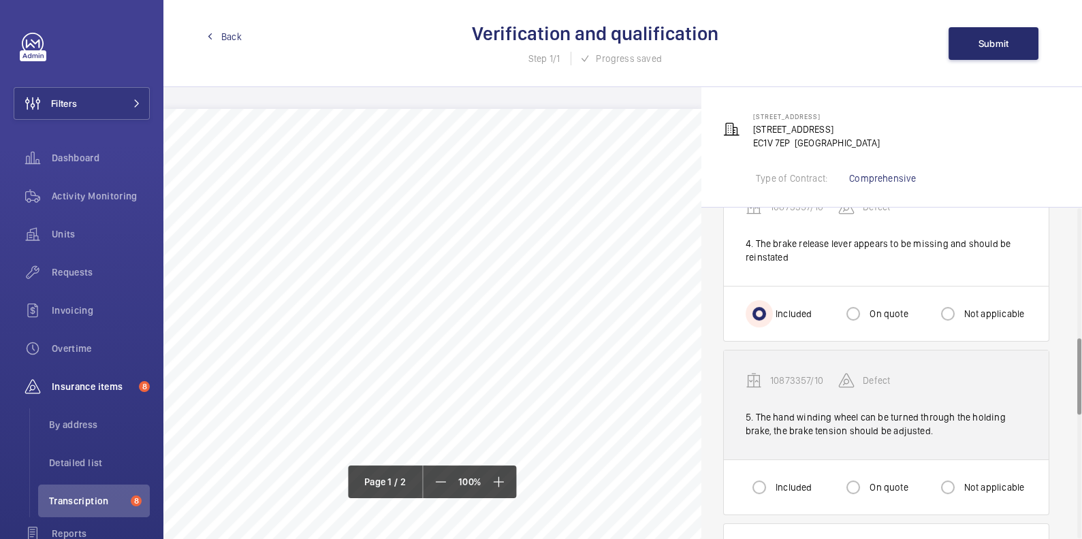
scroll to position [563, 0]
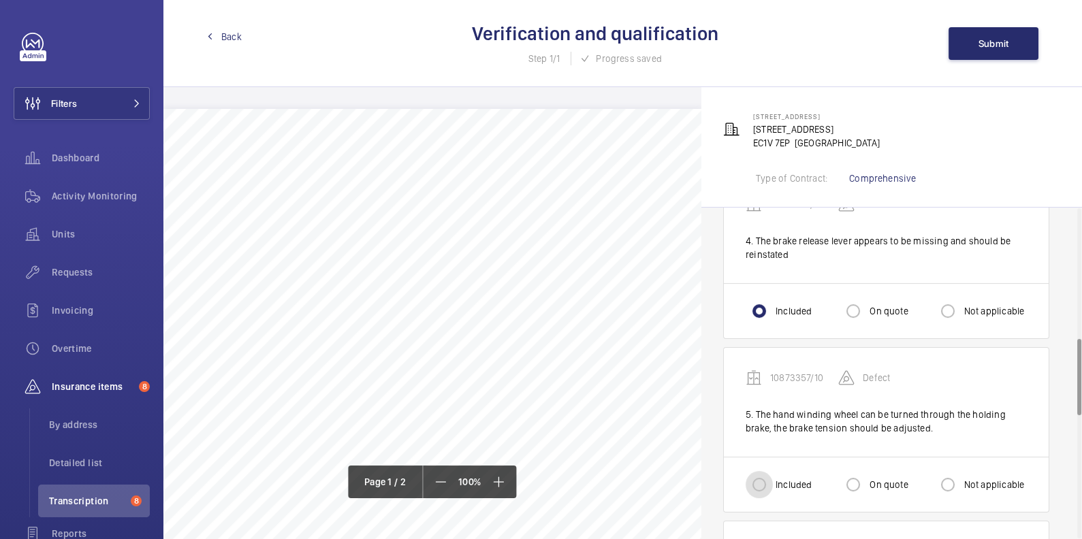
click at [765, 477] on input "Included" at bounding box center [758, 484] width 27 height 27
radio input "true"
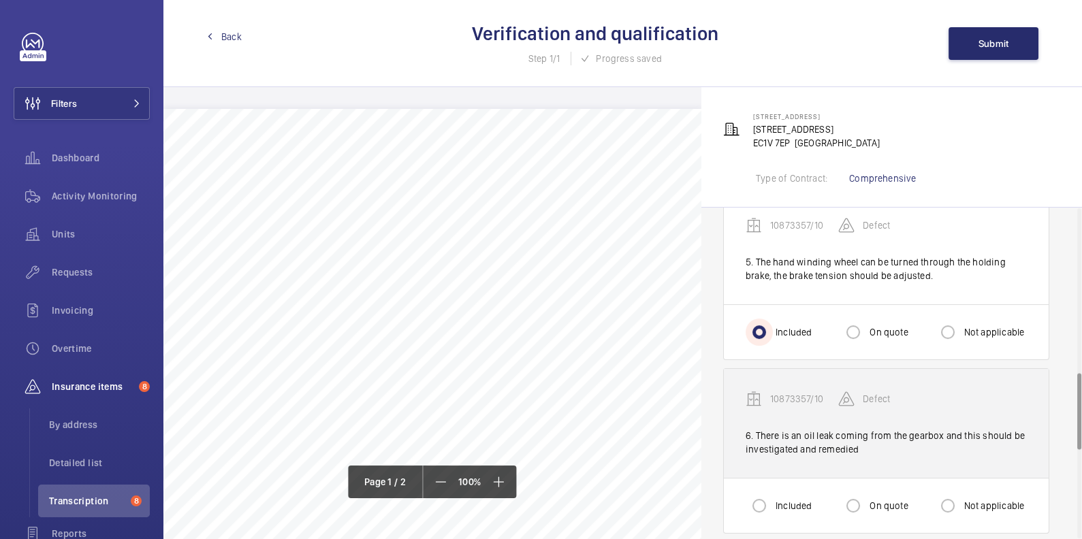
scroll to position [726, 0]
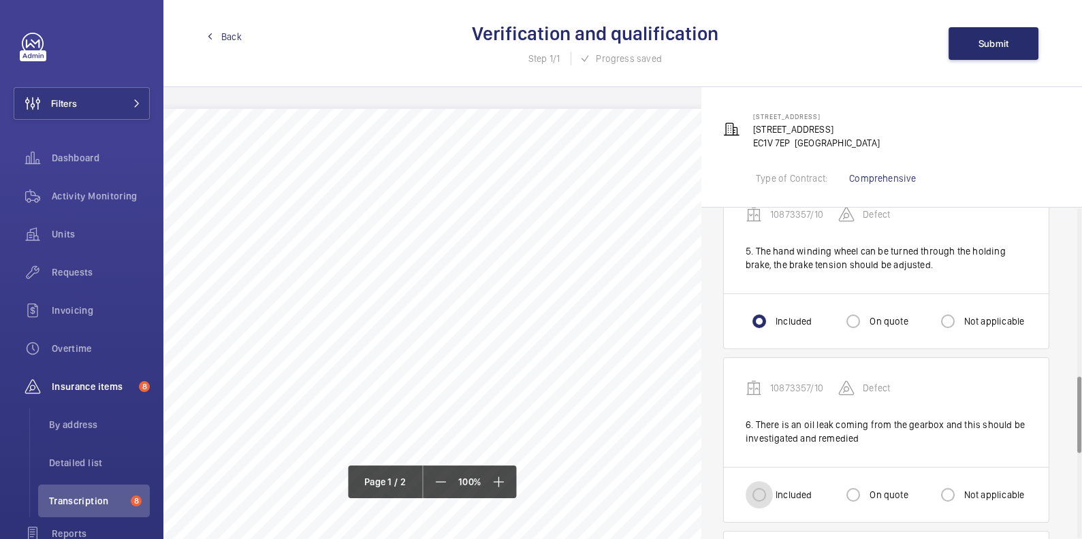
click at [756, 491] on input "Included" at bounding box center [758, 494] width 27 height 27
radio input "true"
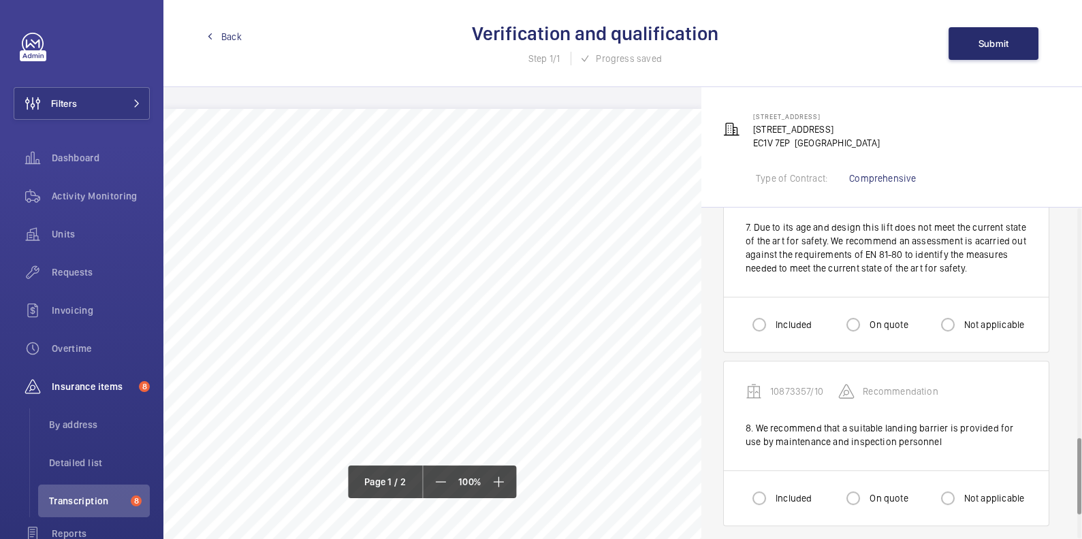
scroll to position [1098, 0]
click at [882, 491] on label "On quote" at bounding box center [887, 498] width 41 height 14
click at [867, 484] on input "On quote" at bounding box center [852, 497] width 27 height 27
radio input "true"
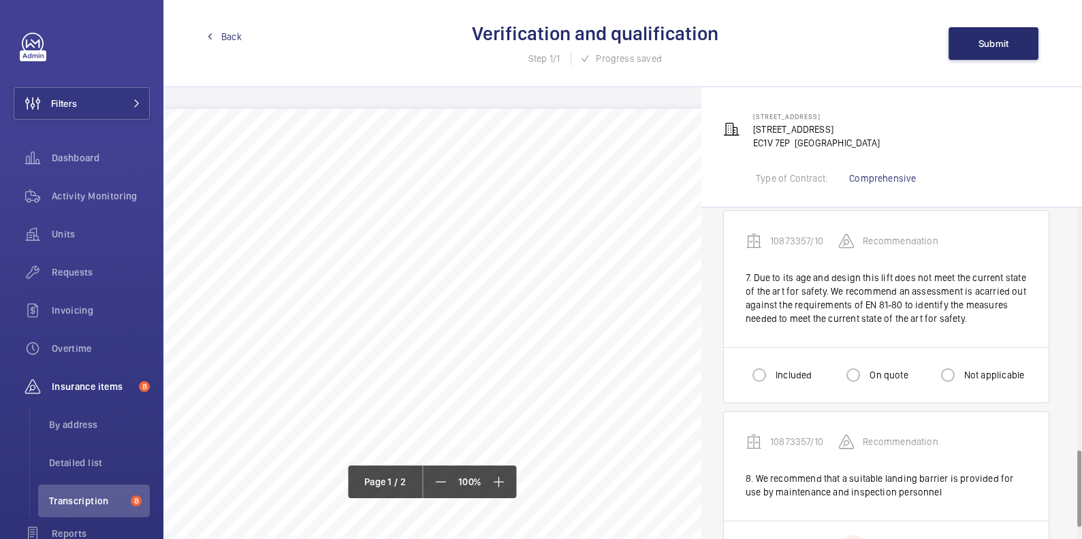
scroll to position [1042, 0]
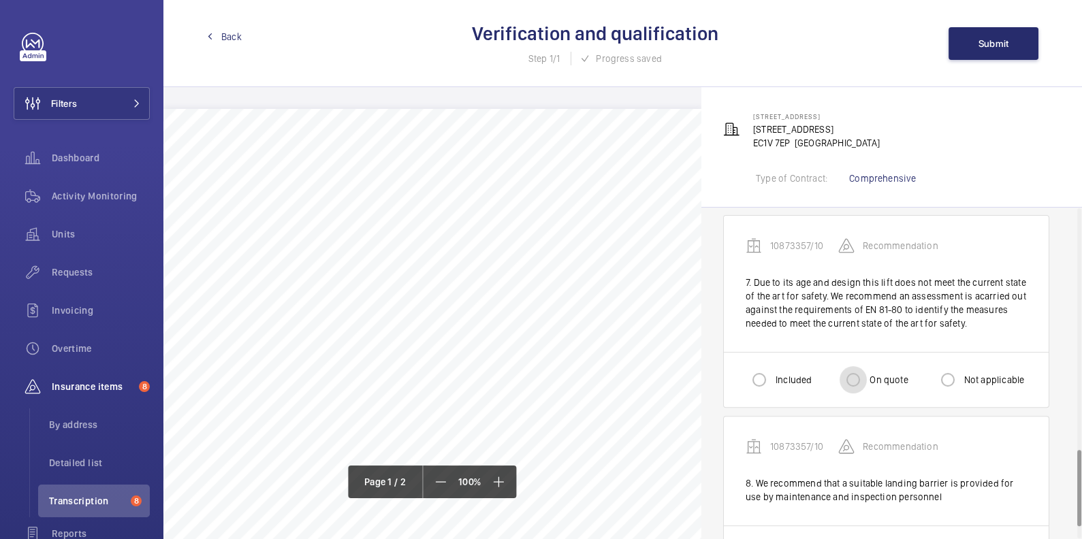
click at [850, 374] on input "On quote" at bounding box center [852, 379] width 27 height 27
radio input "true"
click at [769, 371] on input "Included" at bounding box center [758, 379] width 27 height 27
click at [867, 380] on div at bounding box center [853, 380] width 33 height 33
radio input "false"
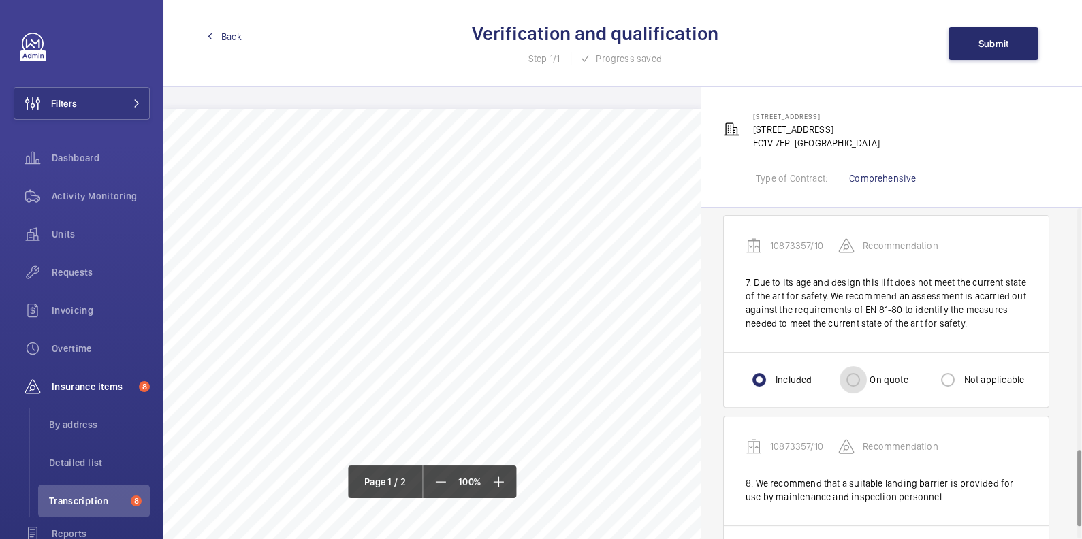
radio input "true"
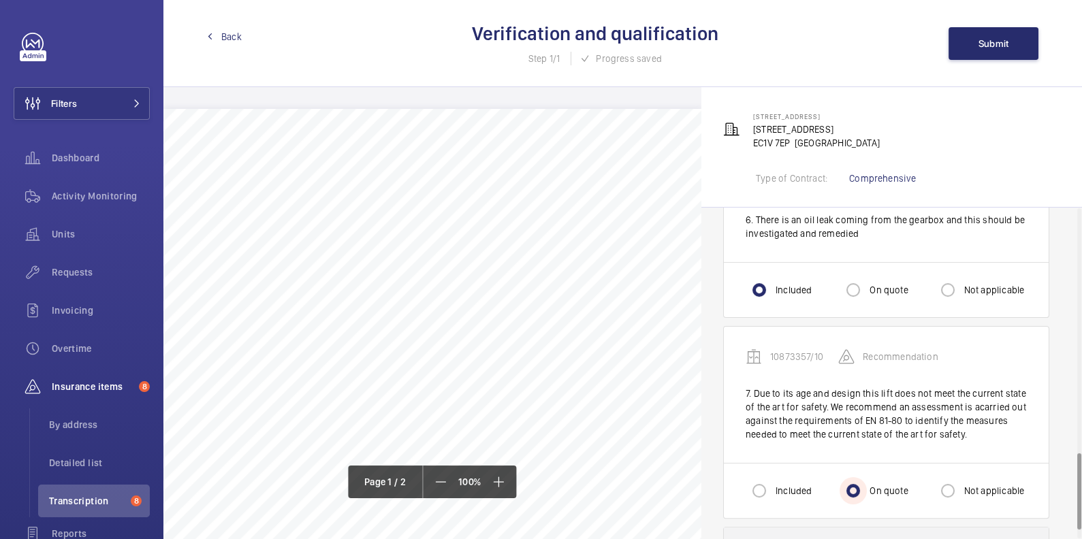
scroll to position [1098, 0]
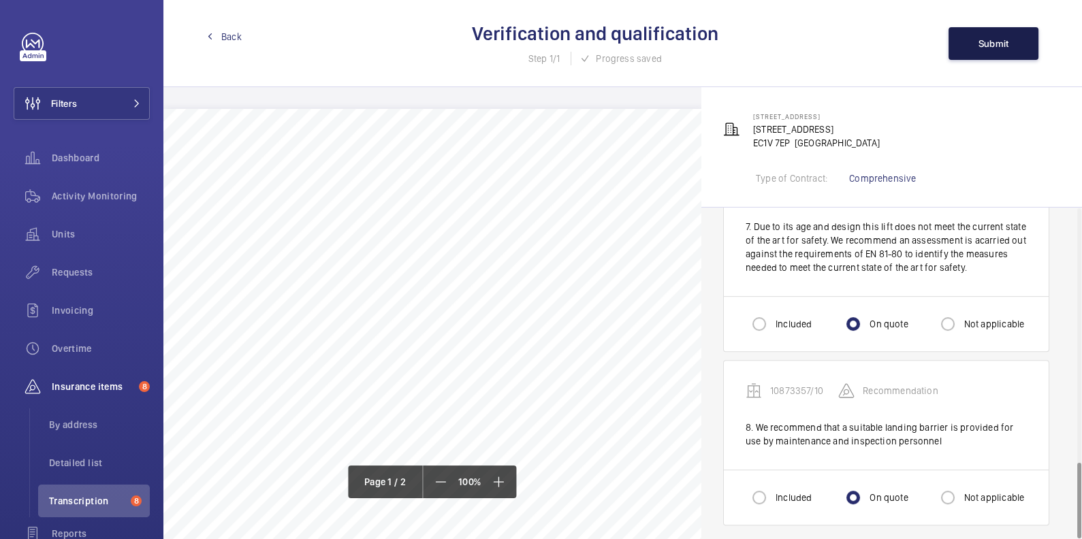
click at [991, 47] on span "Submit" at bounding box center [993, 43] width 31 height 11
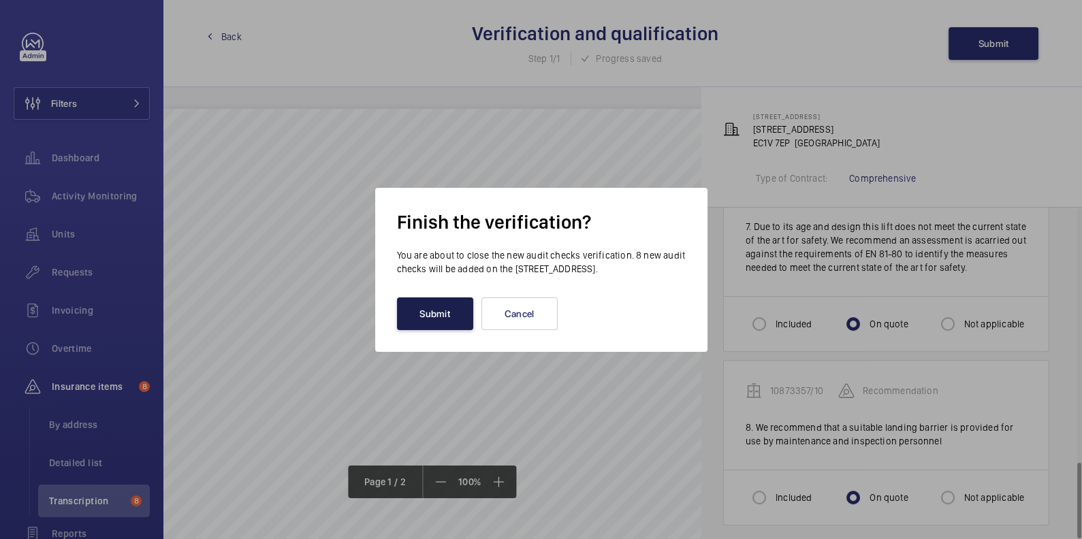
click at [439, 324] on button "Submit" at bounding box center [435, 314] width 76 height 33
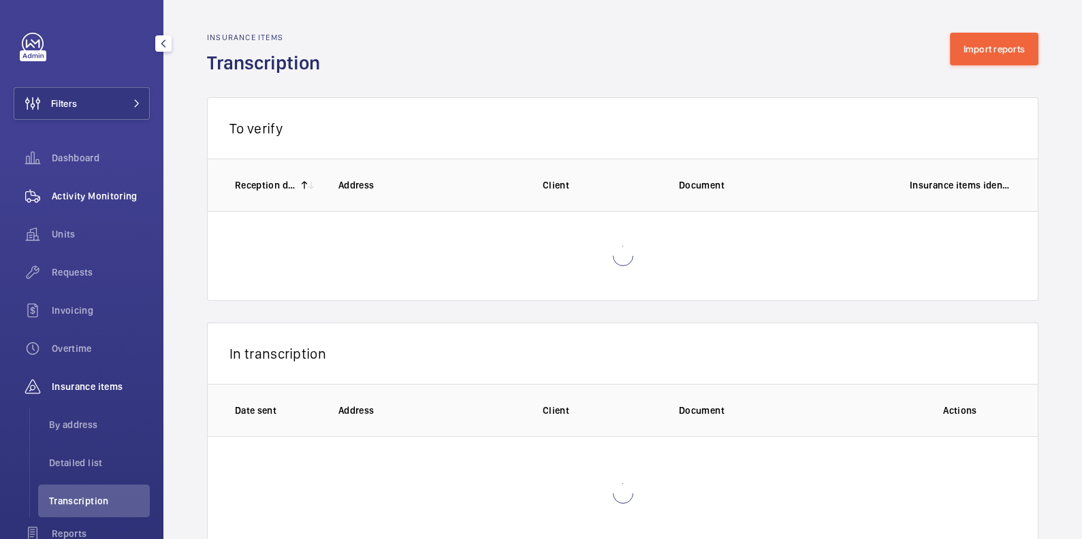
click at [103, 198] on span "Activity Monitoring" at bounding box center [101, 196] width 98 height 14
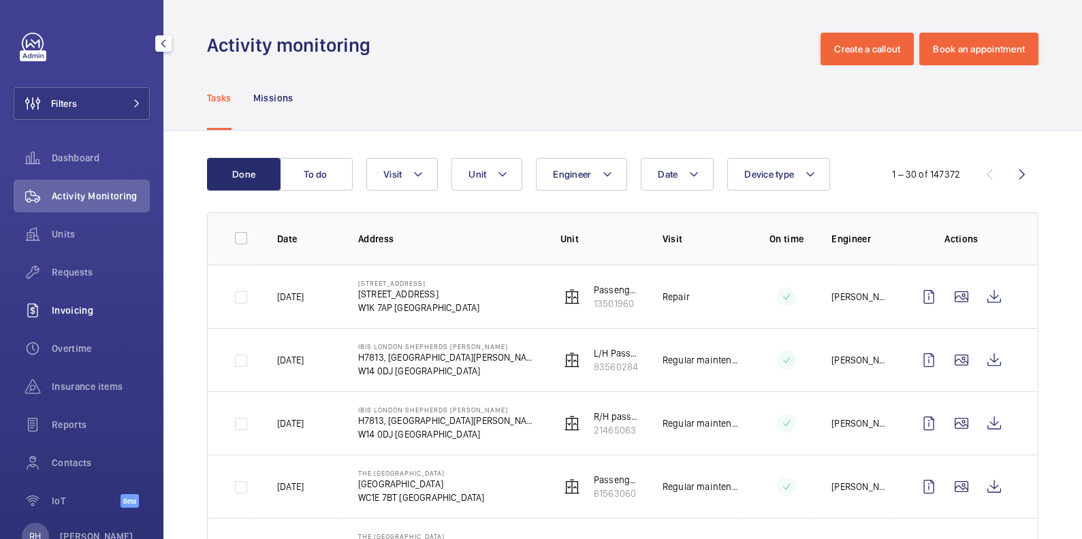
click at [65, 312] on span "Invoicing" at bounding box center [101, 311] width 98 height 14
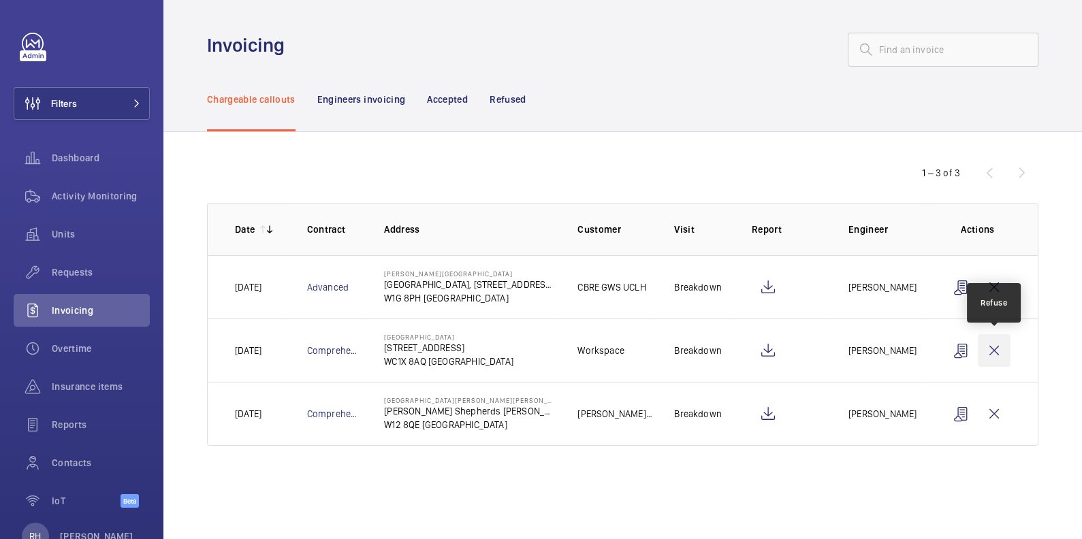
click at [992, 349] on wm-front-icon-button at bounding box center [994, 350] width 33 height 33
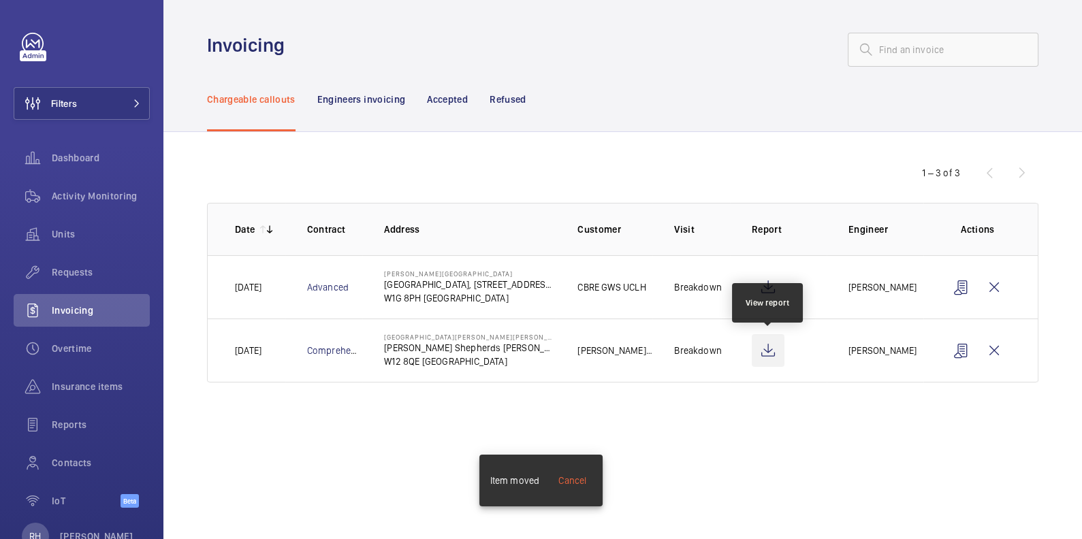
click at [780, 354] on wm-front-icon-button at bounding box center [768, 350] width 33 height 33
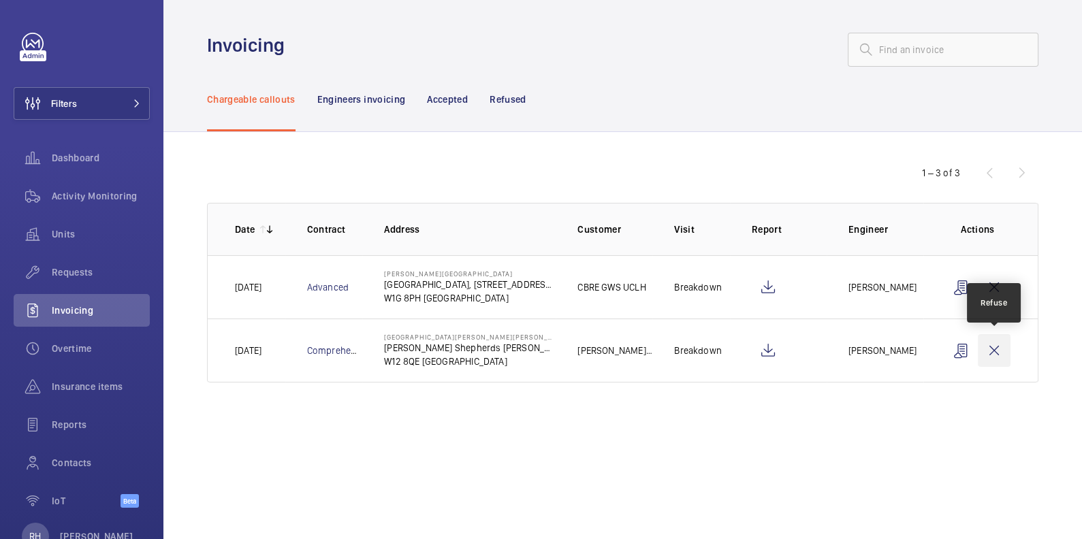
click at [993, 352] on wm-front-icon-button at bounding box center [994, 350] width 33 height 33
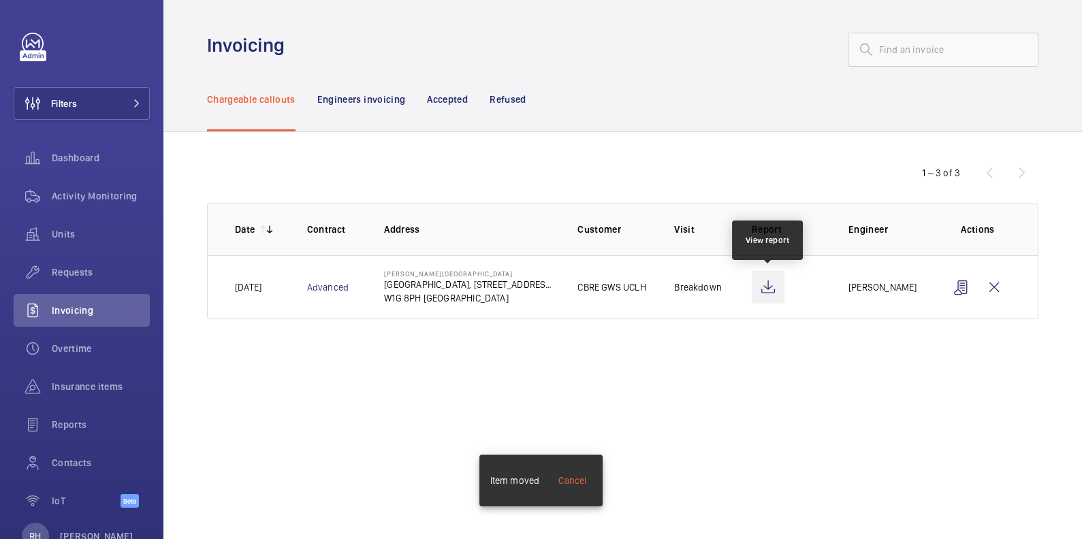
click at [767, 287] on wm-front-icon-button at bounding box center [768, 287] width 33 height 33
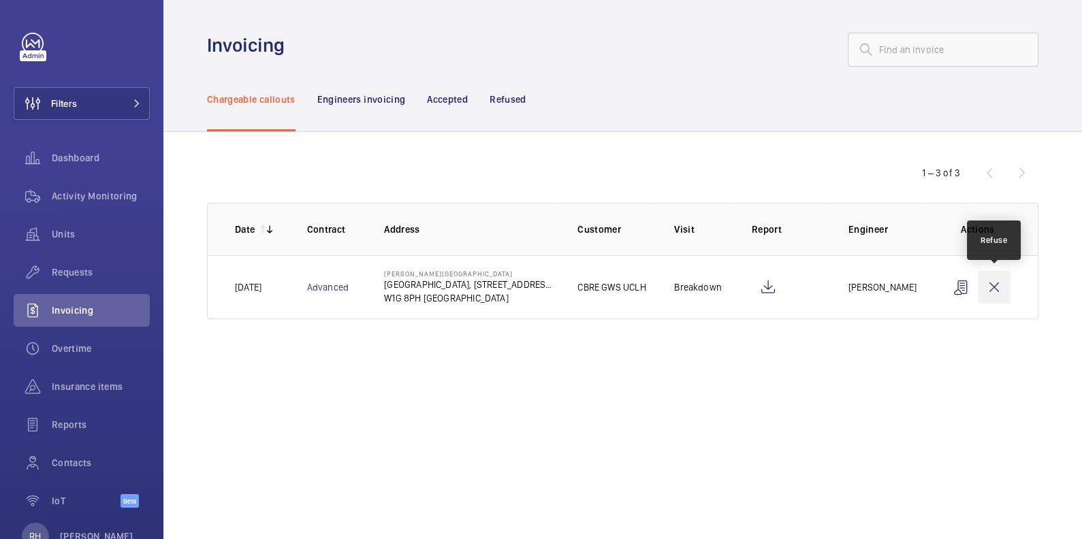
click at [1001, 289] on wm-front-icon-button at bounding box center [994, 287] width 33 height 33
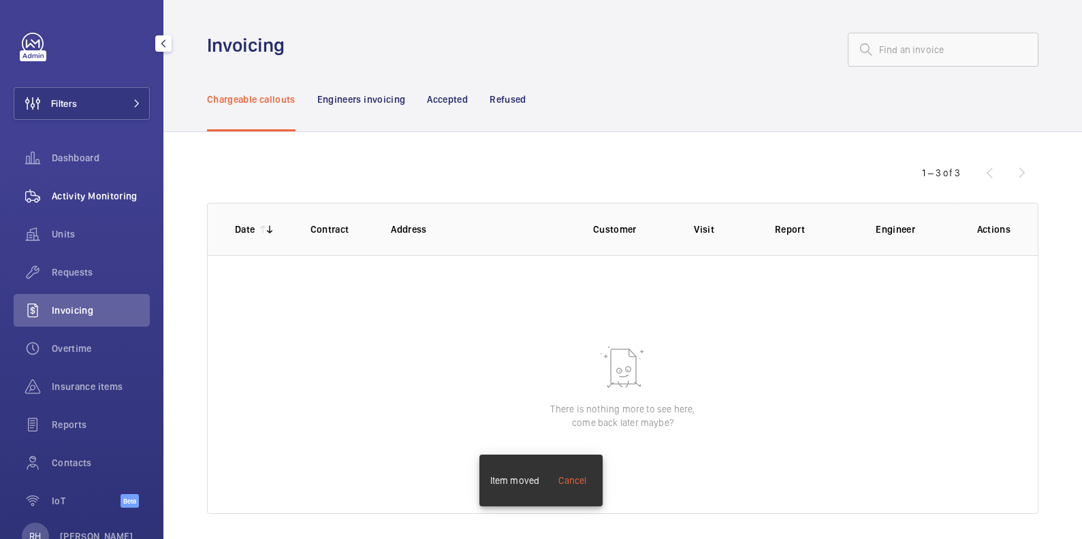
click at [108, 200] on span "Activity Monitoring" at bounding box center [101, 196] width 98 height 14
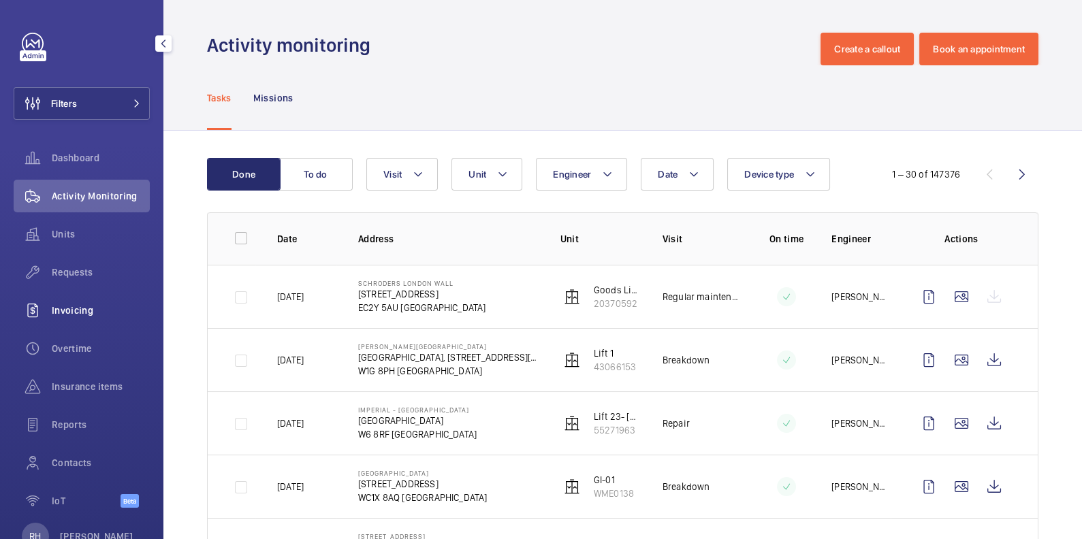
drag, startPoint x: 70, startPoint y: 315, endPoint x: 77, endPoint y: 317, distance: 7.3
click at [71, 315] on span "Invoicing" at bounding box center [101, 311] width 98 height 14
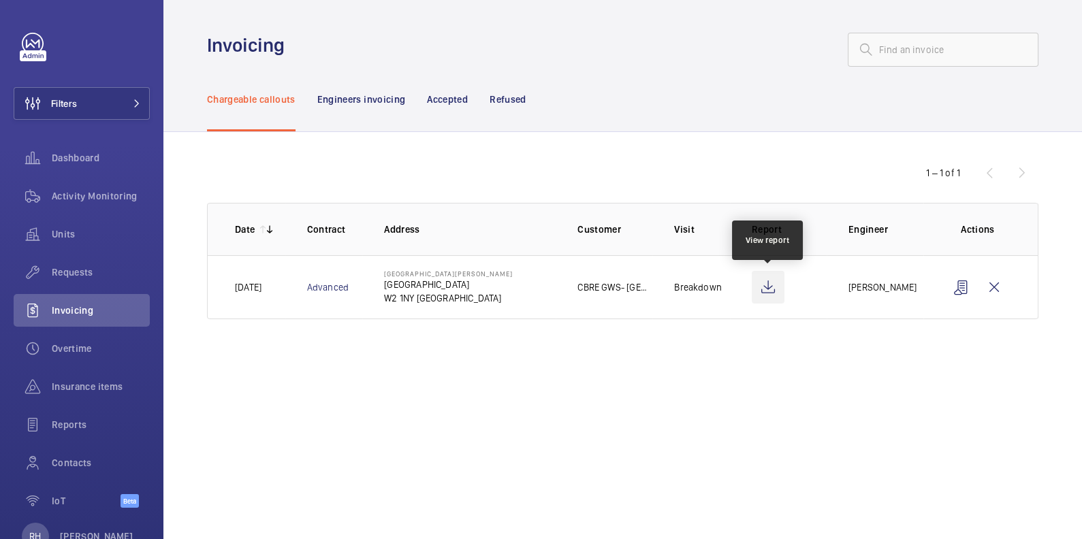
click at [775, 294] on wm-front-icon-button at bounding box center [768, 287] width 33 height 33
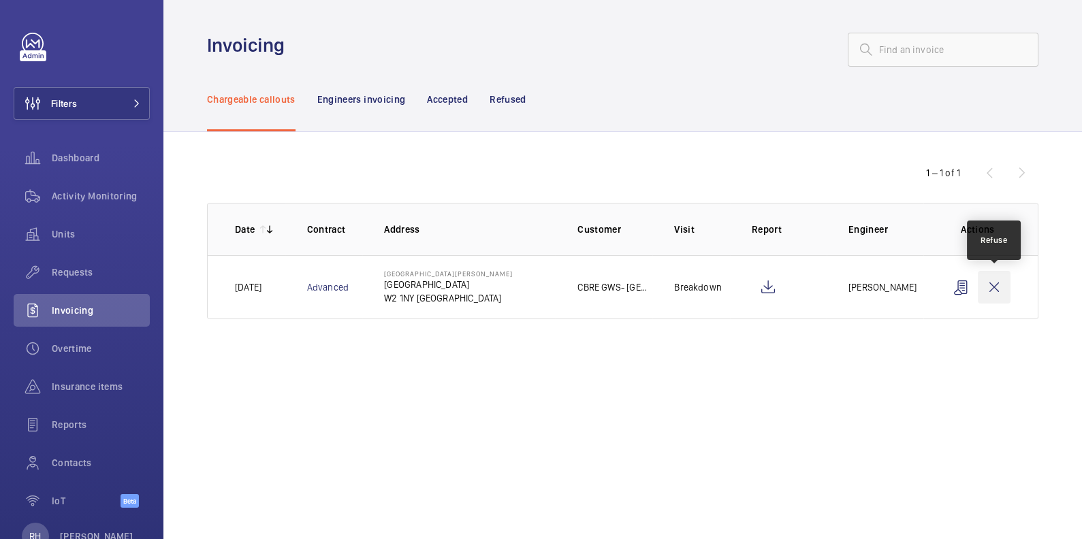
click at [1003, 294] on wm-front-icon-button at bounding box center [994, 287] width 33 height 33
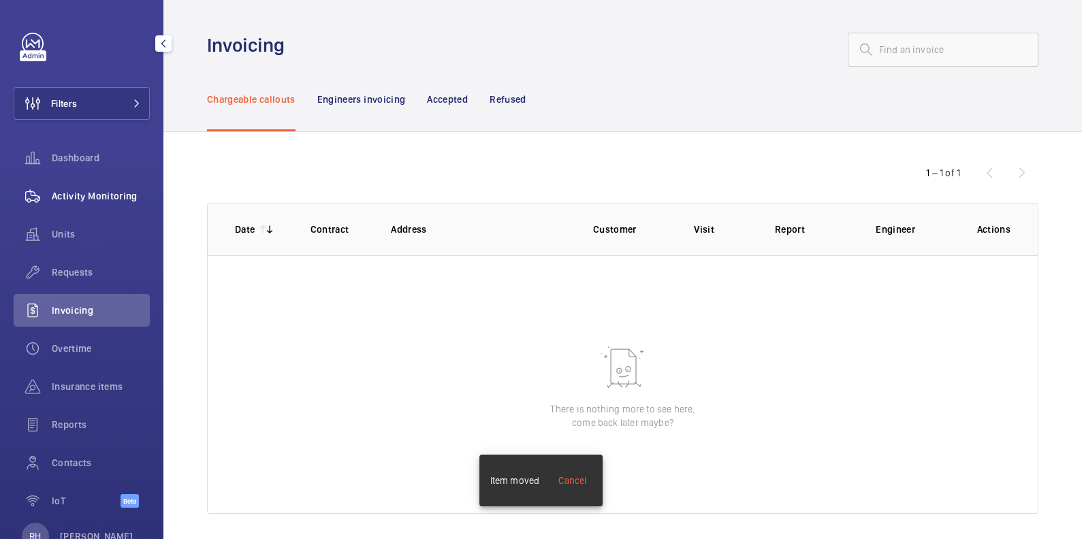
click at [107, 193] on span "Activity Monitoring" at bounding box center [101, 196] width 98 height 14
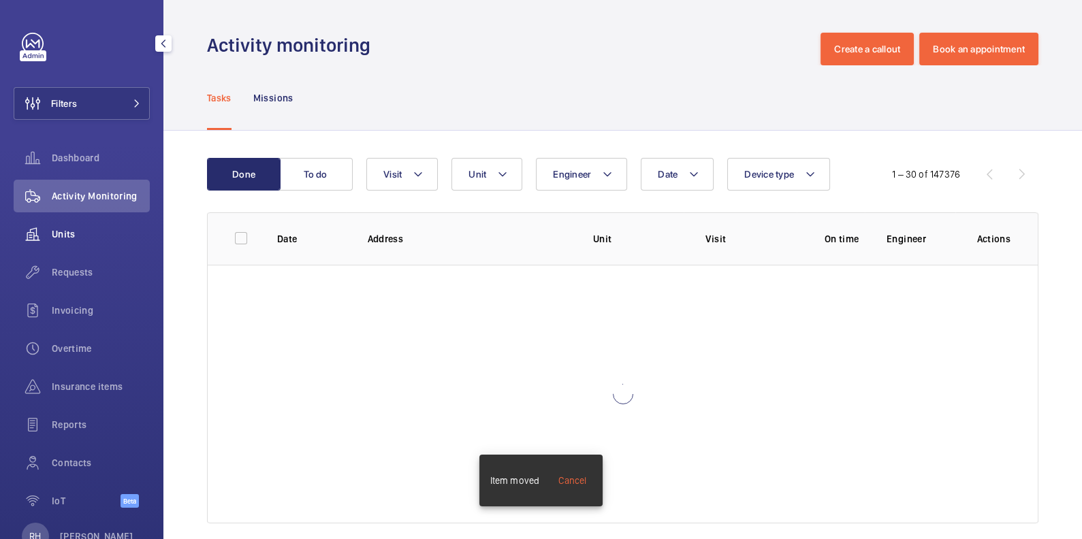
click at [79, 236] on span "Units" at bounding box center [101, 234] width 98 height 14
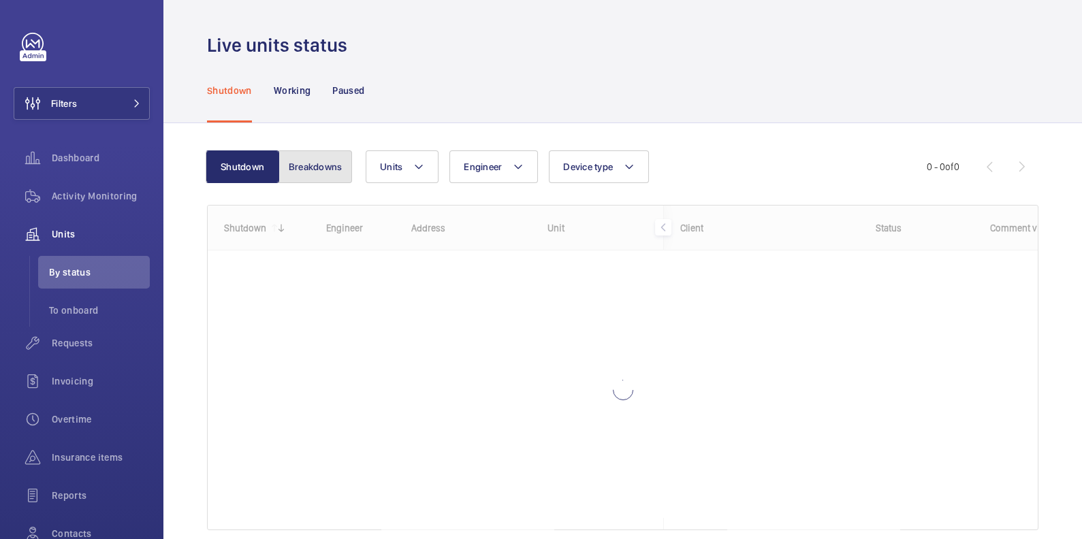
click at [307, 170] on button "Breakdowns" at bounding box center [315, 166] width 74 height 33
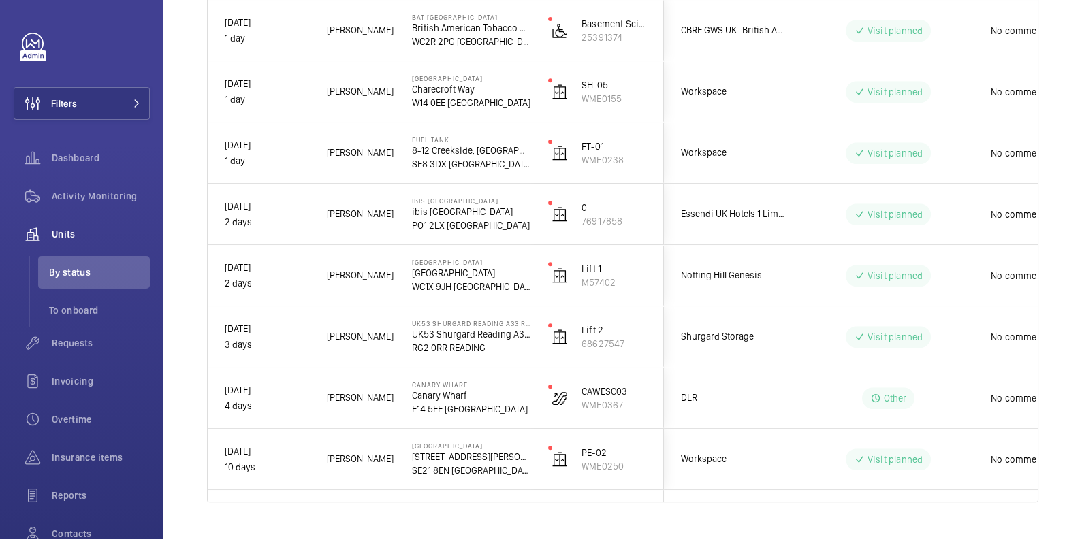
scroll to position [1197, 0]
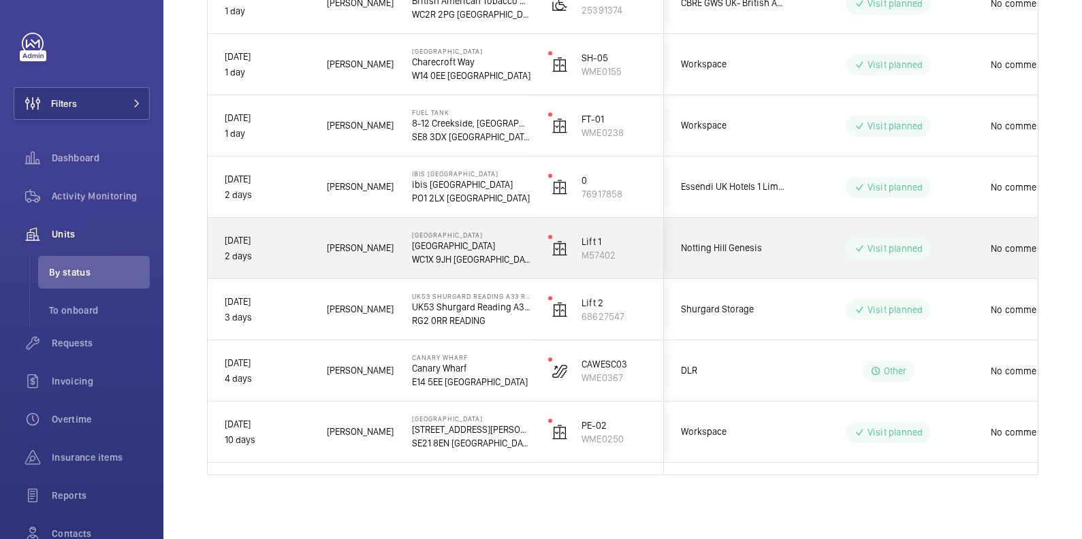
click at [777, 246] on span "Notting Hill Genesis" at bounding box center [733, 248] width 105 height 16
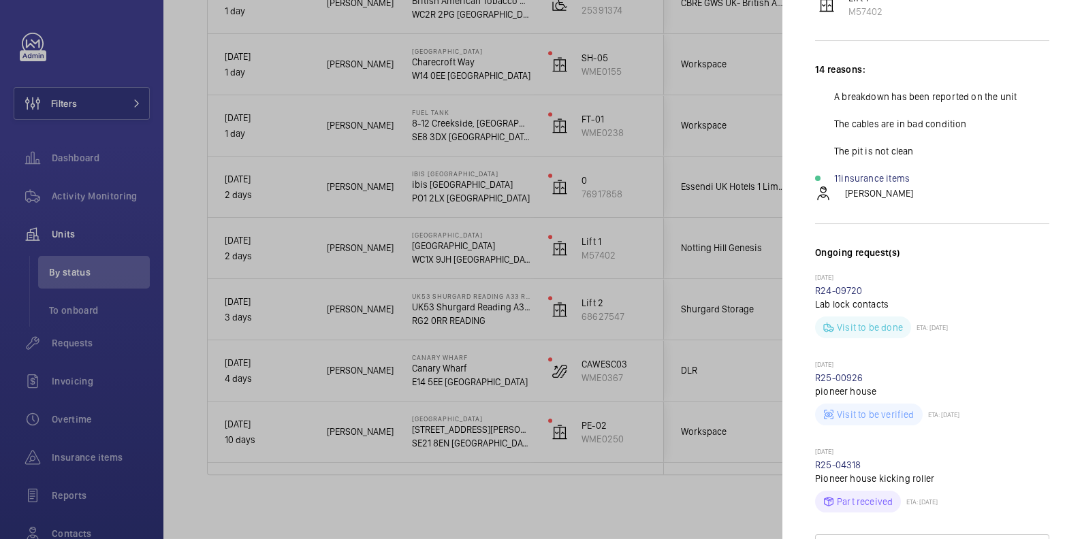
scroll to position [0, 0]
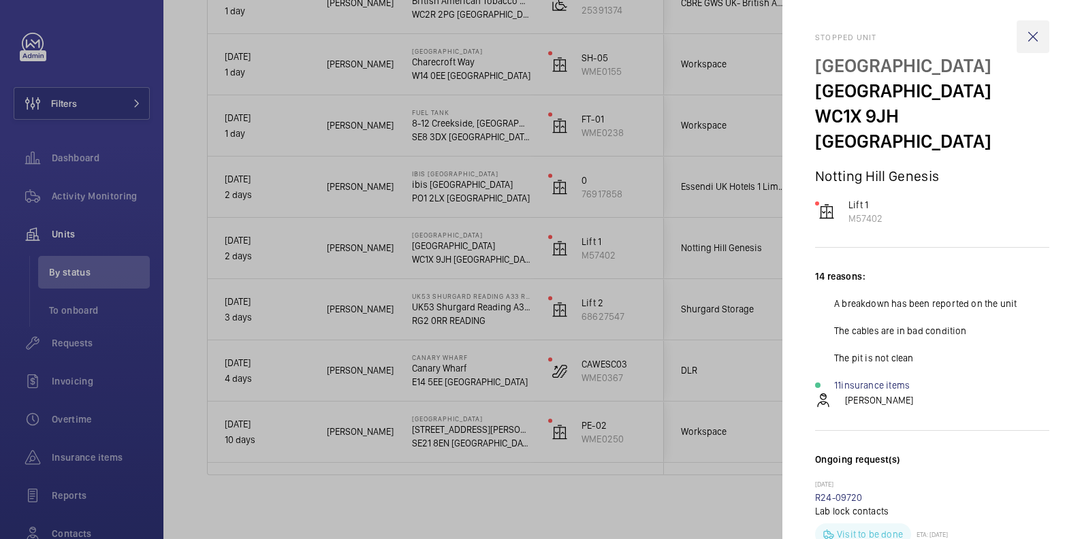
click at [1028, 40] on wm-front-icon-button at bounding box center [1032, 36] width 33 height 33
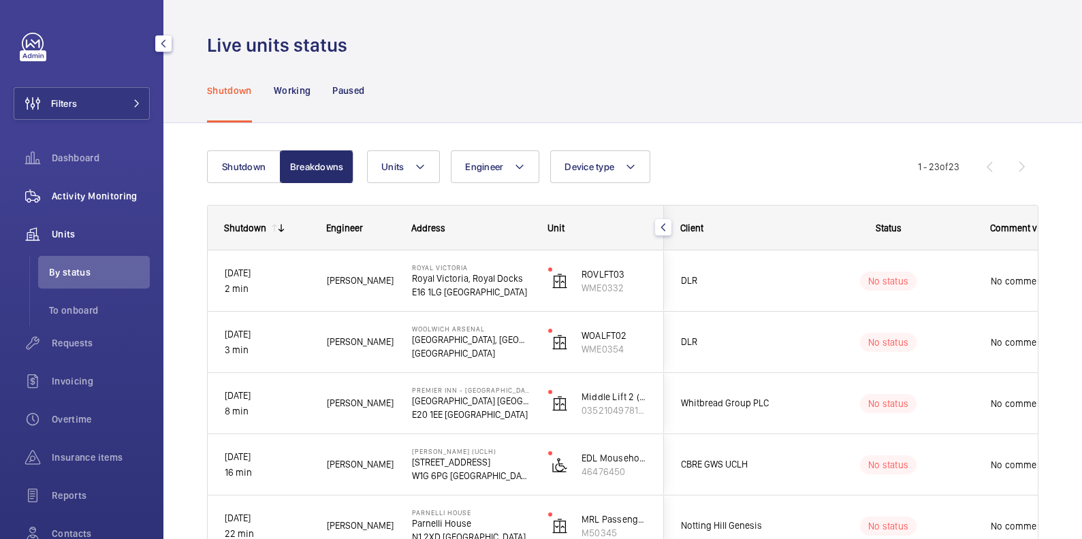
click at [67, 187] on div "Activity Monitoring" at bounding box center [82, 196] width 136 height 33
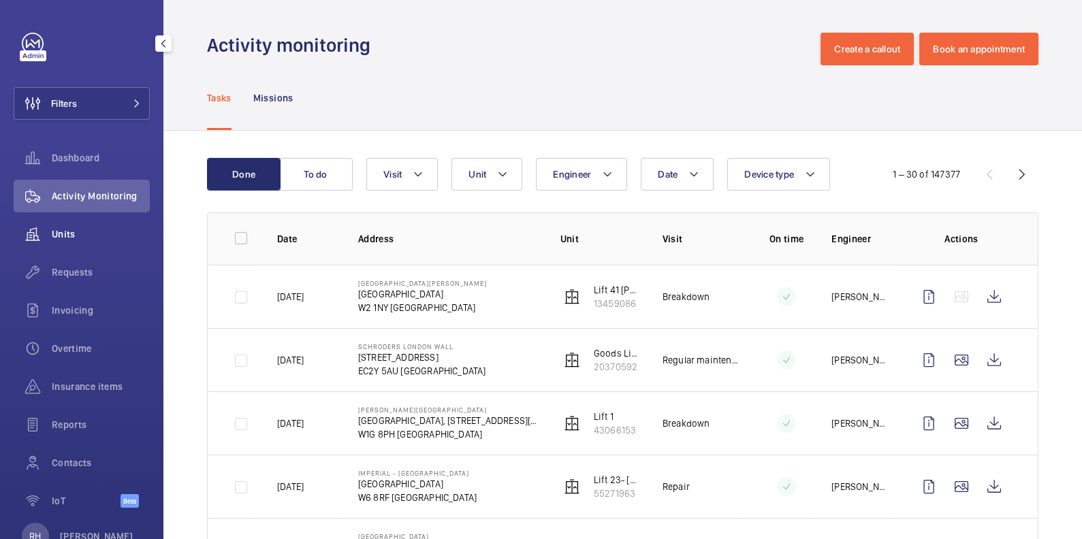
click at [72, 238] on span "Units" at bounding box center [101, 234] width 98 height 14
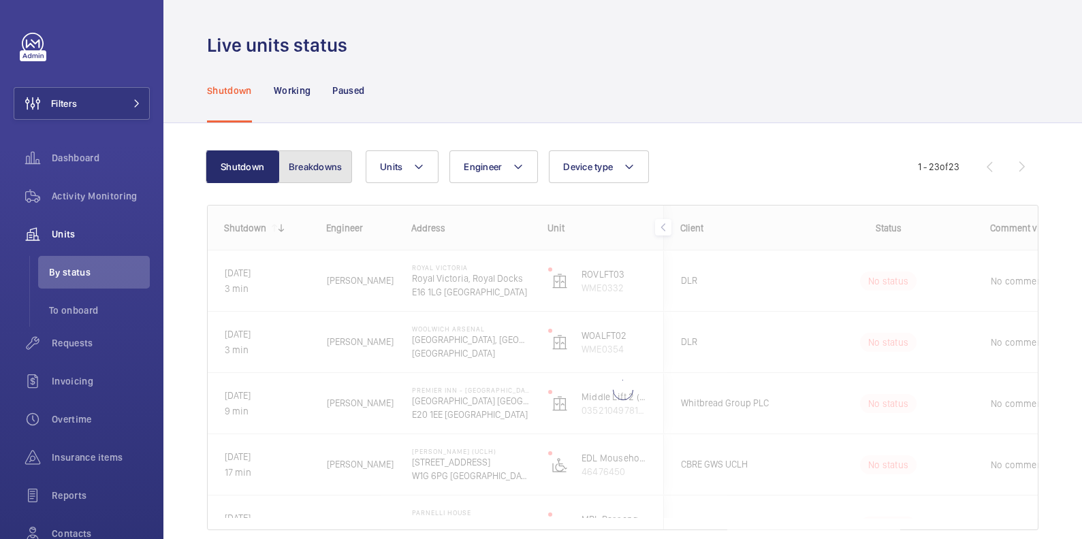
click at [299, 176] on button "Breakdowns" at bounding box center [315, 166] width 74 height 33
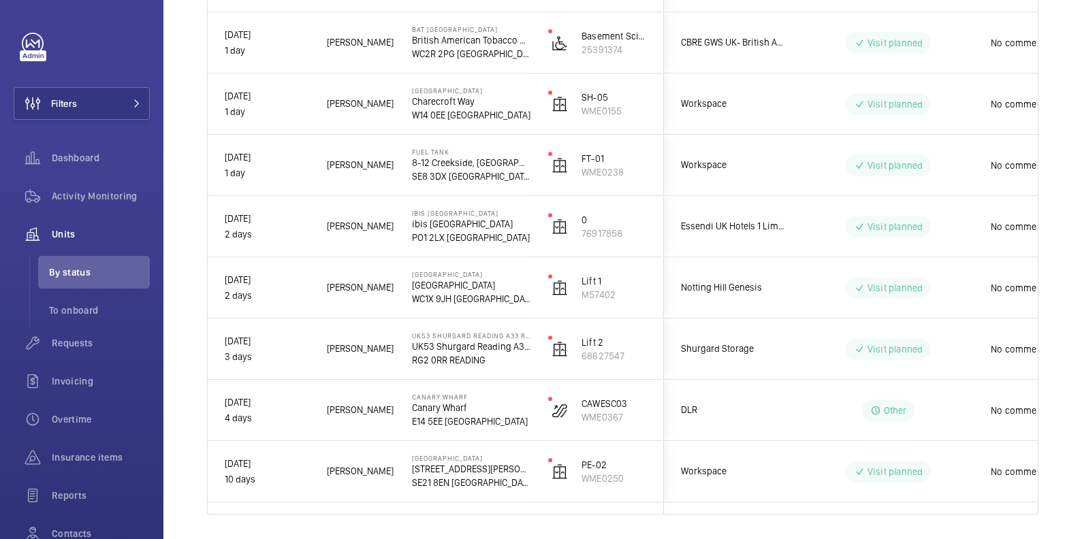
scroll to position [1197, 0]
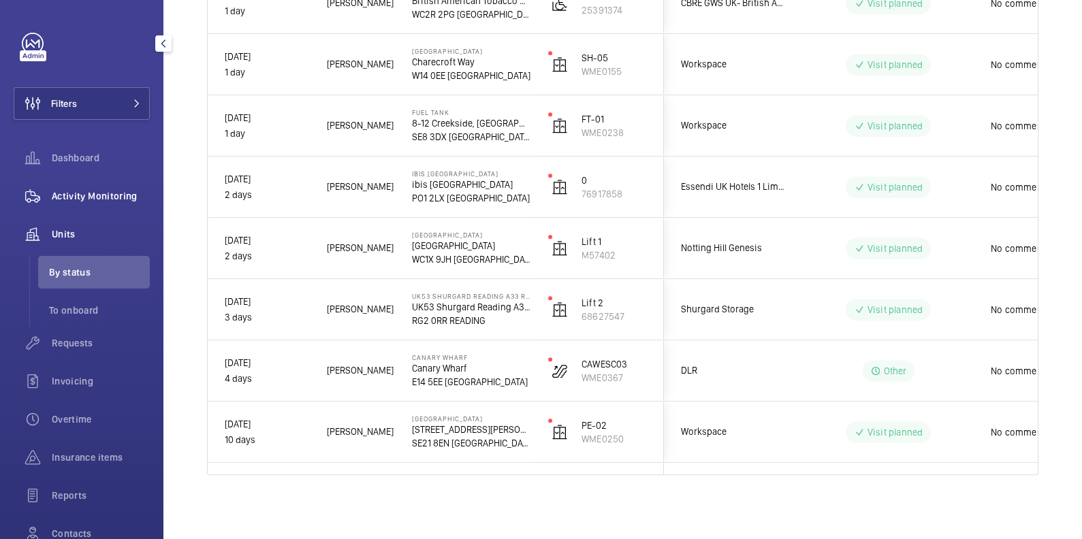
click at [94, 197] on span "Activity Monitoring" at bounding box center [101, 196] width 98 height 14
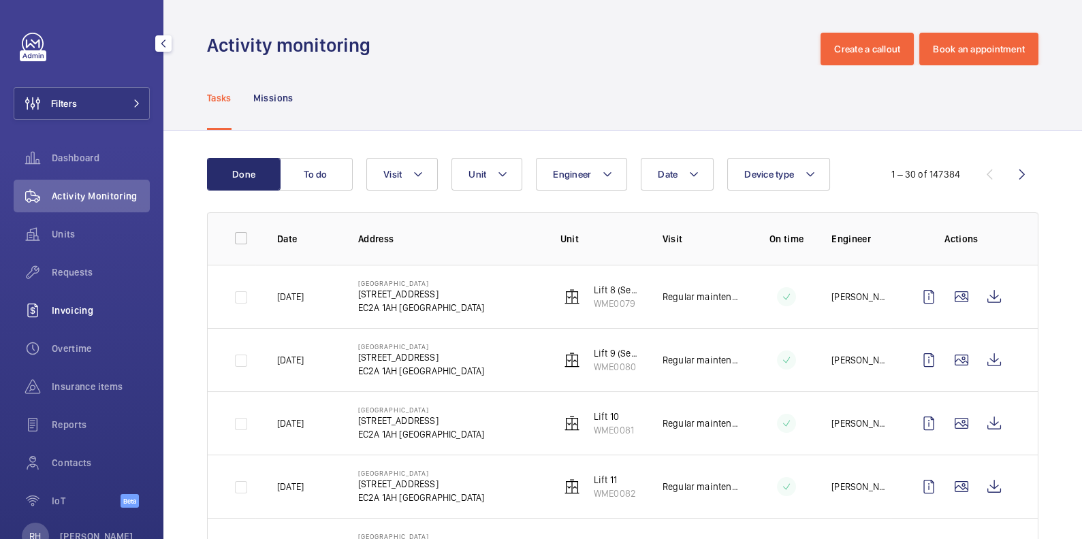
click at [84, 312] on span "Invoicing" at bounding box center [101, 311] width 98 height 14
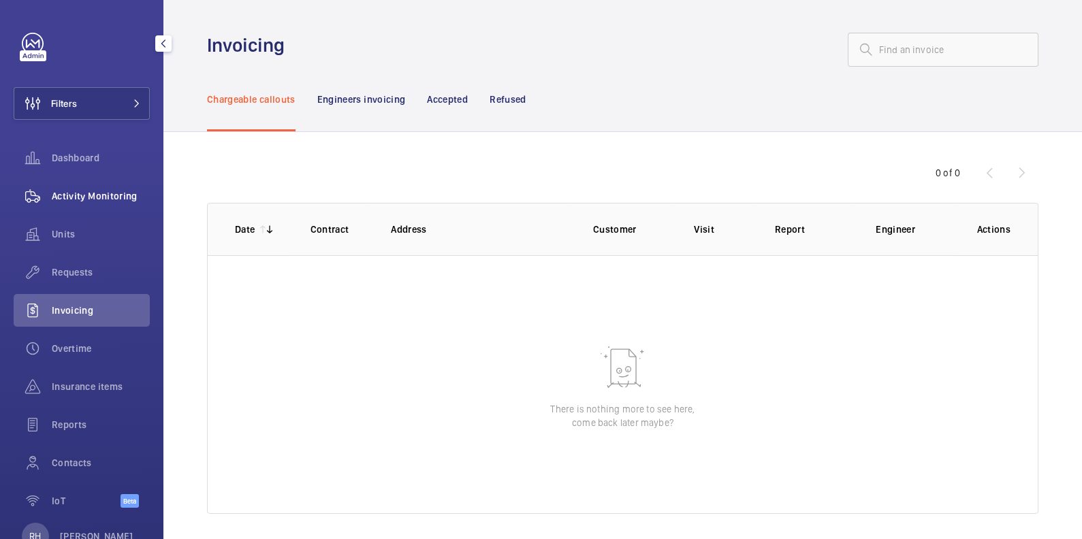
click at [98, 206] on div "Activity Monitoring" at bounding box center [82, 196] width 136 height 33
